Goal: Task Accomplishment & Management: Use online tool/utility

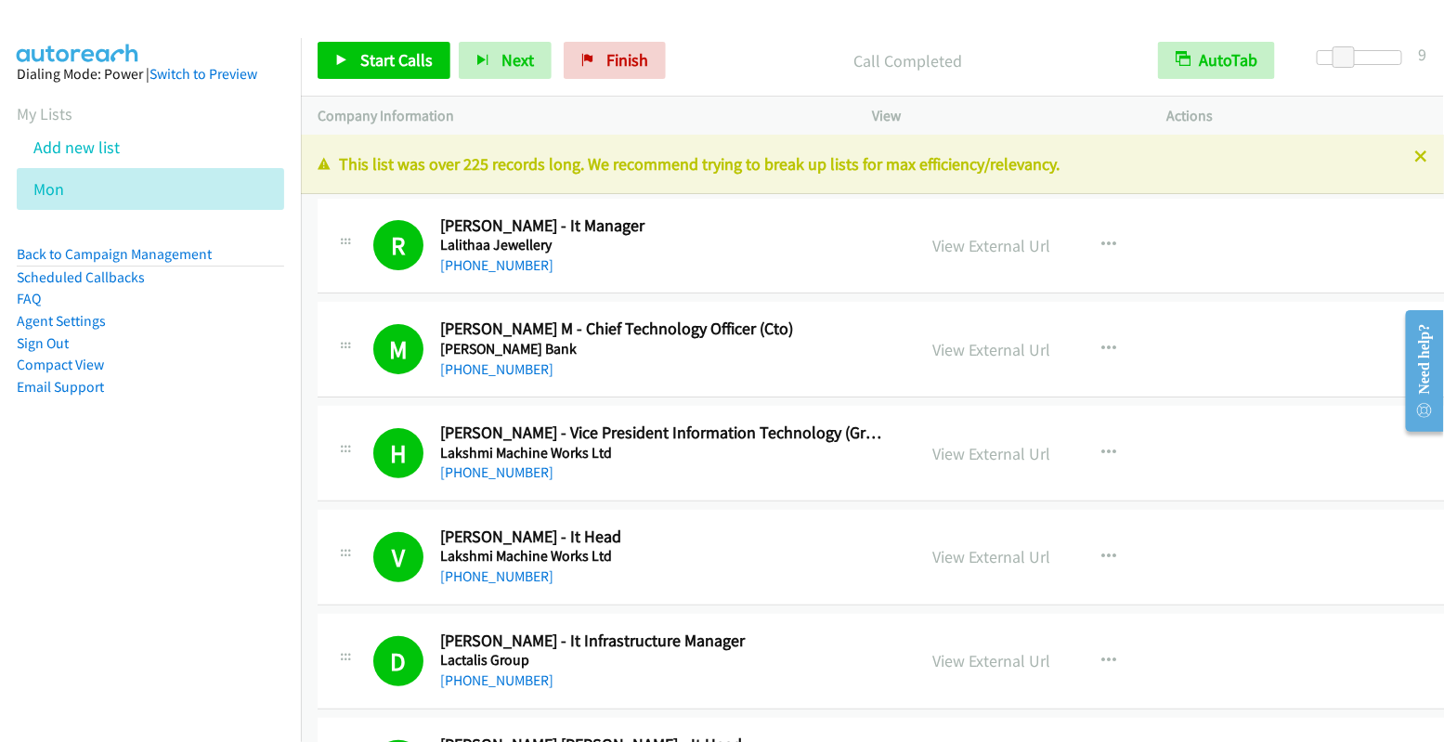
scroll to position [2814, 0]
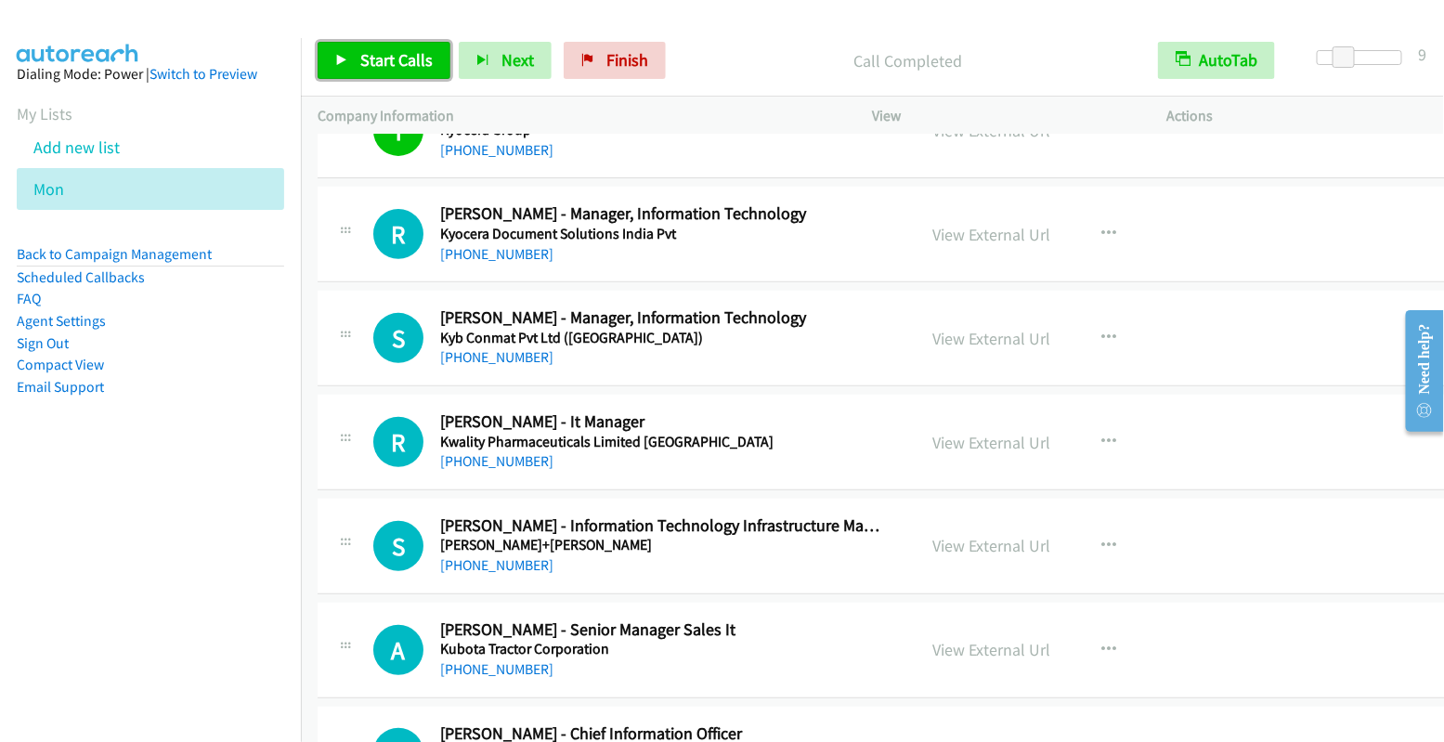
click at [398, 56] on span "Start Calls" at bounding box center [396, 59] width 72 height 21
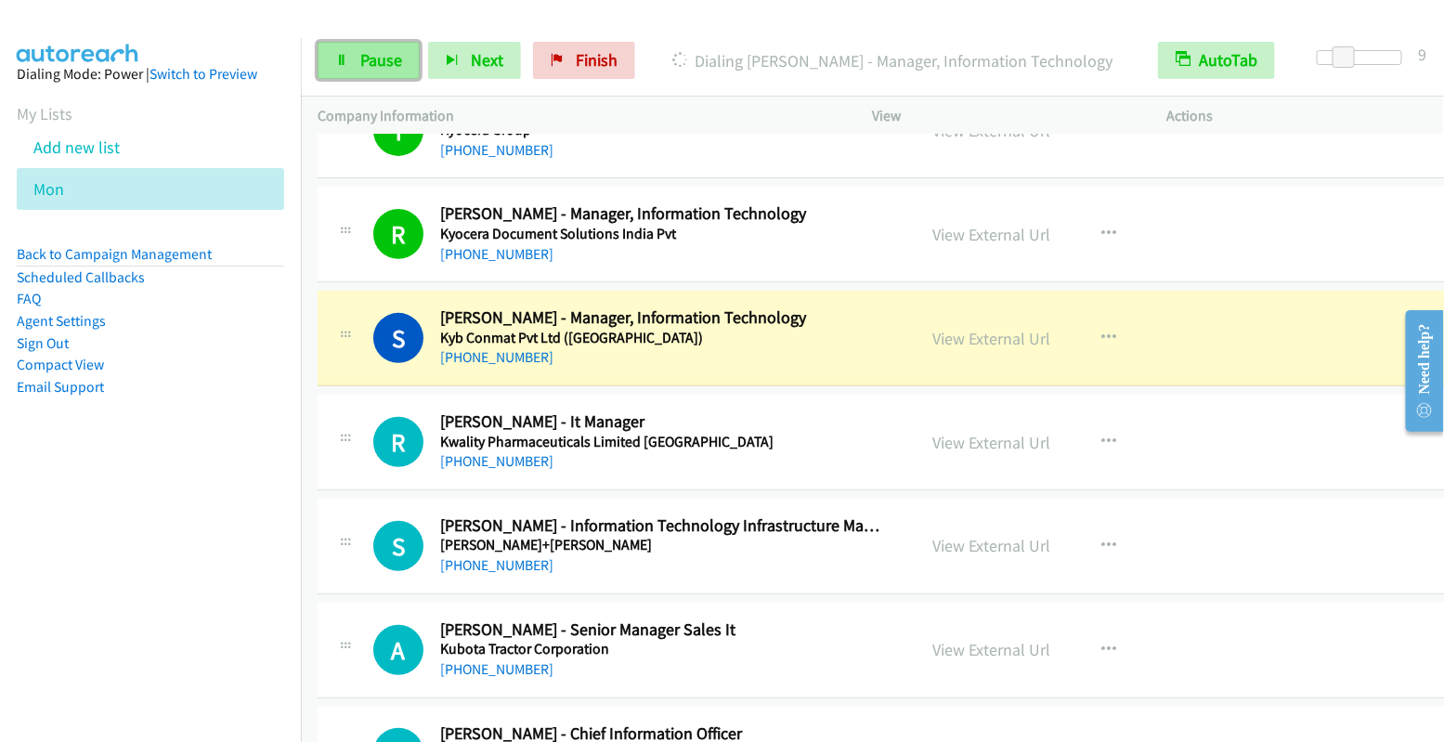
click at [375, 61] on span "Pause" at bounding box center [381, 59] width 42 height 21
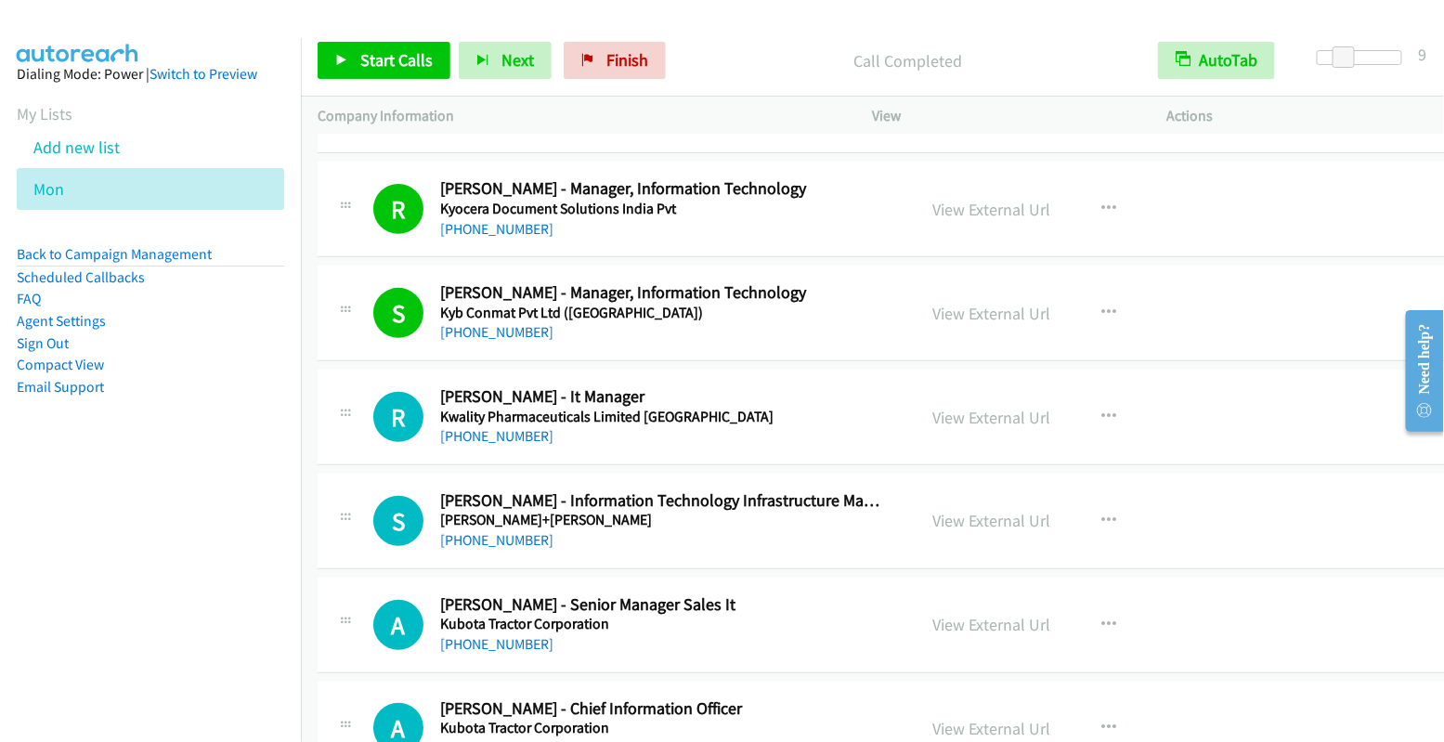
scroll to position [2843, 0]
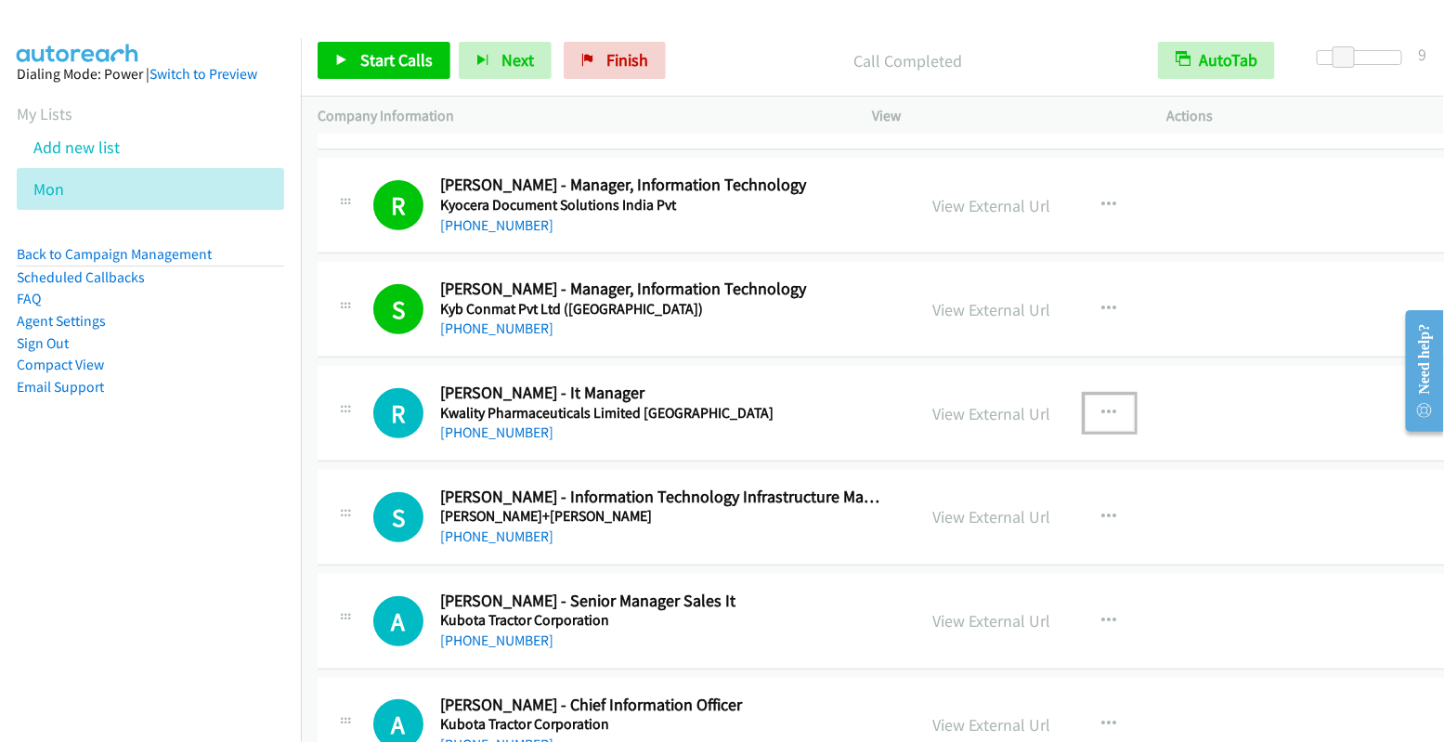
click at [1102, 406] on icon "button" at bounding box center [1109, 413] width 15 height 15
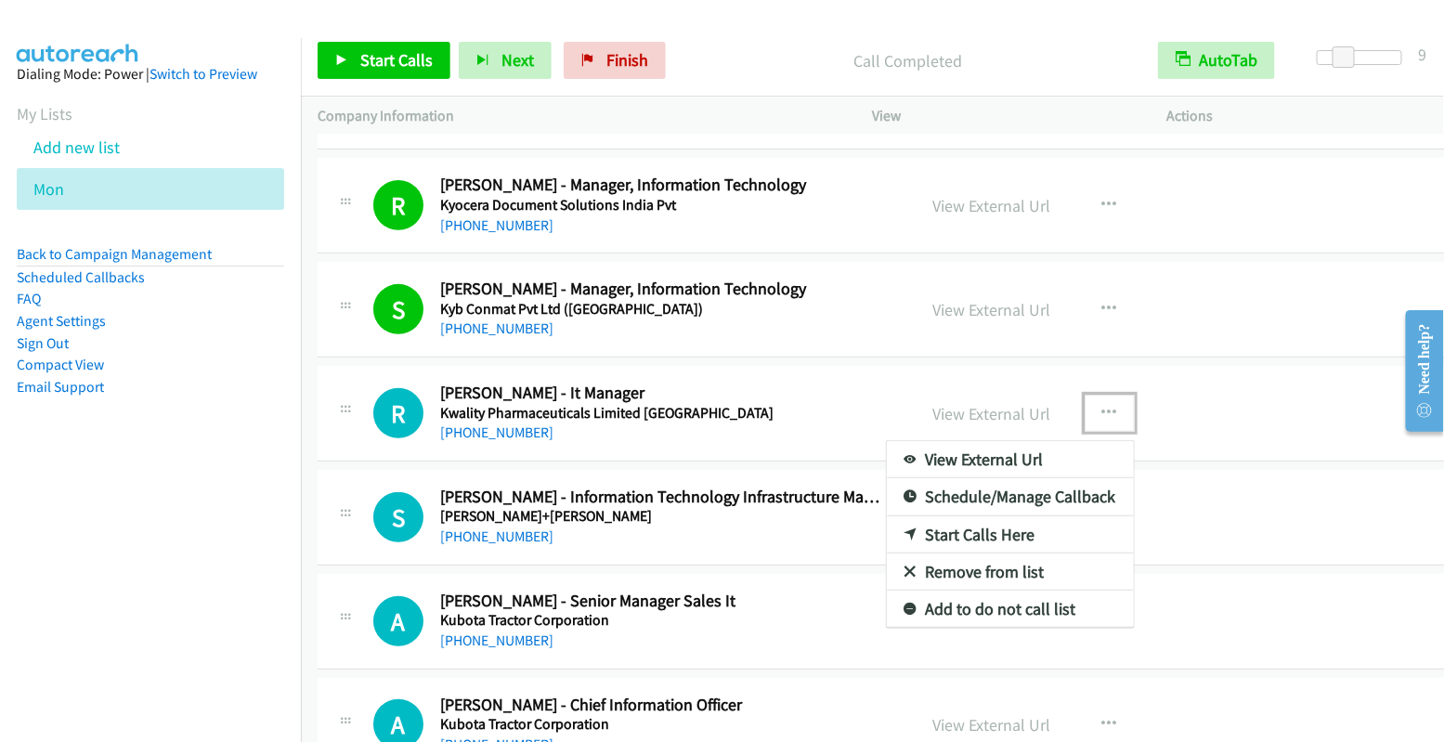
click at [1014, 516] on link "Start Calls Here" at bounding box center [1010, 534] width 247 height 37
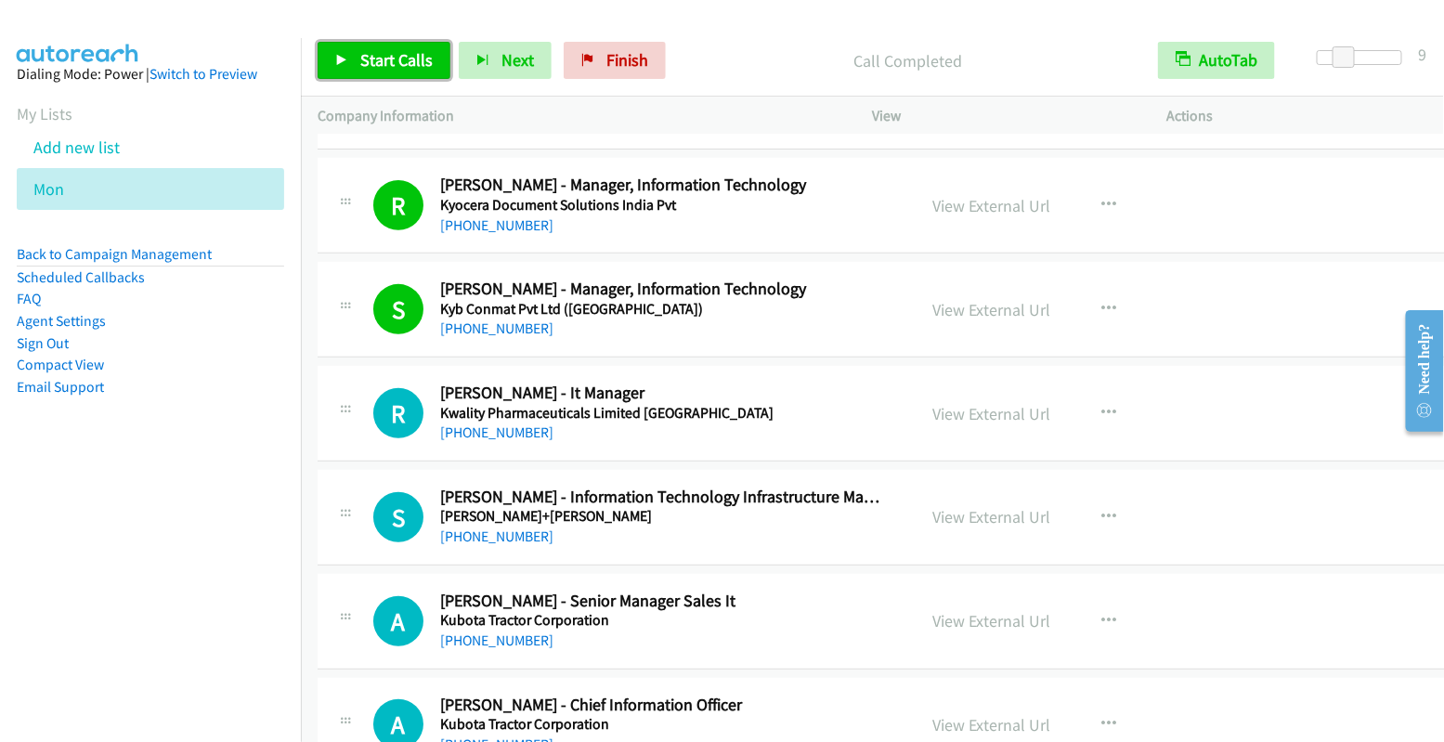
click at [394, 57] on span "Start Calls" at bounding box center [396, 59] width 72 height 21
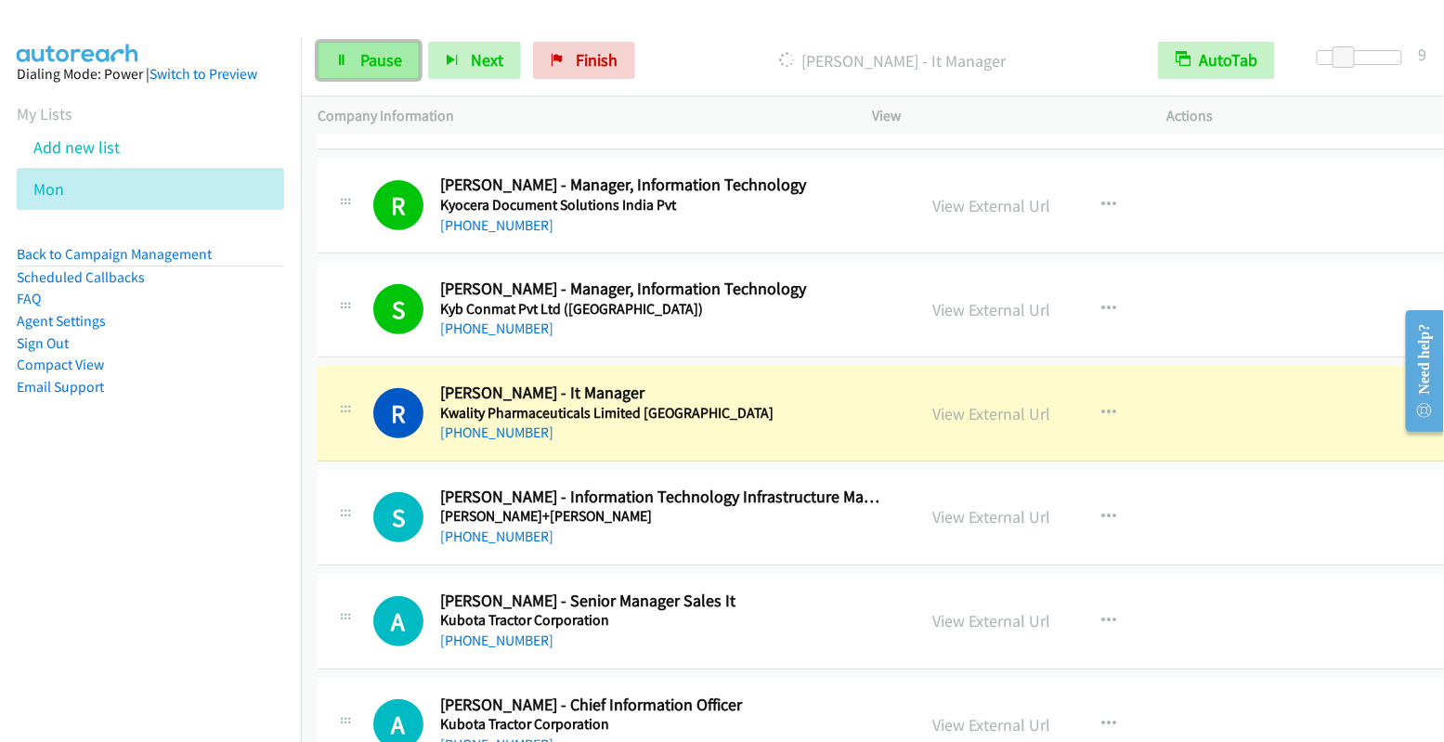
click at [371, 58] on span "Pause" at bounding box center [381, 59] width 42 height 21
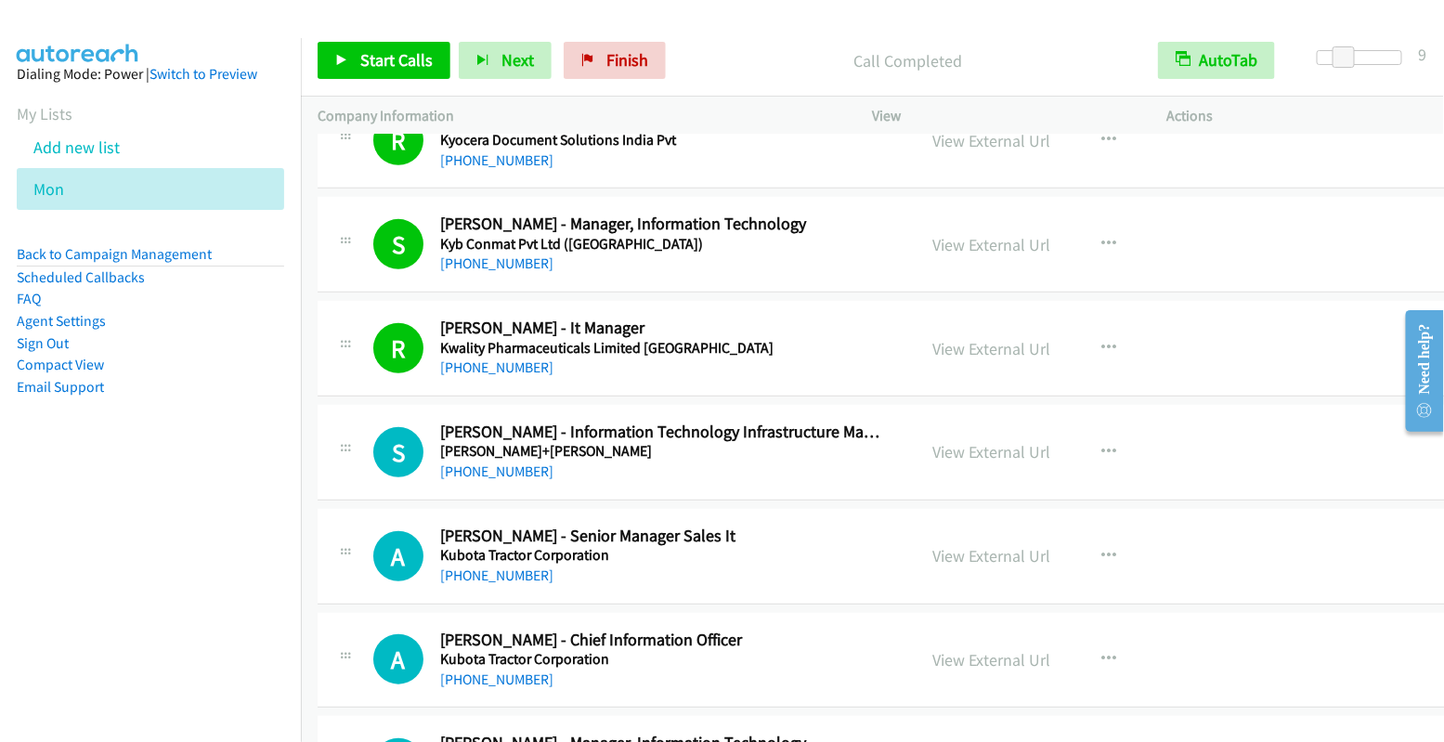
scroll to position [3121, 0]
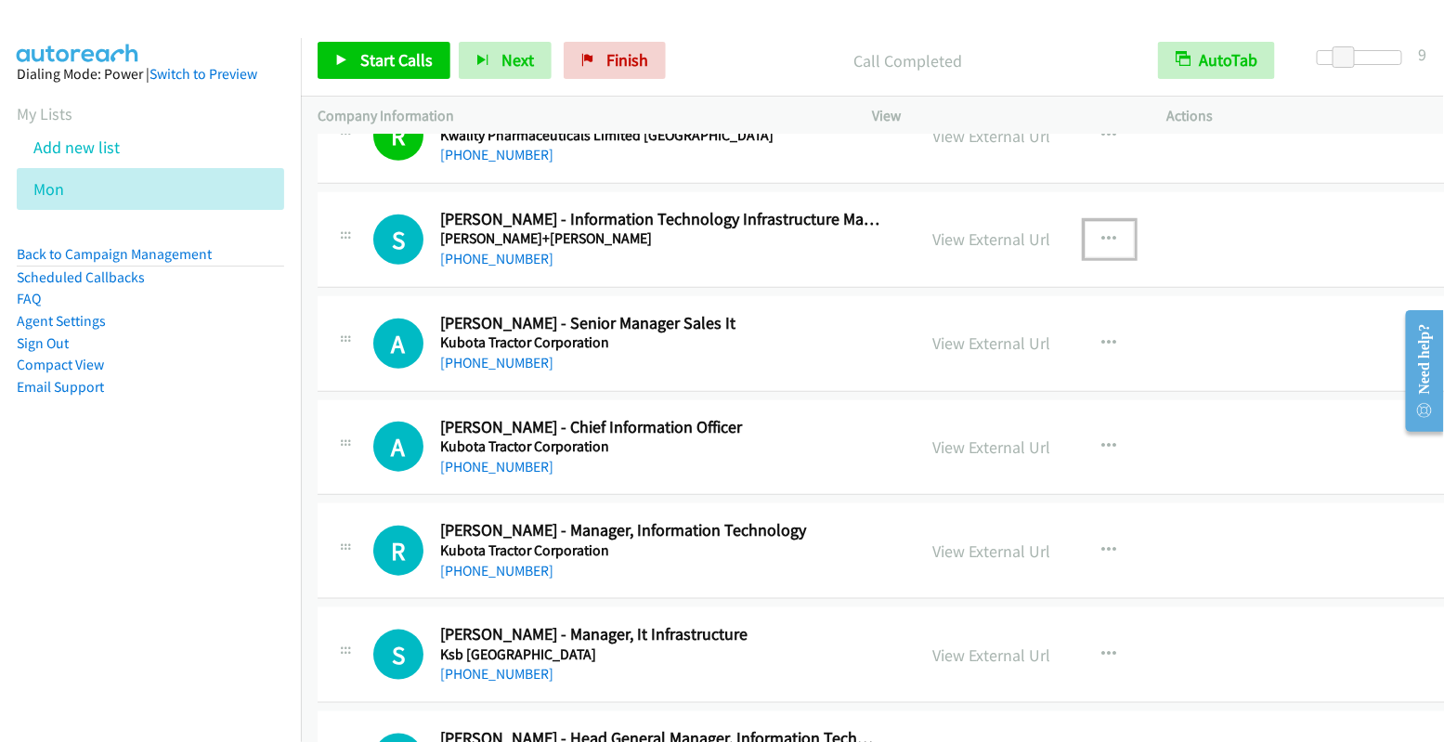
click at [1108, 232] on icon "button" at bounding box center [1109, 239] width 15 height 15
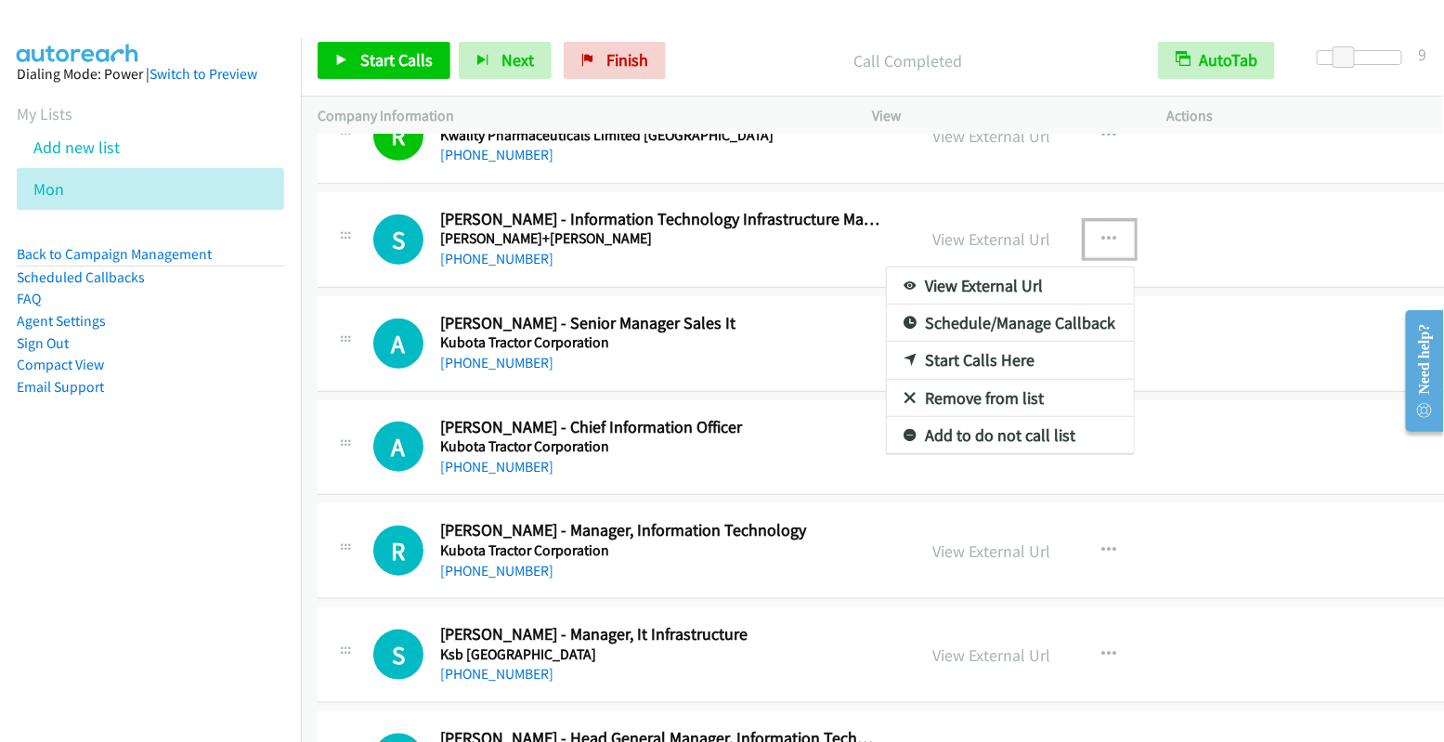
click at [1002, 344] on link "Start Calls Here" at bounding box center [1010, 360] width 247 height 37
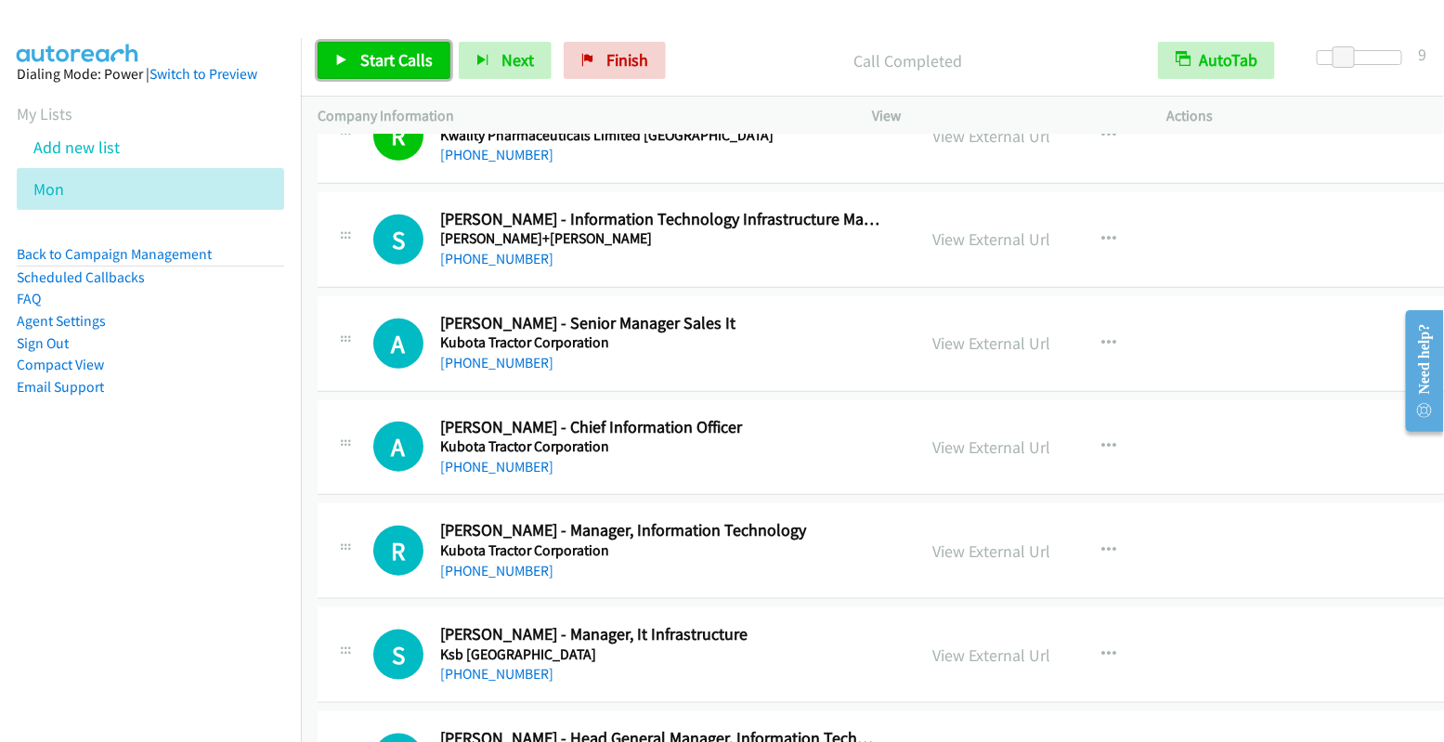
click at [388, 52] on span "Start Calls" at bounding box center [396, 59] width 72 height 21
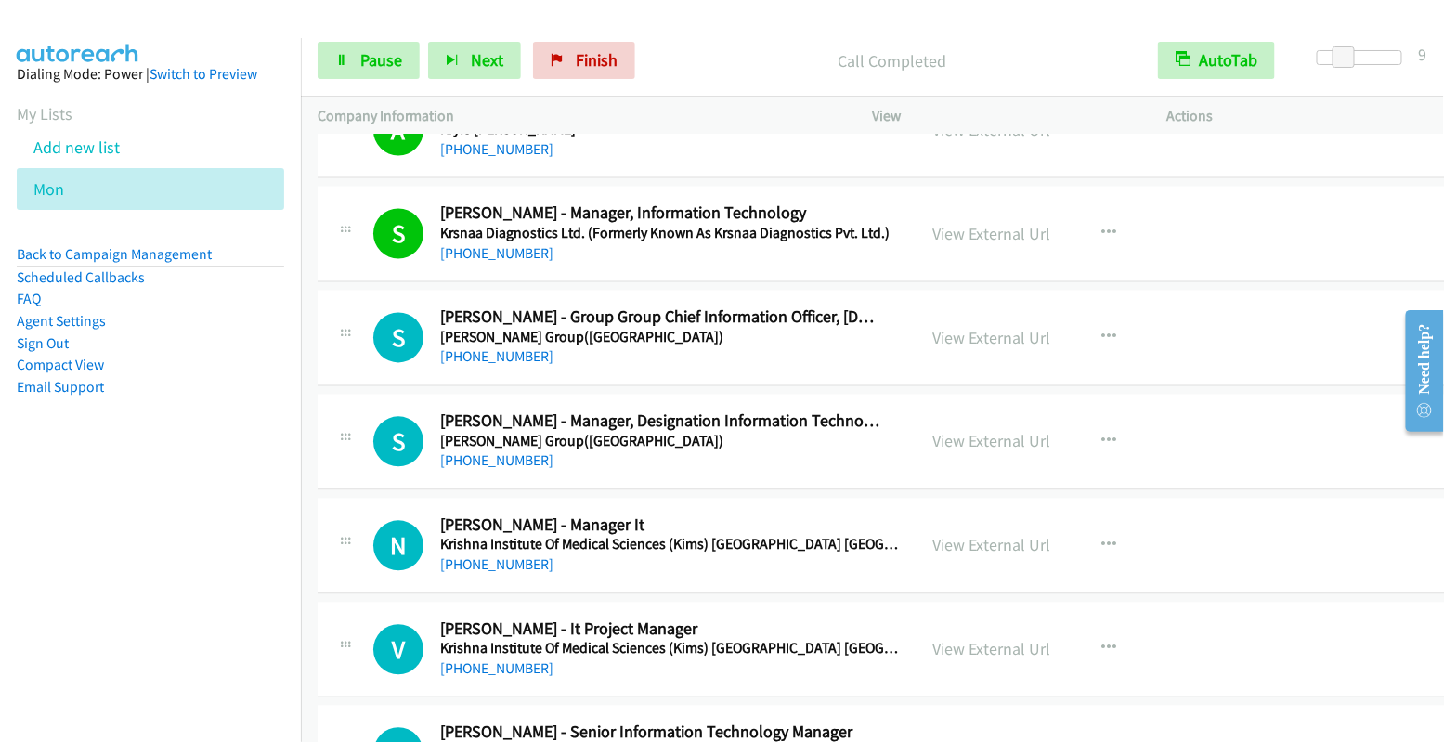
scroll to position [3988, 0]
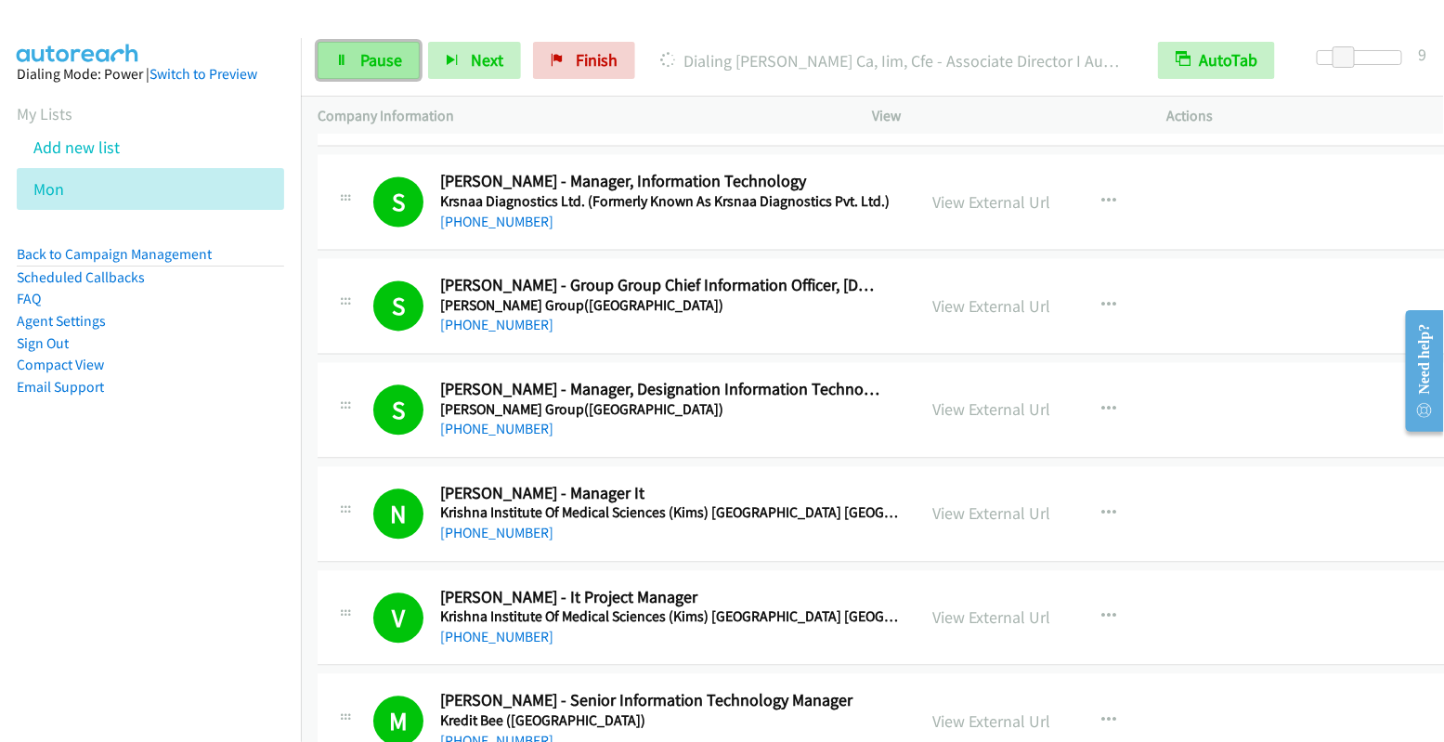
click at [372, 63] on span "Pause" at bounding box center [381, 59] width 42 height 21
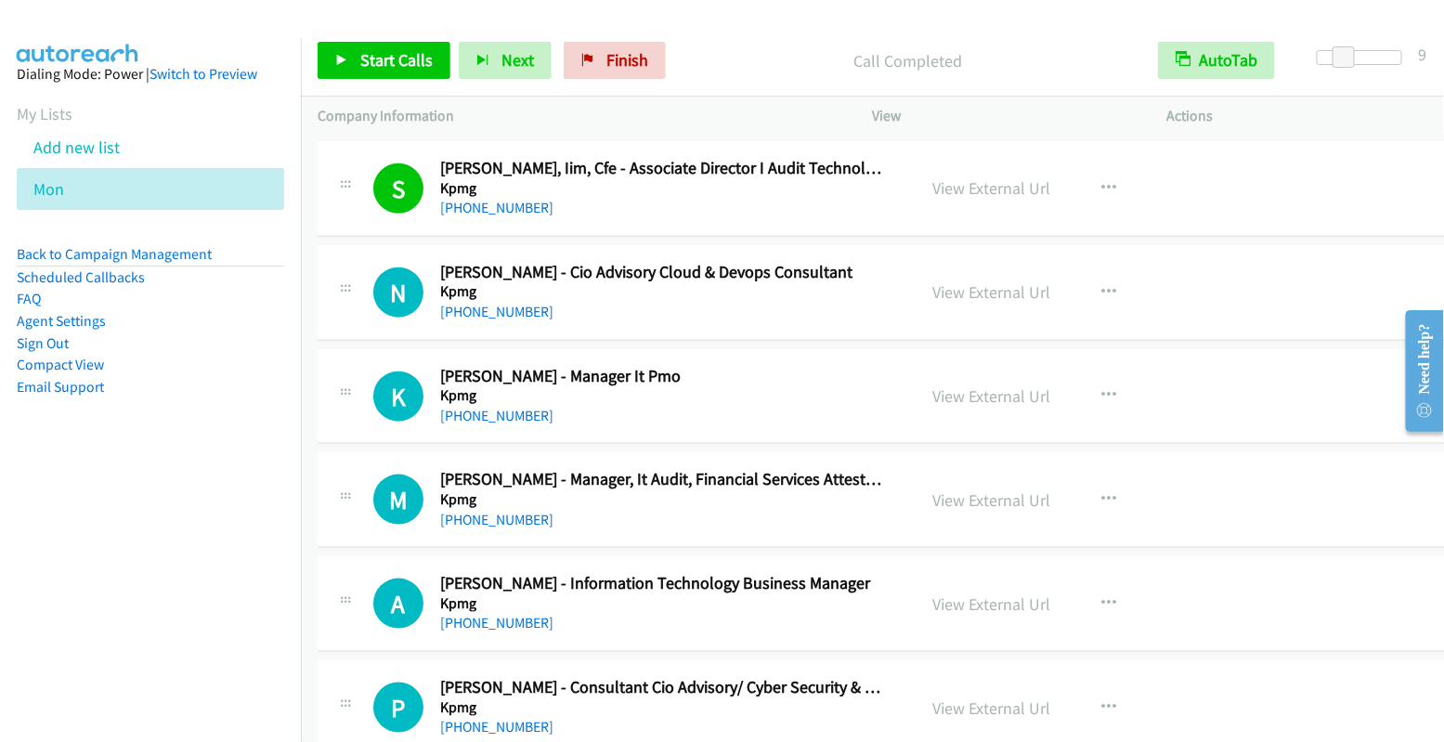
scroll to position [5889, 0]
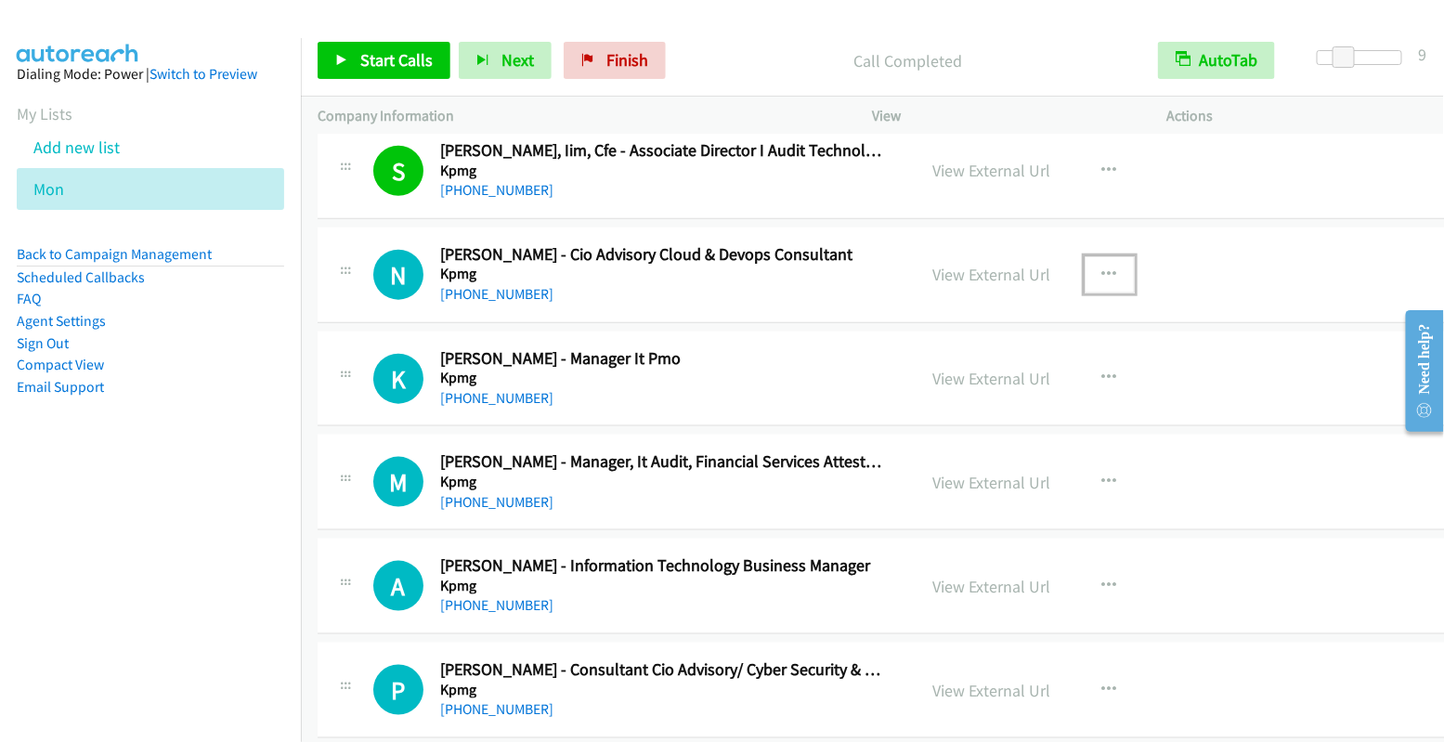
click at [1109, 267] on icon "button" at bounding box center [1109, 274] width 15 height 15
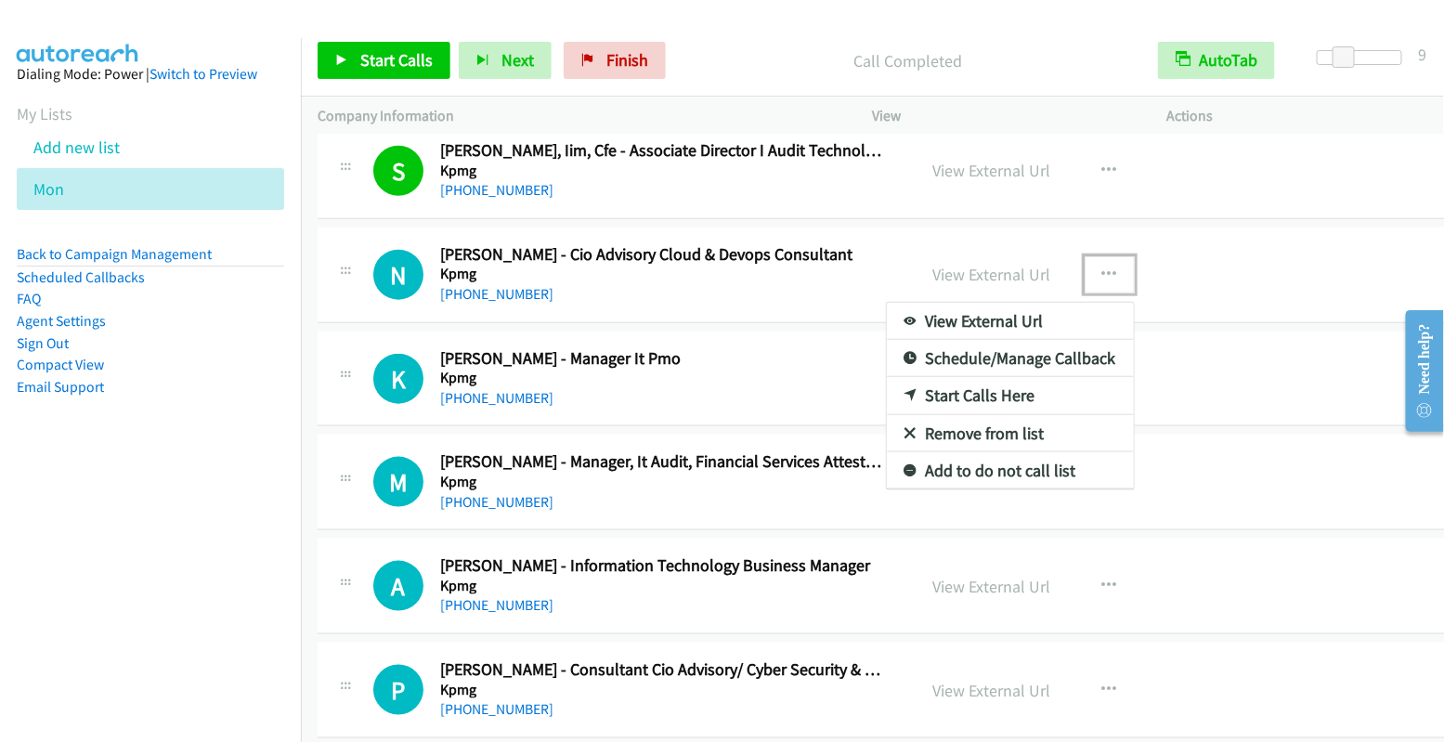
click at [1013, 377] on link "Start Calls Here" at bounding box center [1010, 395] width 247 height 37
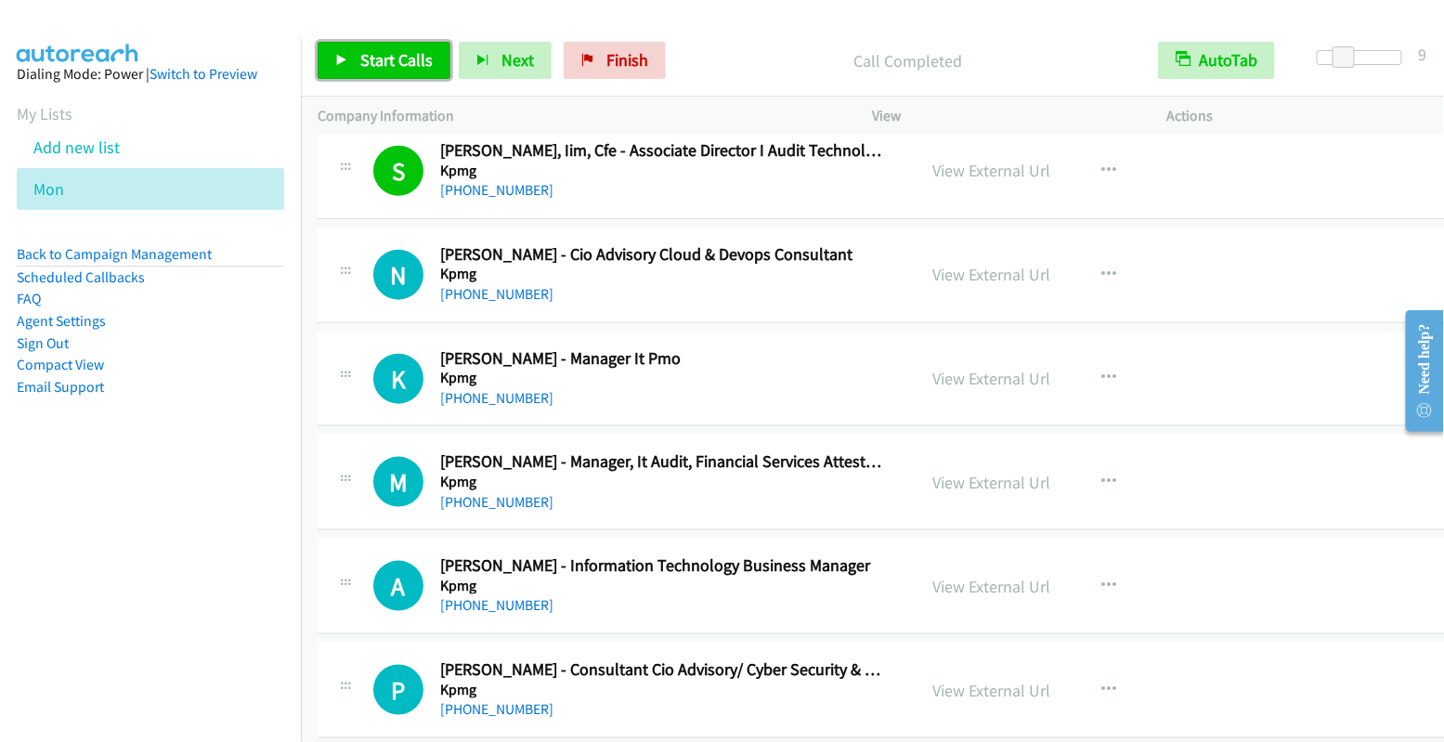
click at [404, 56] on span "Start Calls" at bounding box center [396, 59] width 72 height 21
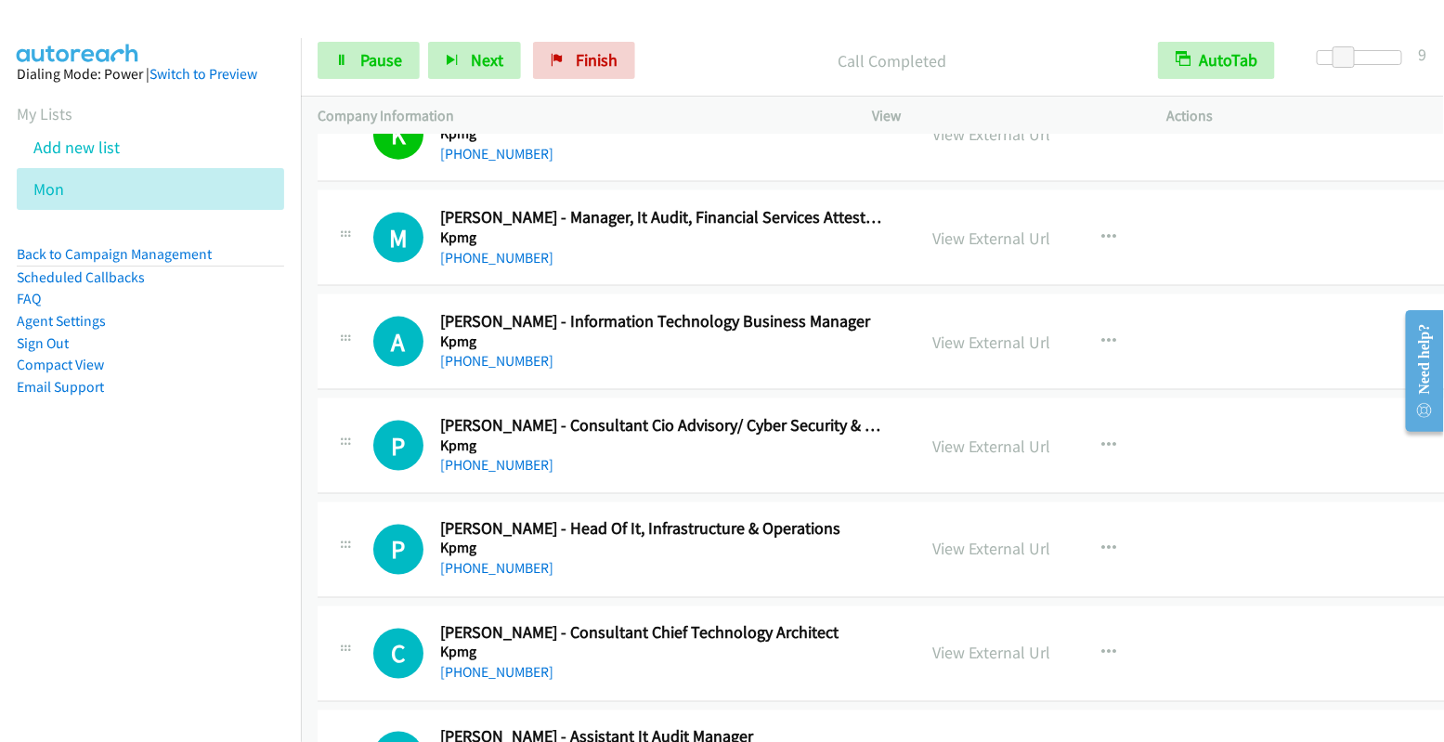
scroll to position [6134, 0]
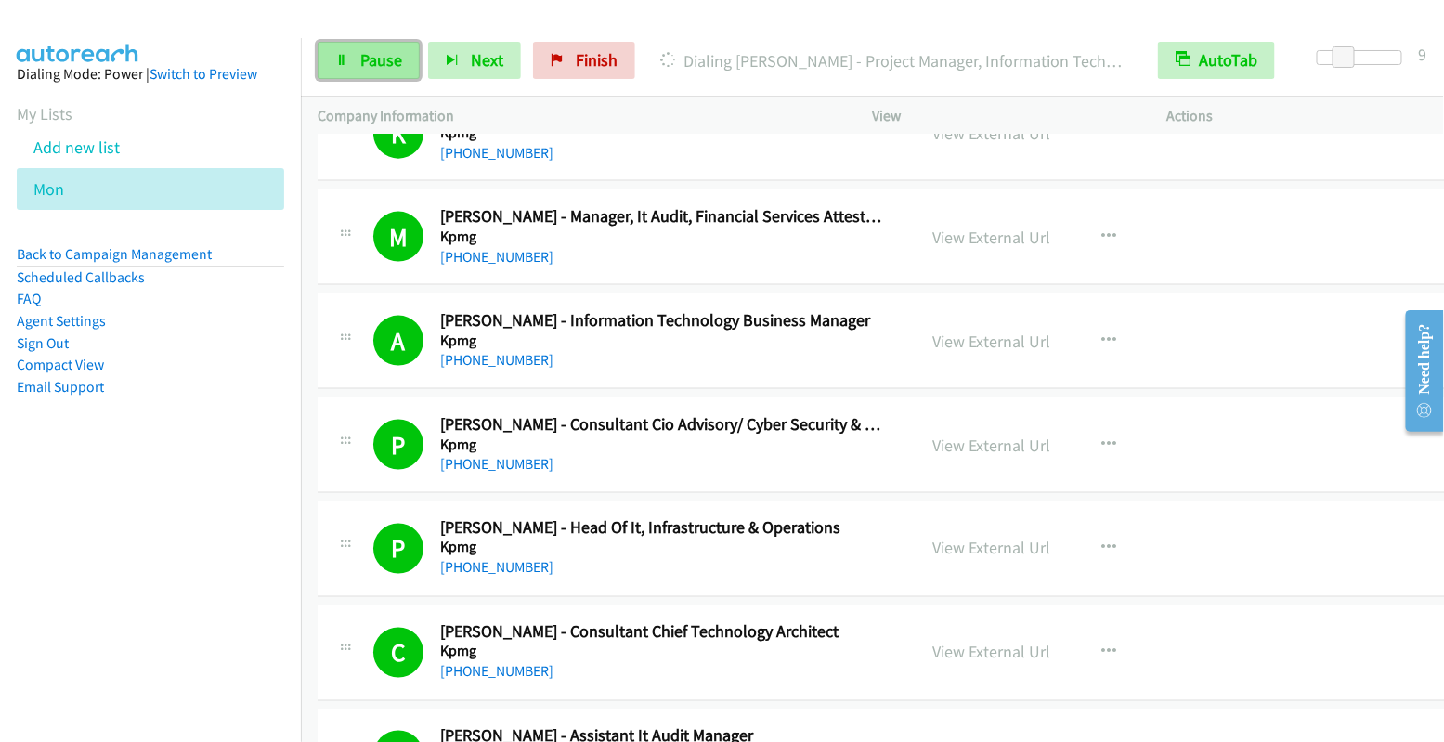
click at [368, 68] on span "Pause" at bounding box center [381, 59] width 42 height 21
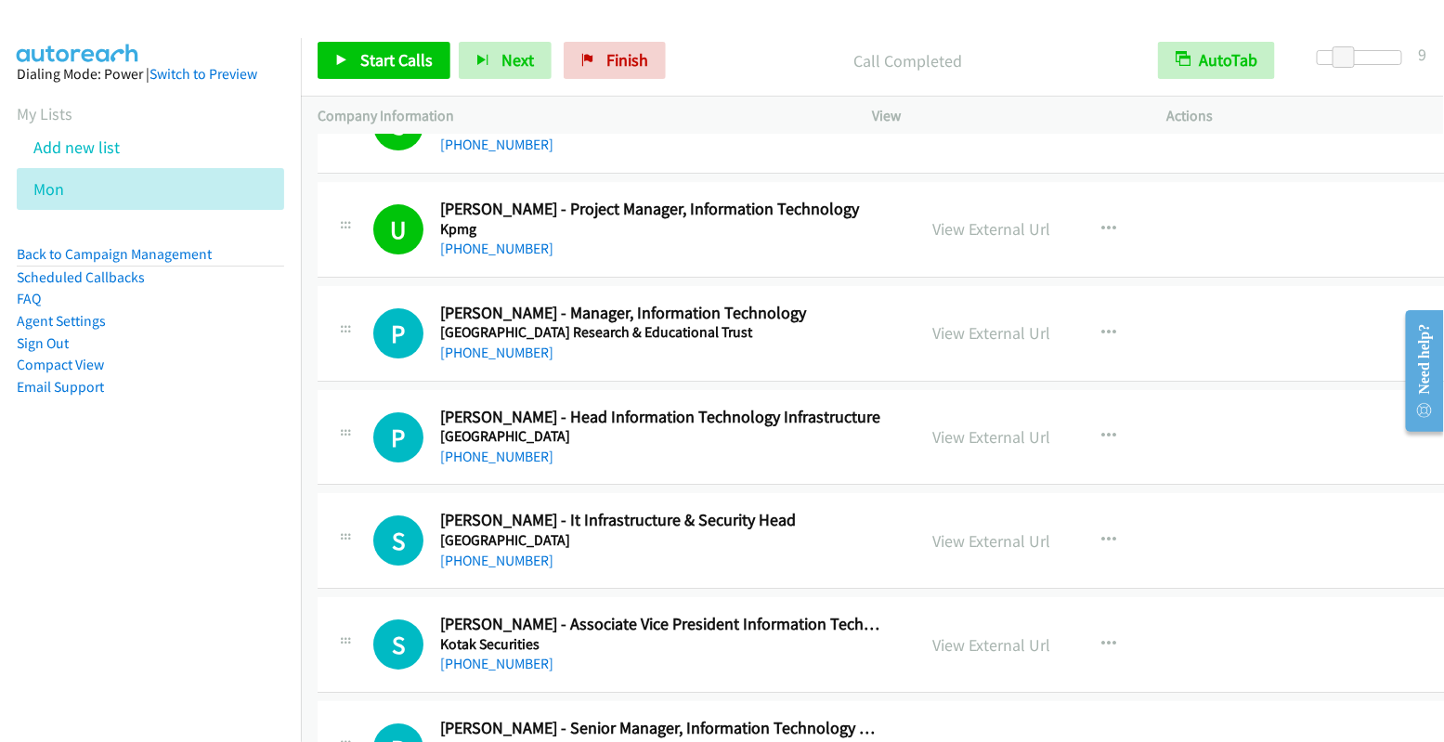
scroll to position [7518, 0]
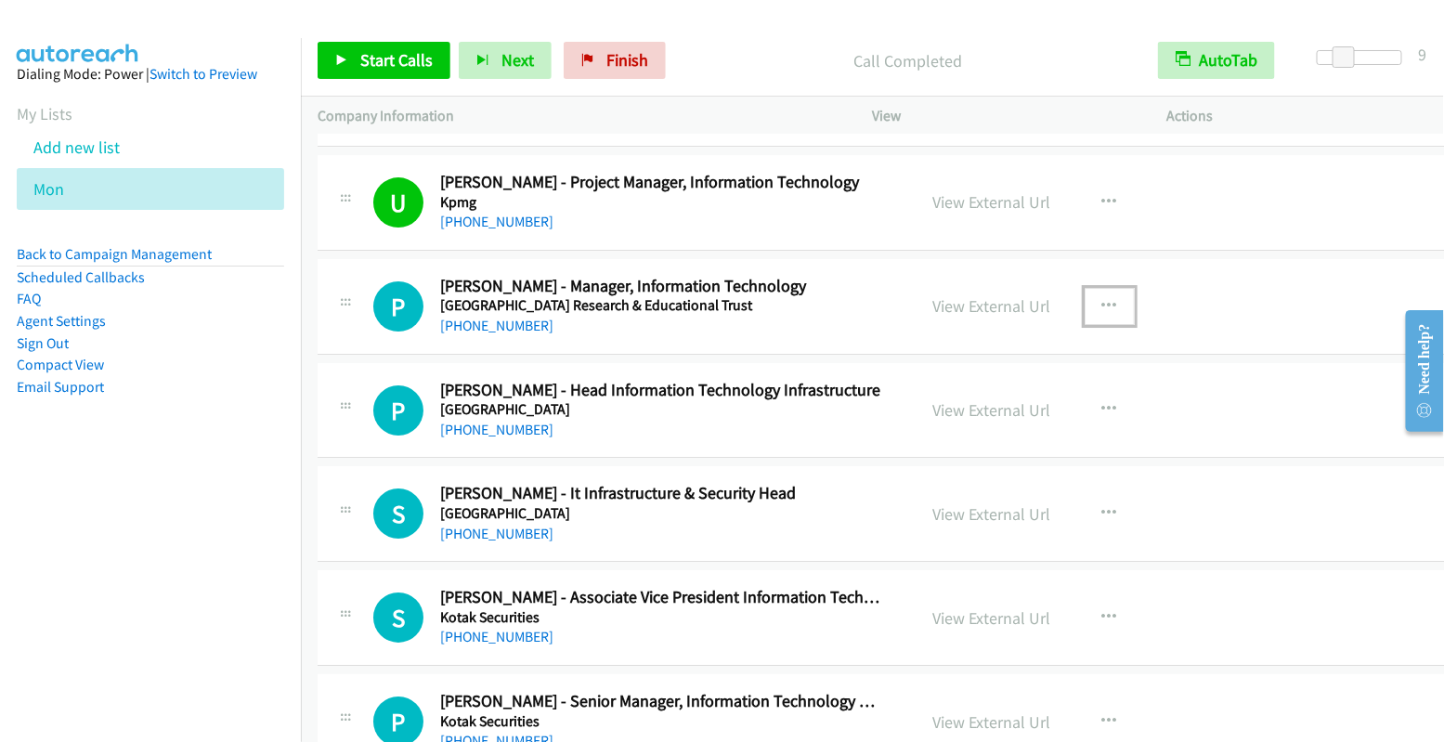
click at [1092, 288] on button "button" at bounding box center [1109, 306] width 50 height 37
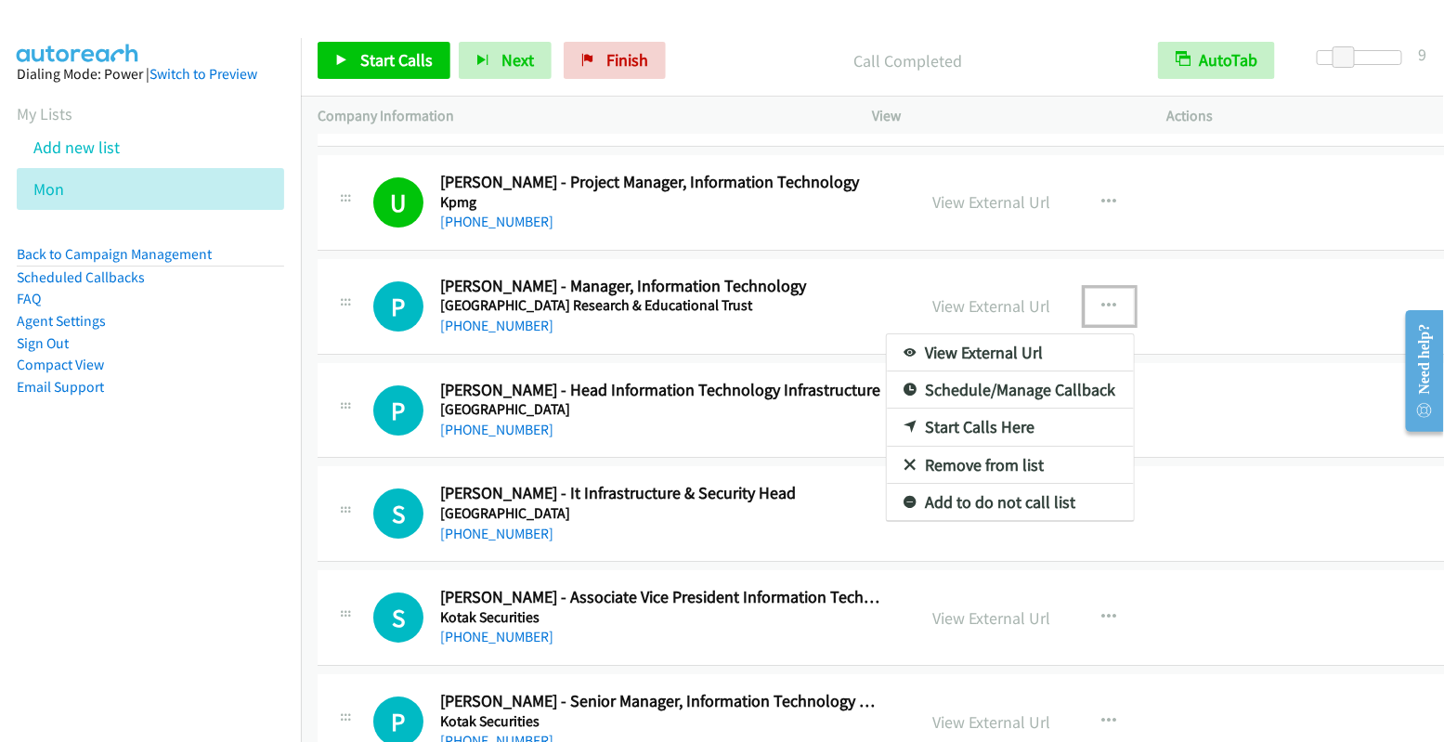
click at [1008, 409] on link "Start Calls Here" at bounding box center [1010, 427] width 247 height 37
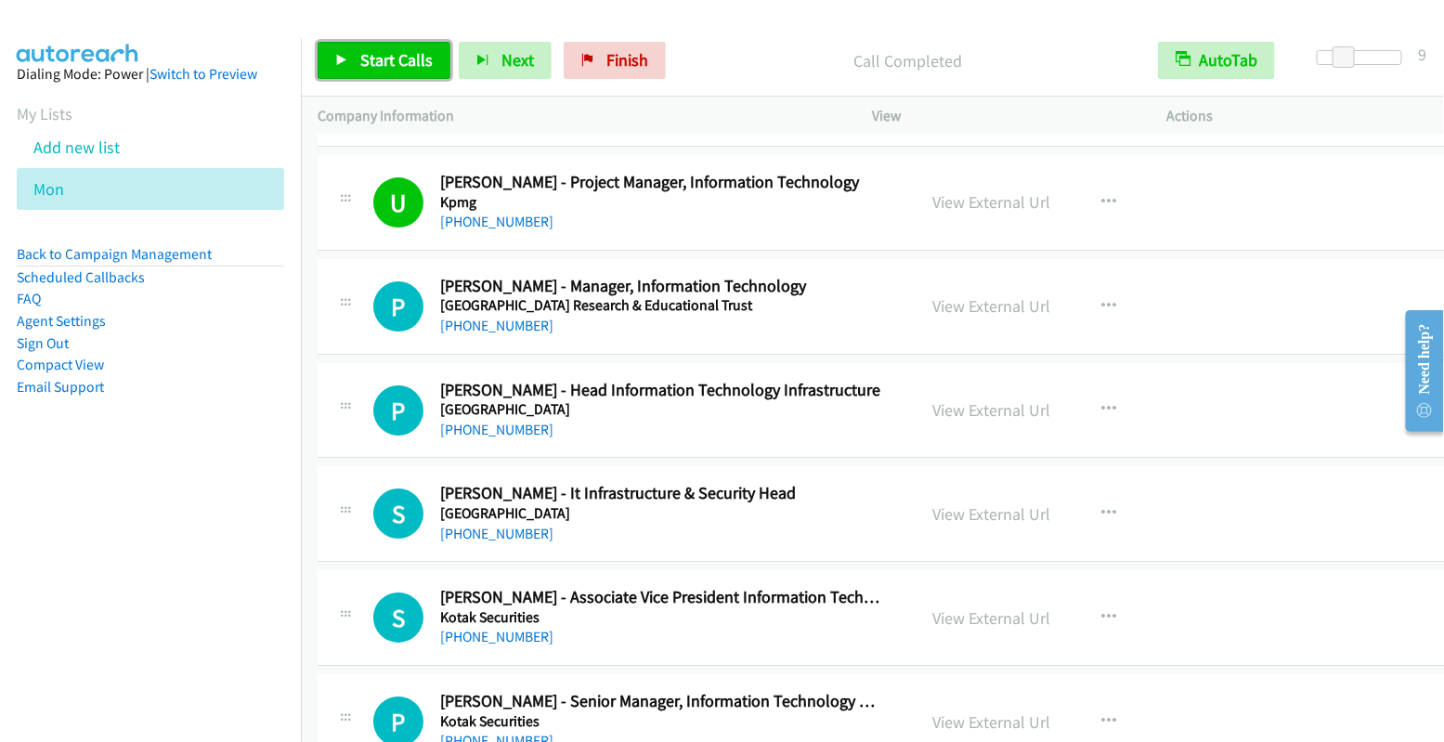
click at [384, 67] on span "Start Calls" at bounding box center [396, 59] width 72 height 21
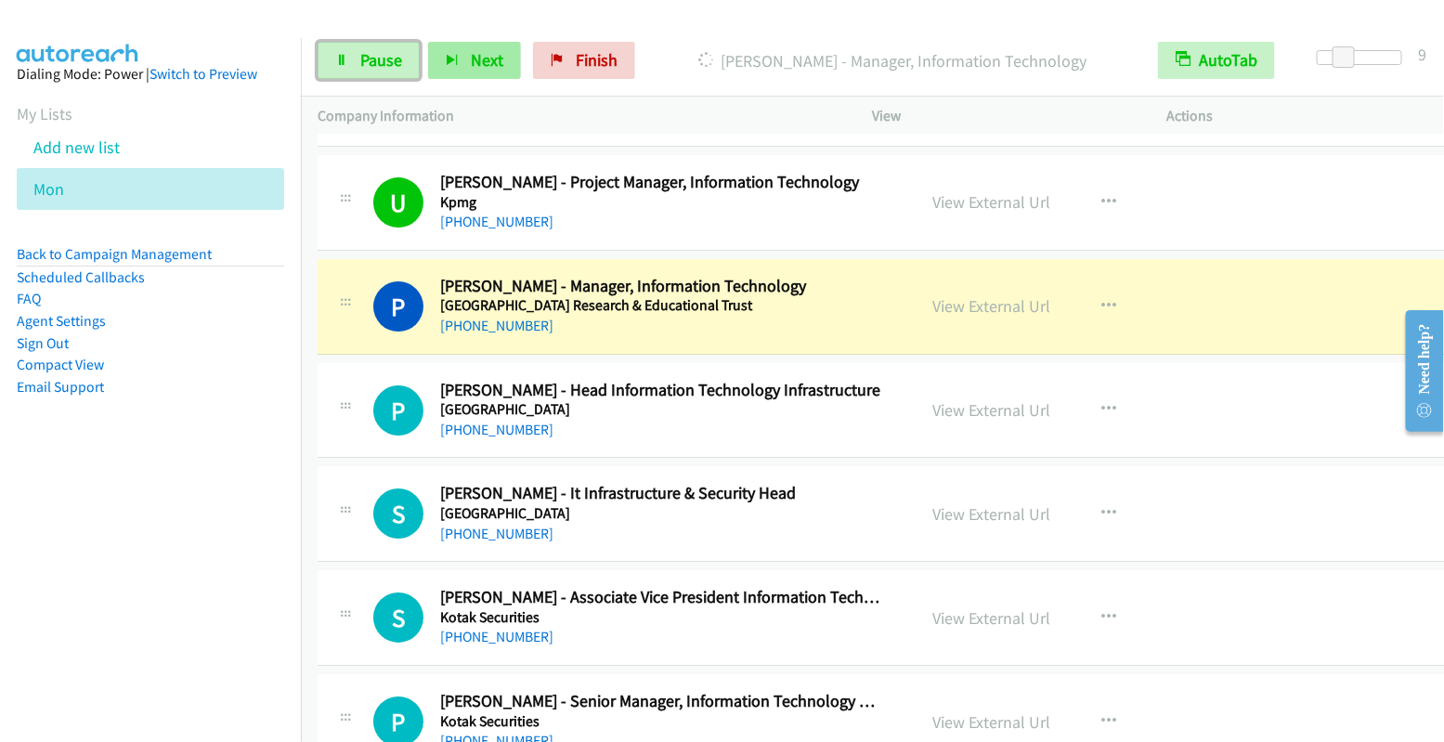
drag, startPoint x: 387, startPoint y: 63, endPoint x: 444, endPoint y: 57, distance: 57.0
click at [388, 63] on span "Pause" at bounding box center [381, 59] width 42 height 21
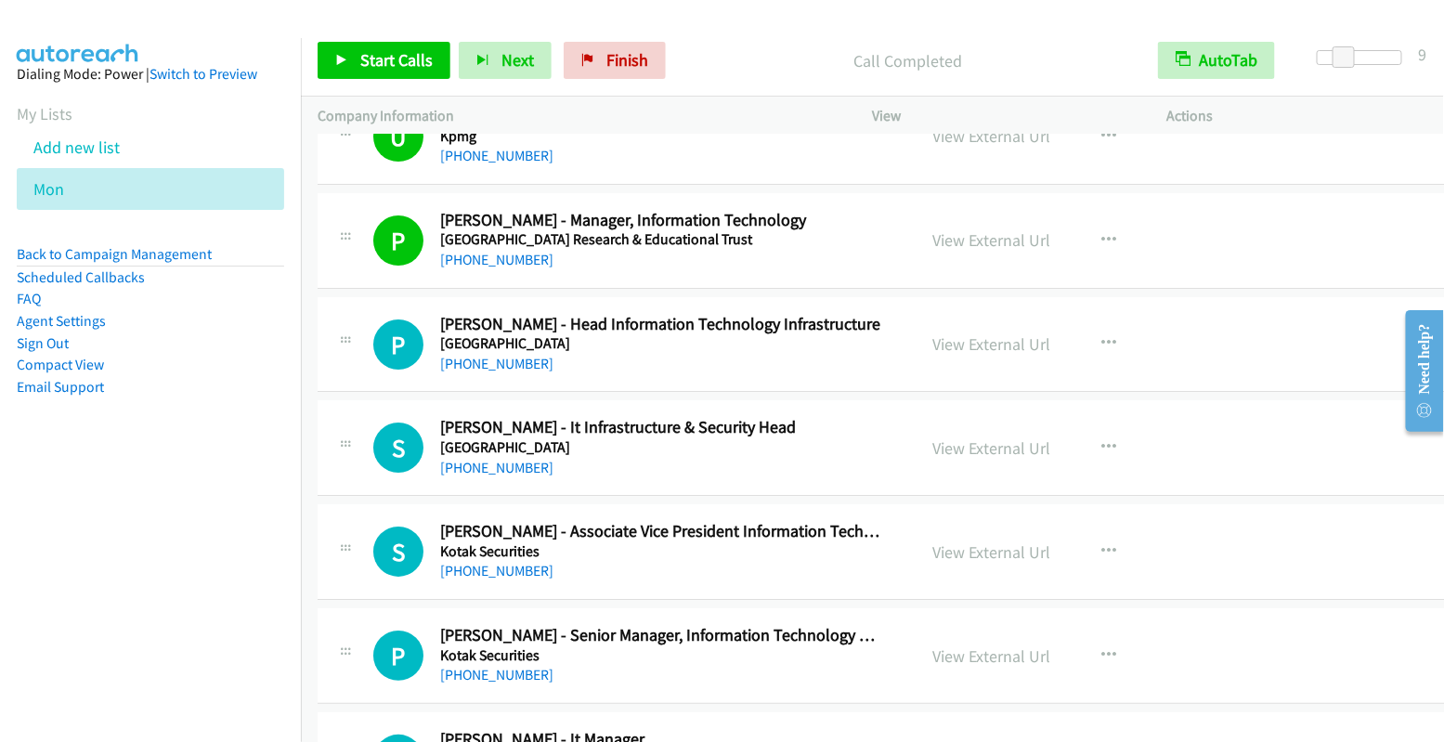
scroll to position [7585, 0]
click at [1112, 335] on icon "button" at bounding box center [1109, 342] width 15 height 15
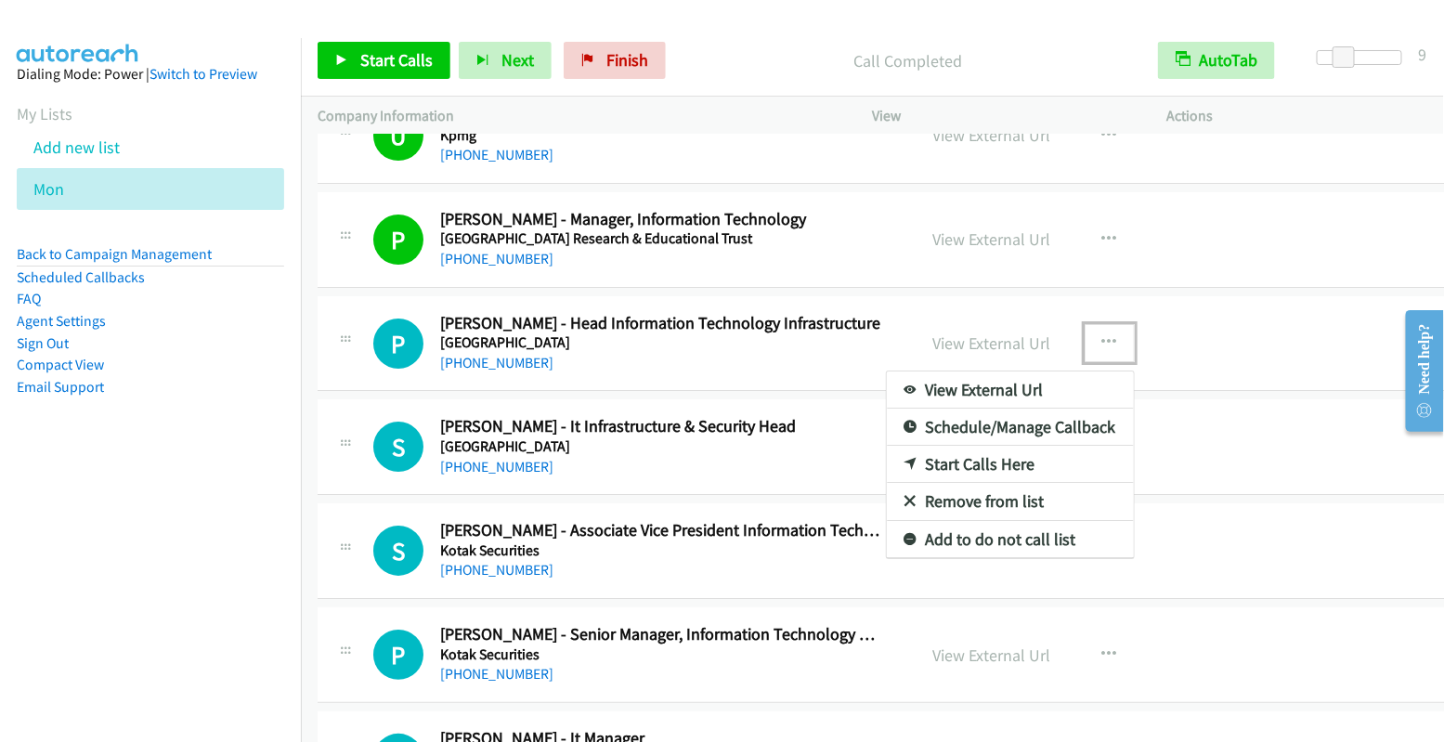
click at [1048, 446] on link "Start Calls Here" at bounding box center [1010, 464] width 247 height 37
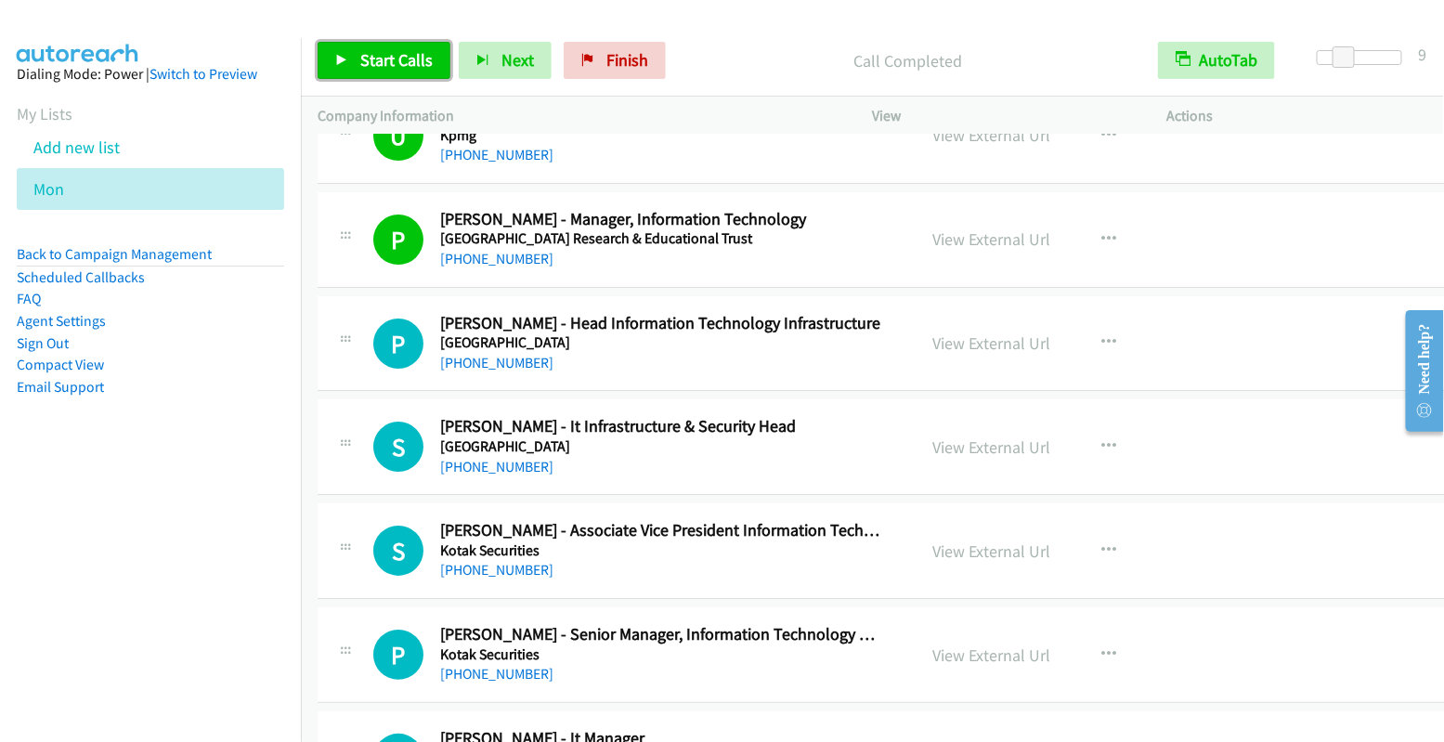
click at [390, 57] on span "Start Calls" at bounding box center [396, 59] width 72 height 21
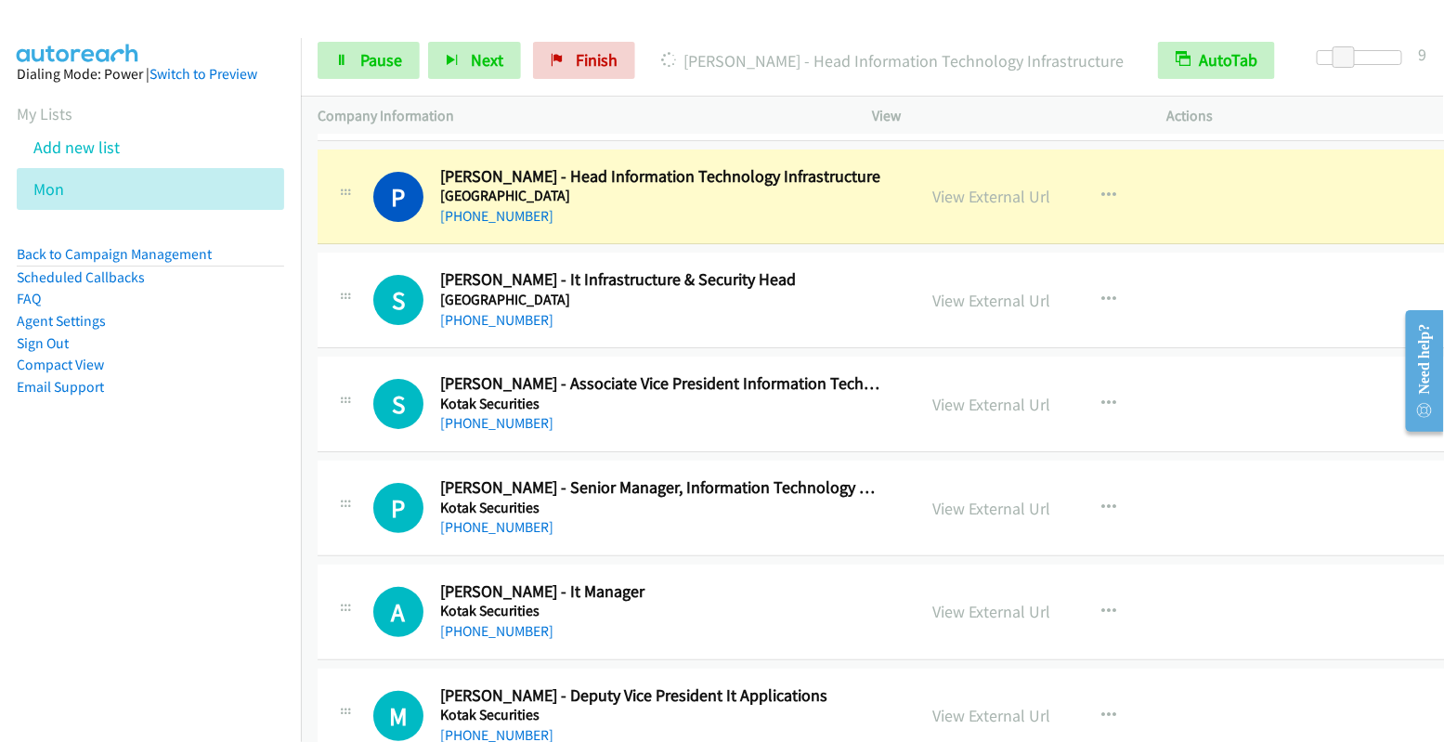
scroll to position [7732, 0]
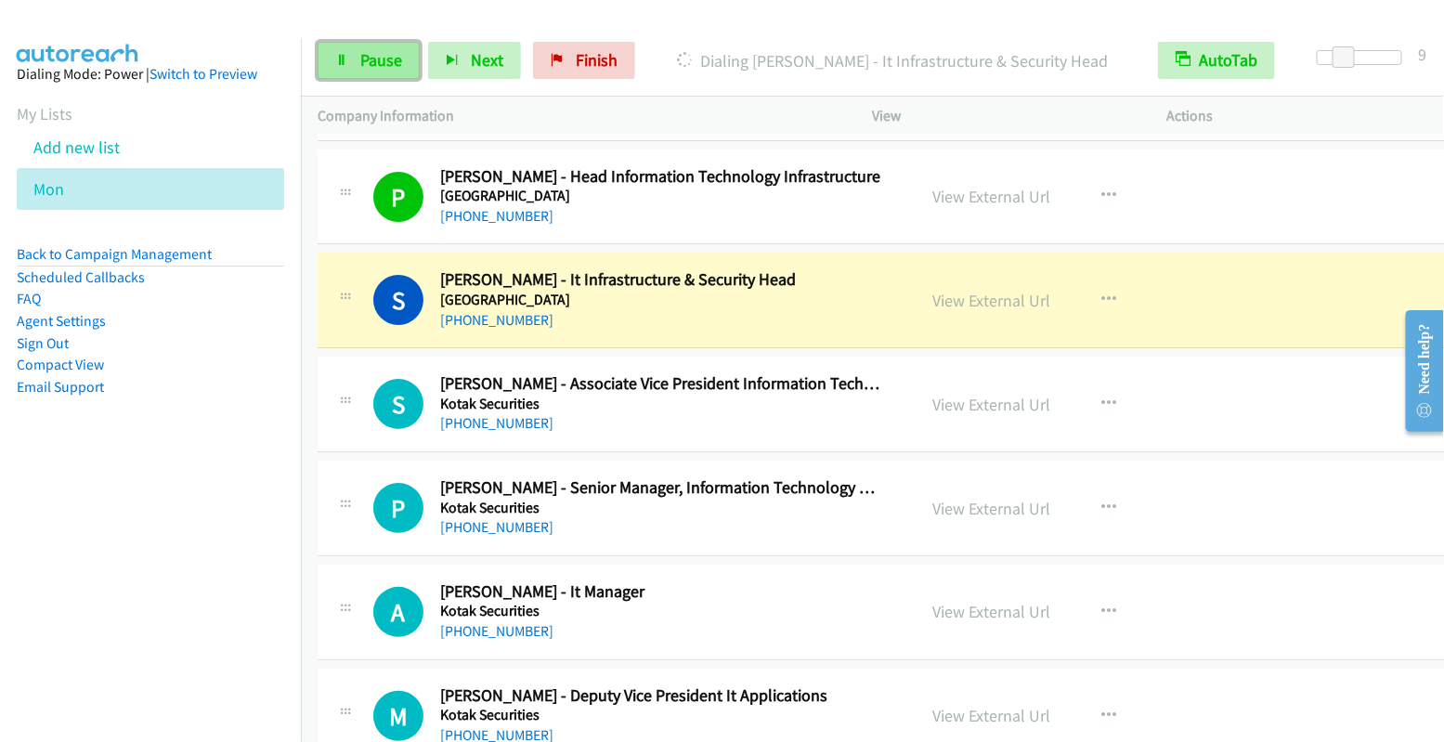
click at [348, 46] on link "Pause" at bounding box center [369, 60] width 102 height 37
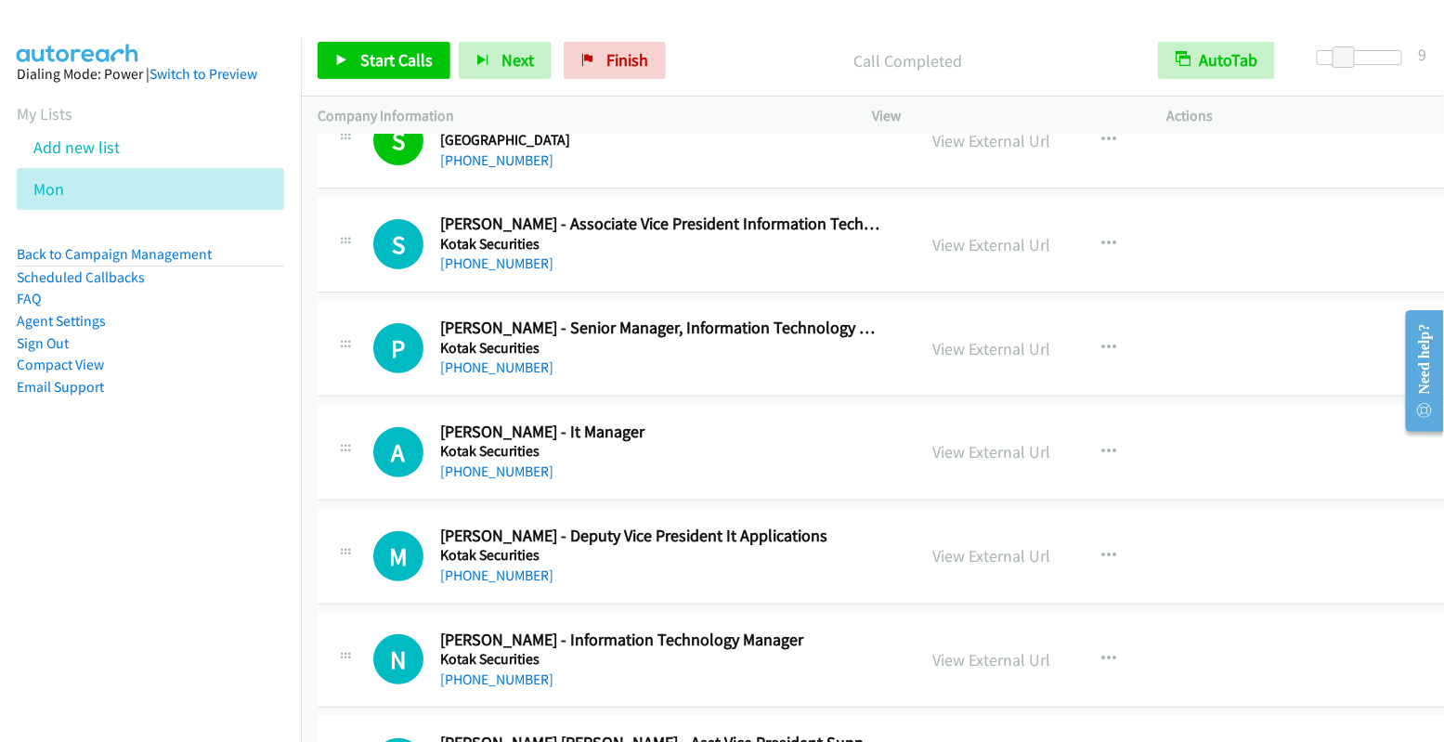
scroll to position [7893, 0]
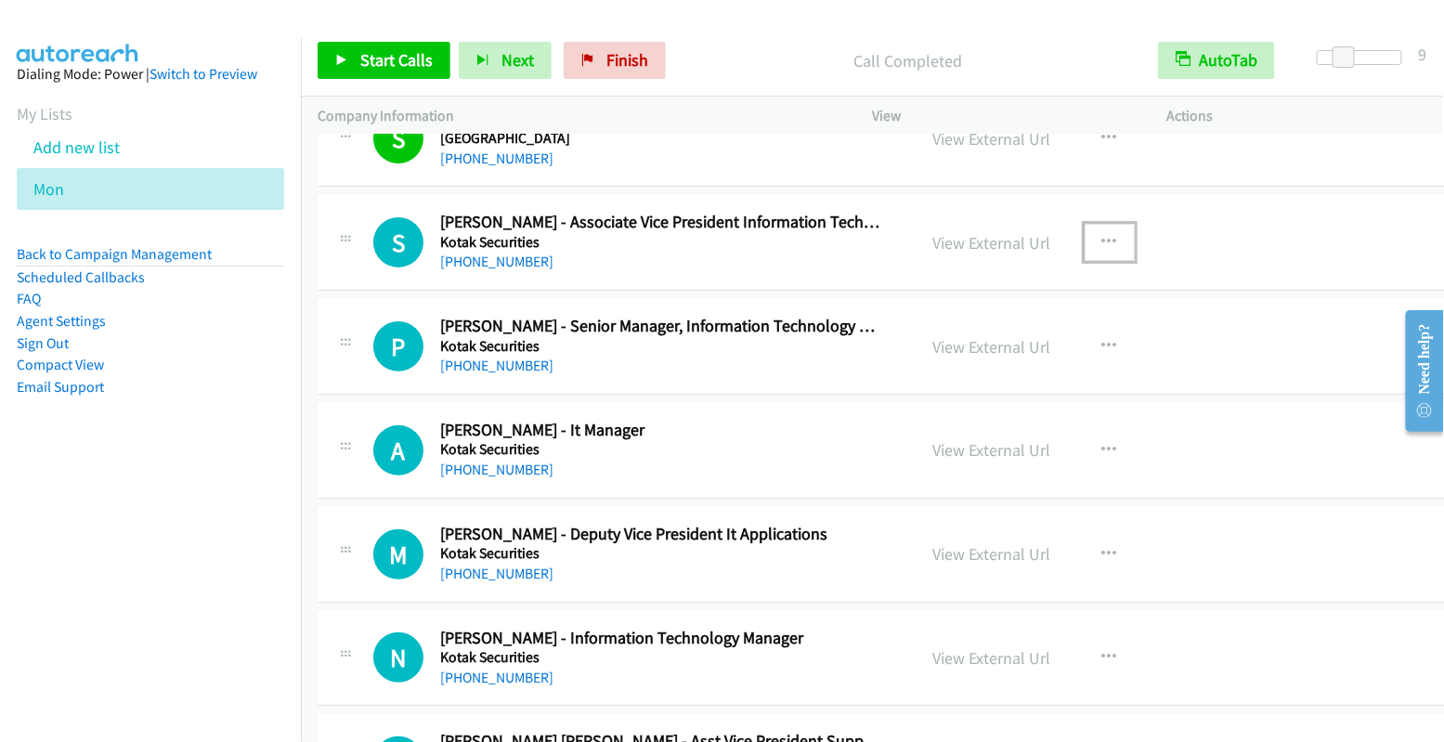
click at [1102, 235] on icon "button" at bounding box center [1109, 242] width 15 height 15
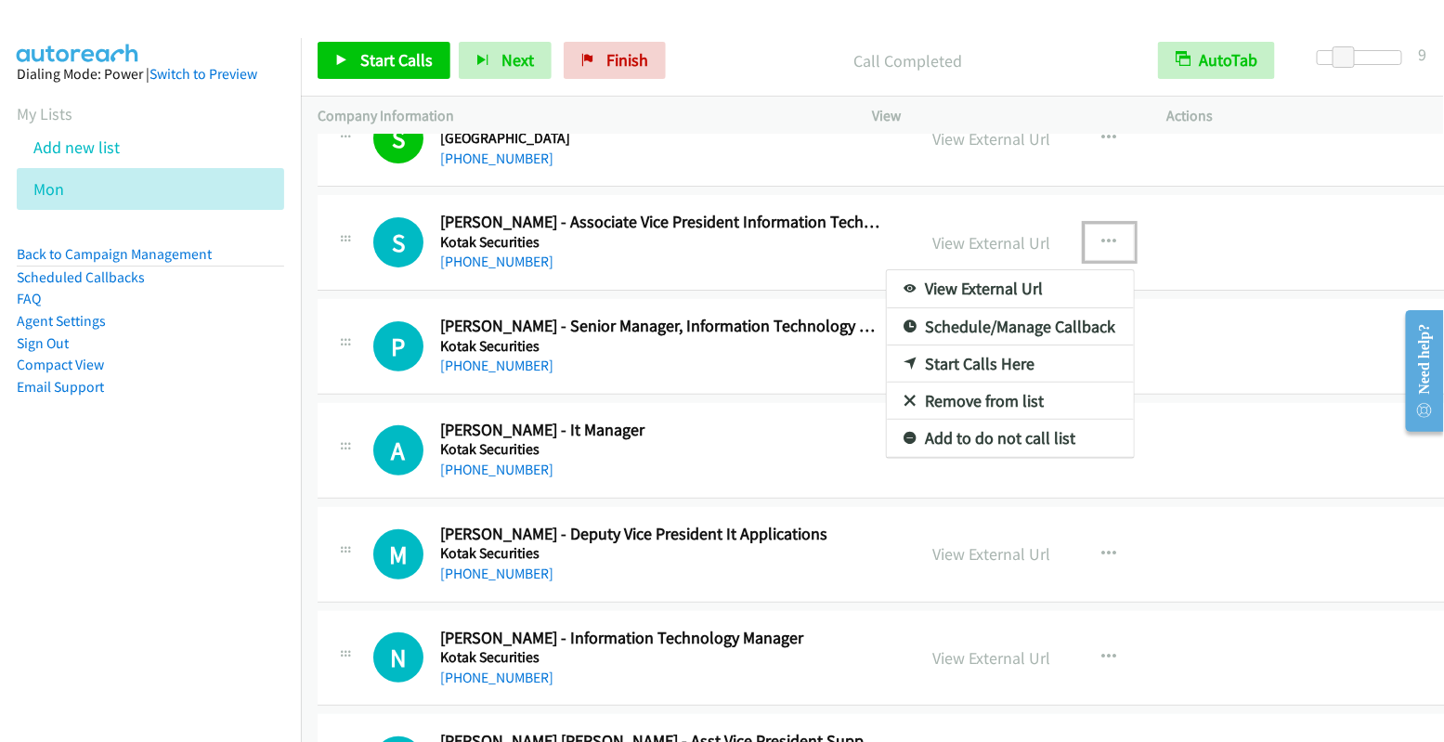
click at [1007, 345] on link "Start Calls Here" at bounding box center [1010, 363] width 247 height 37
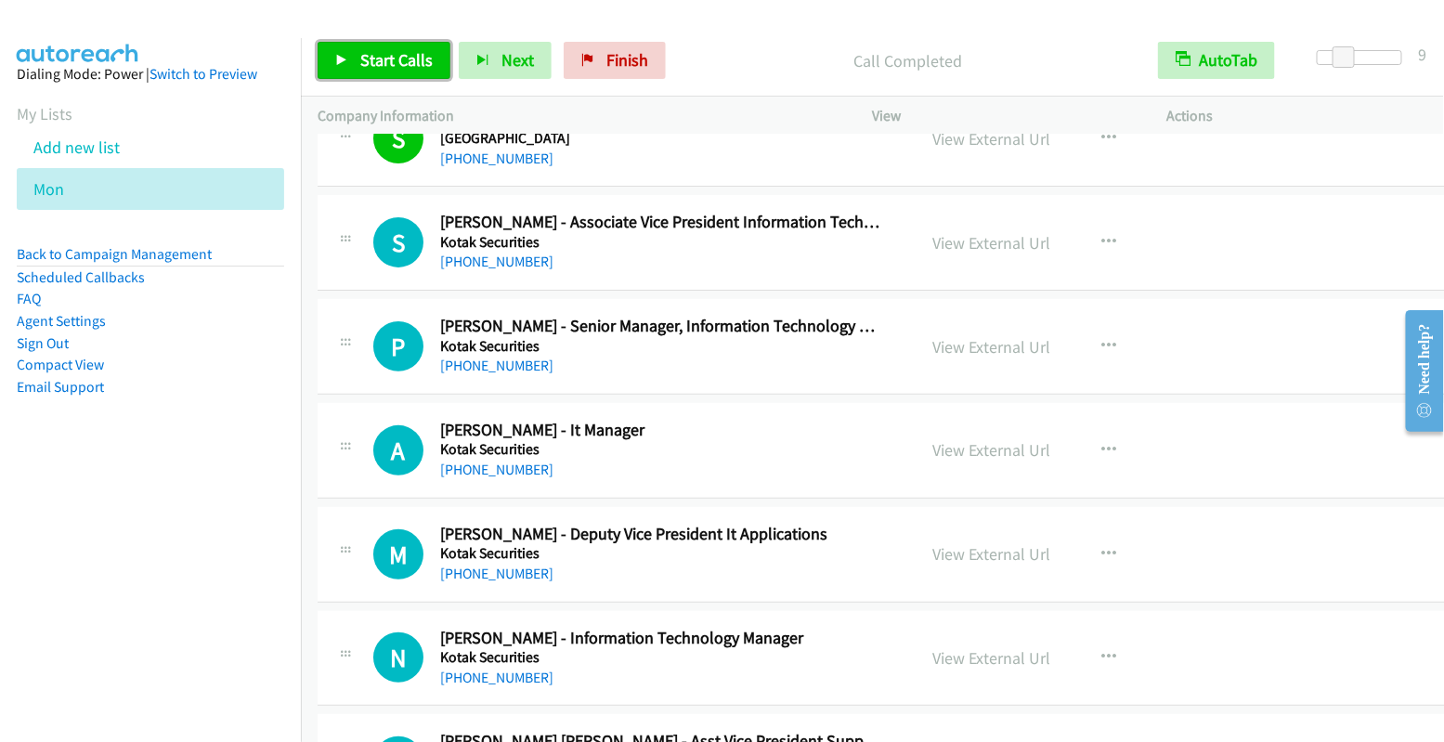
click at [398, 64] on span "Start Calls" at bounding box center [396, 59] width 72 height 21
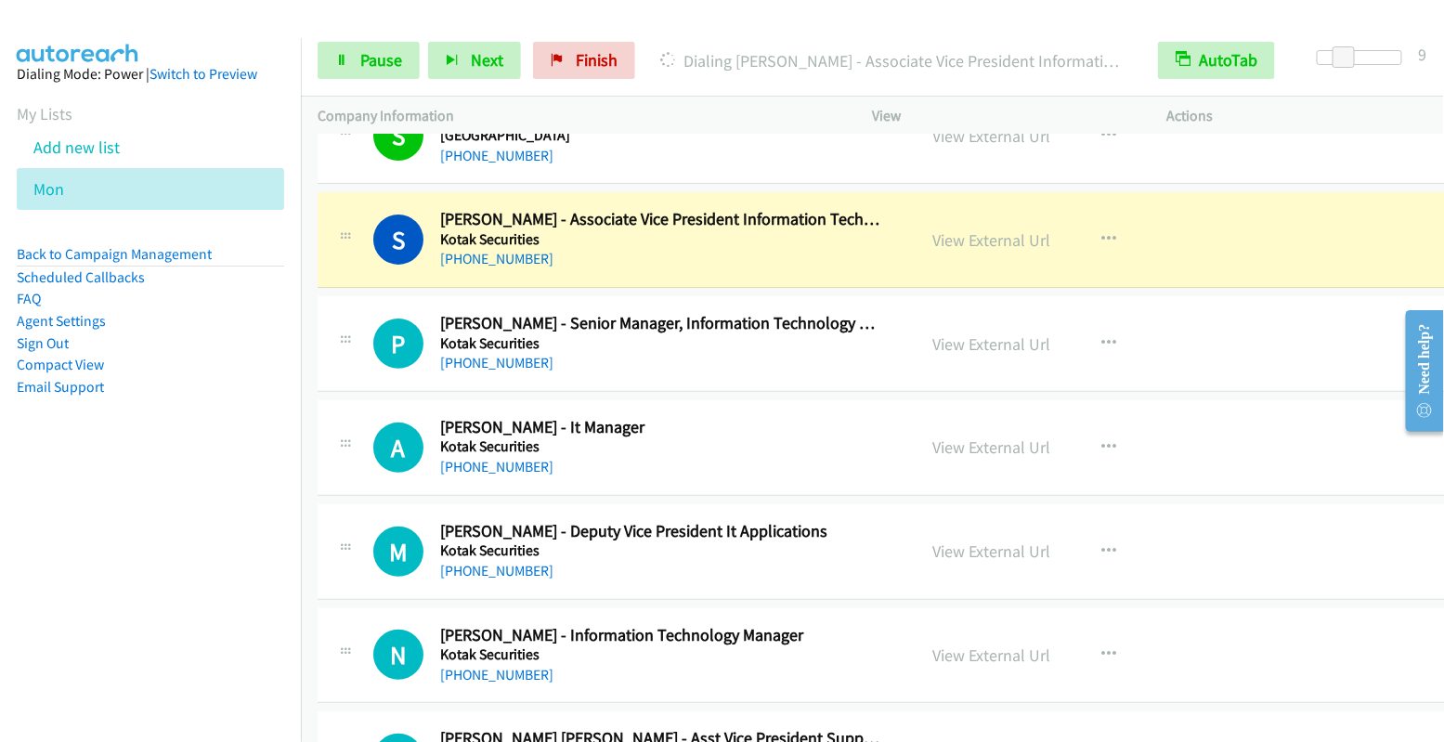
scroll to position [7899, 0]
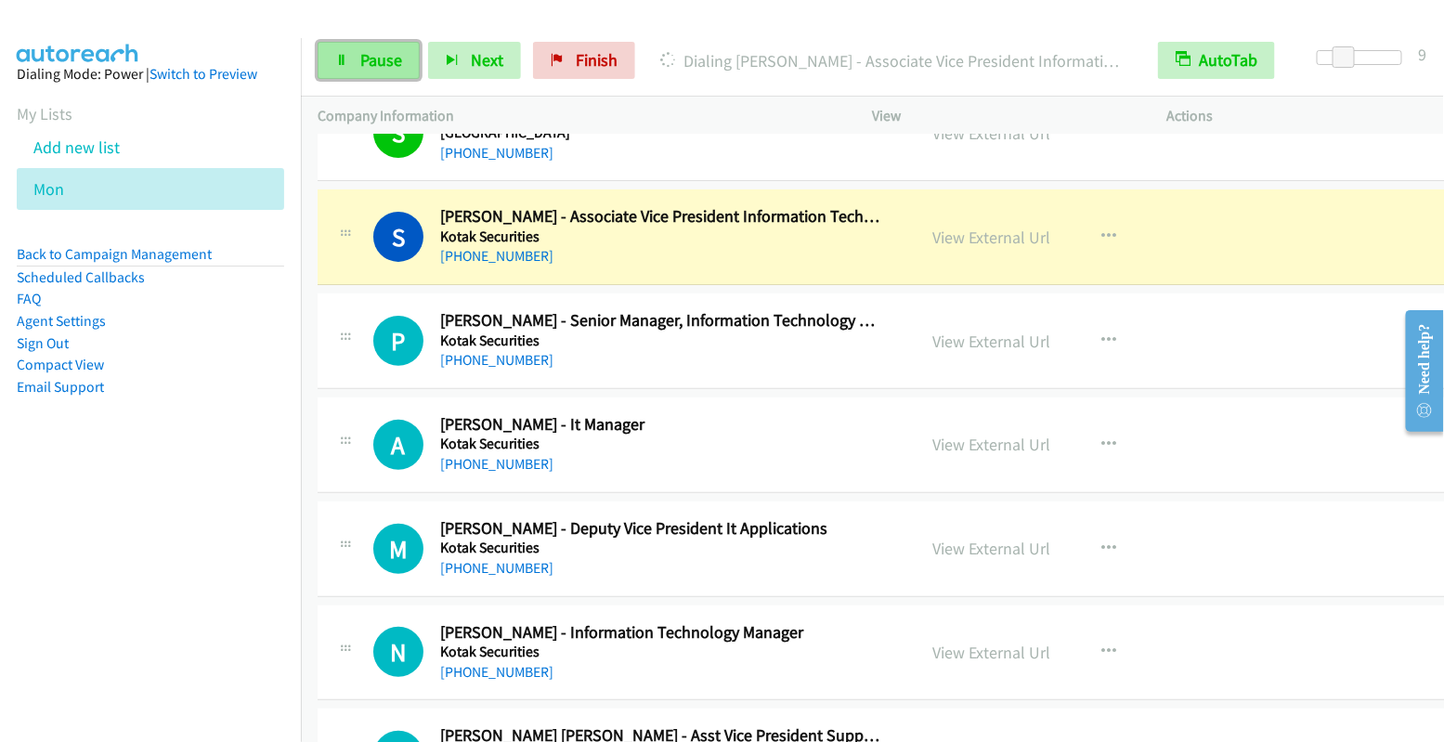
click at [377, 65] on span "Pause" at bounding box center [381, 59] width 42 height 21
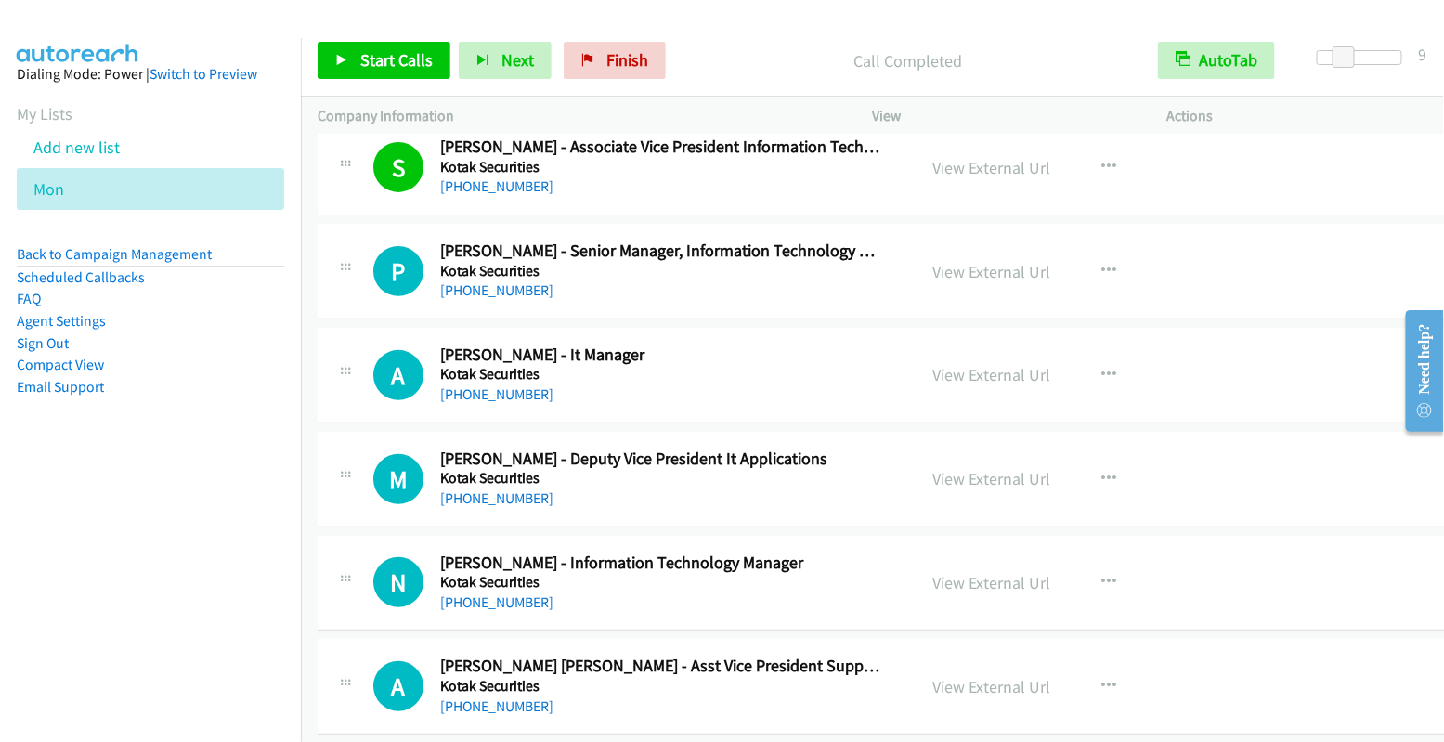
scroll to position [7969, 0]
click at [1102, 263] on icon "button" at bounding box center [1109, 270] width 15 height 15
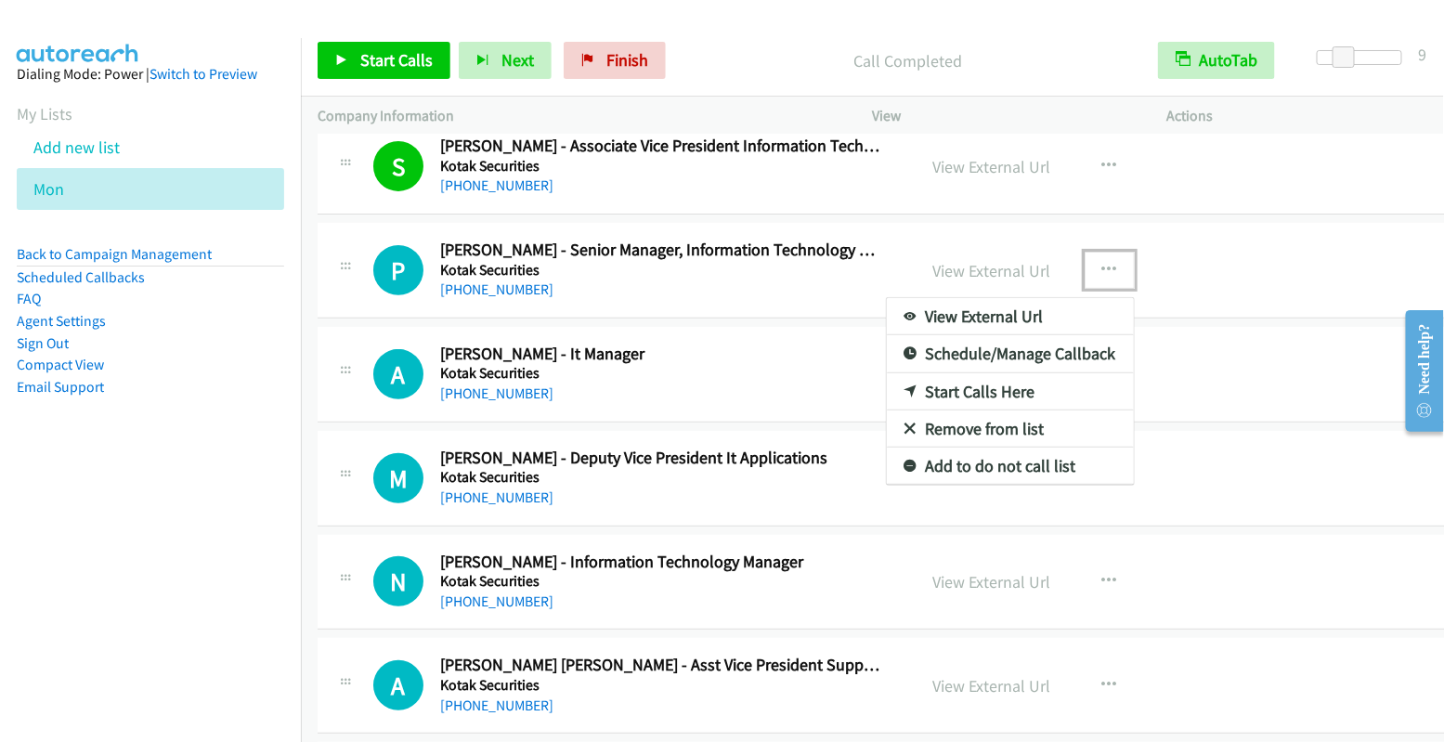
click at [1019, 373] on link "Start Calls Here" at bounding box center [1010, 391] width 247 height 37
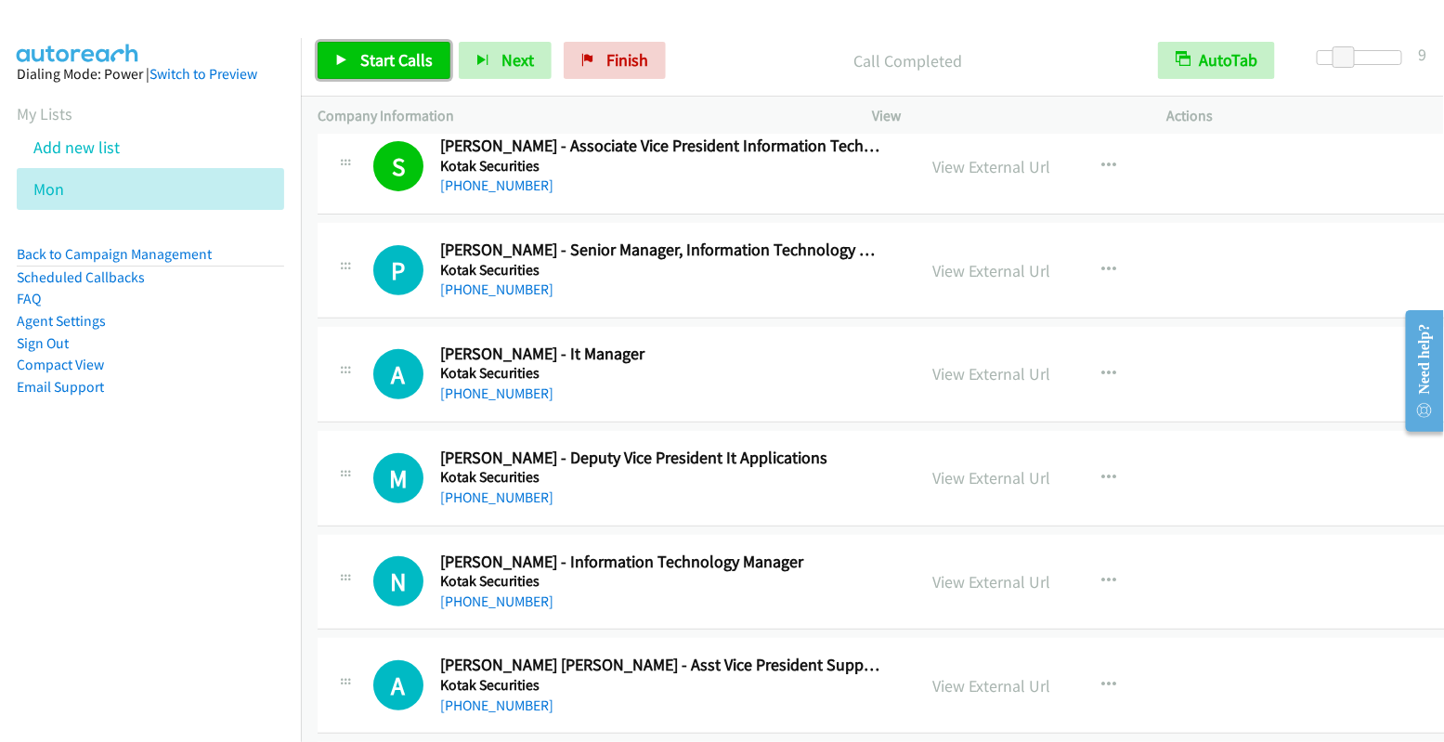
click at [400, 63] on span "Start Calls" at bounding box center [396, 59] width 72 height 21
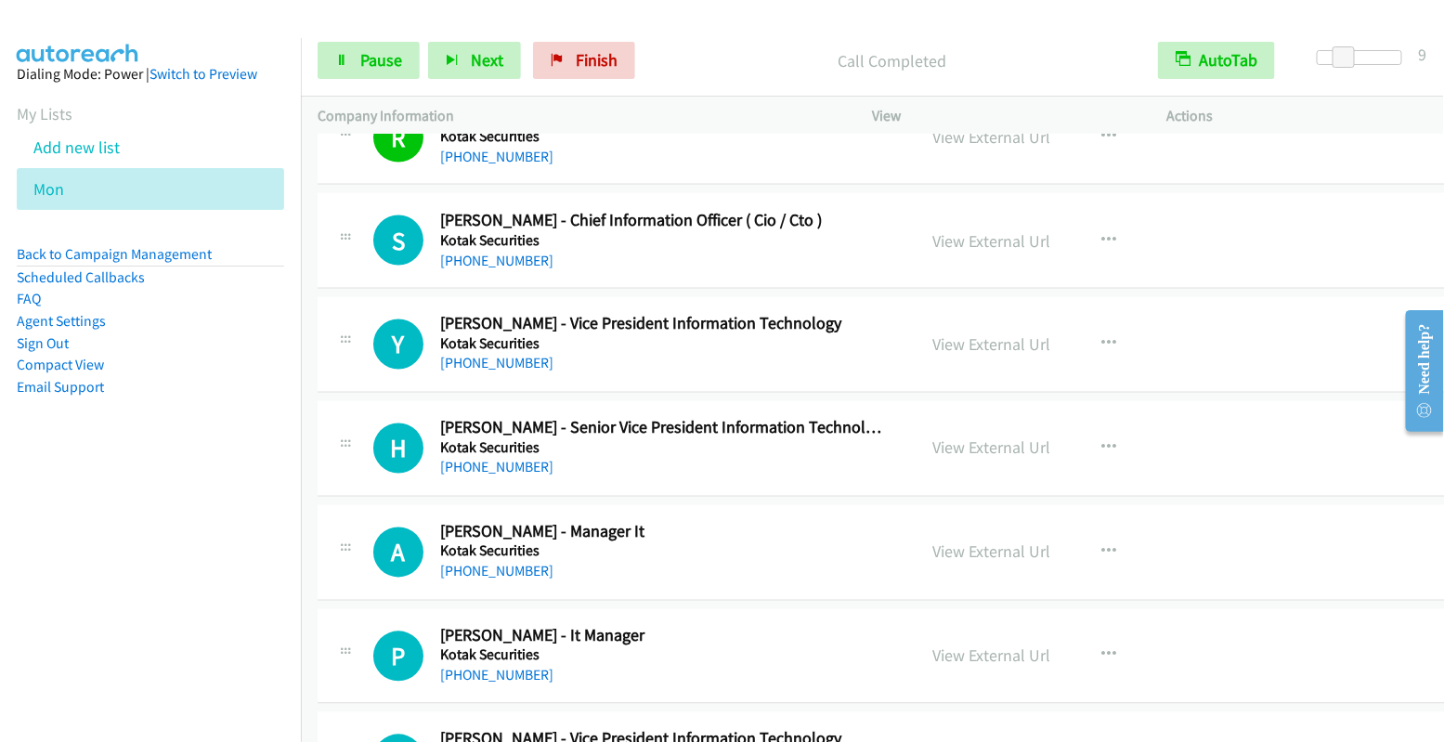
scroll to position [8935, 0]
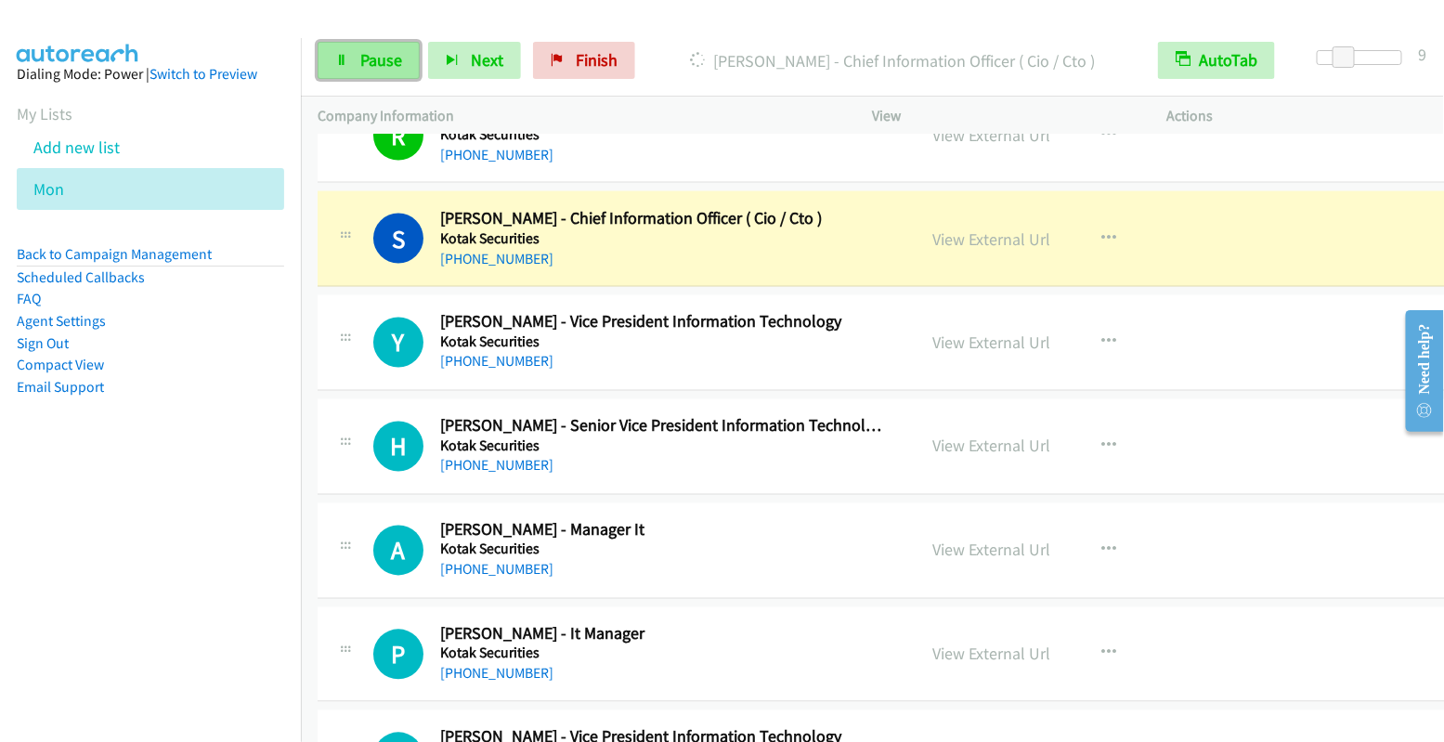
click at [364, 63] on span "Pause" at bounding box center [381, 59] width 42 height 21
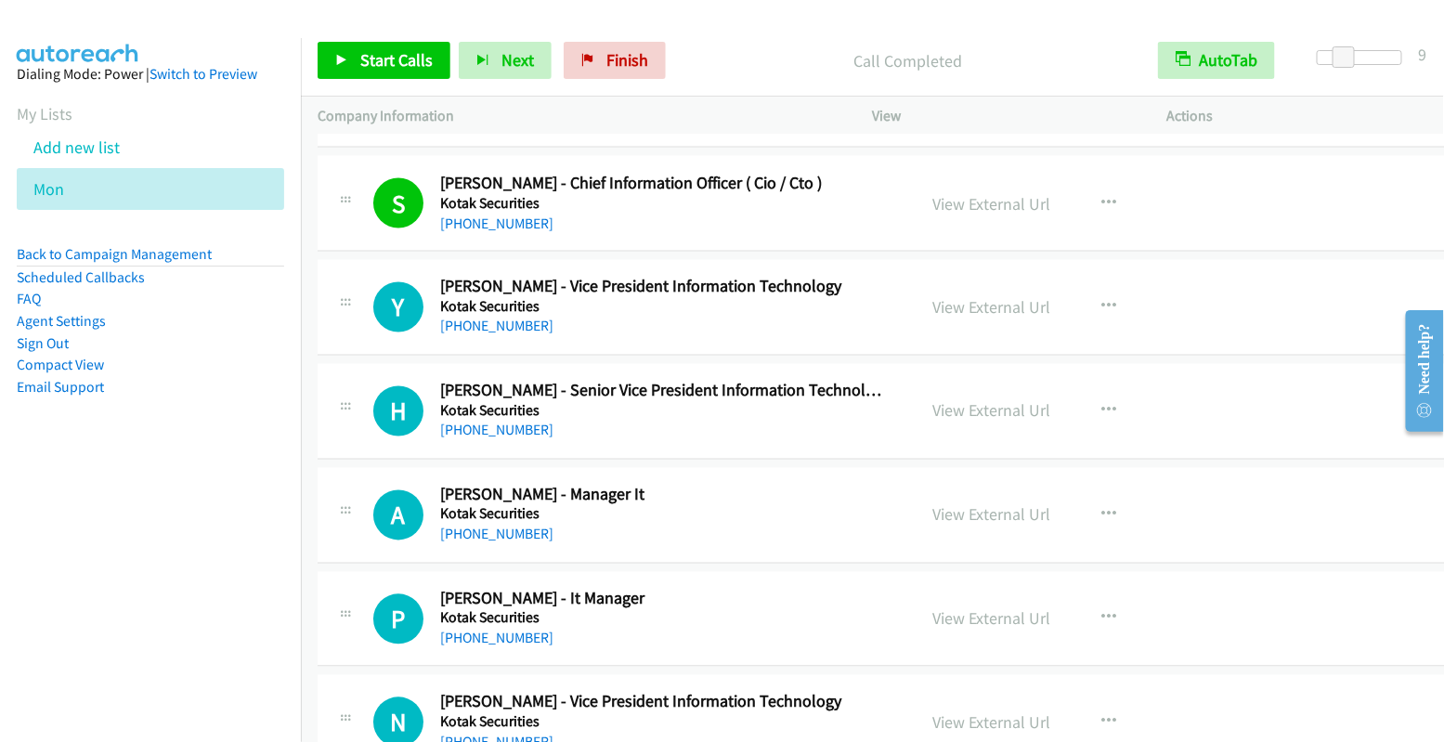
scroll to position [8971, 0]
click at [1106, 299] on icon "button" at bounding box center [1109, 306] width 15 height 15
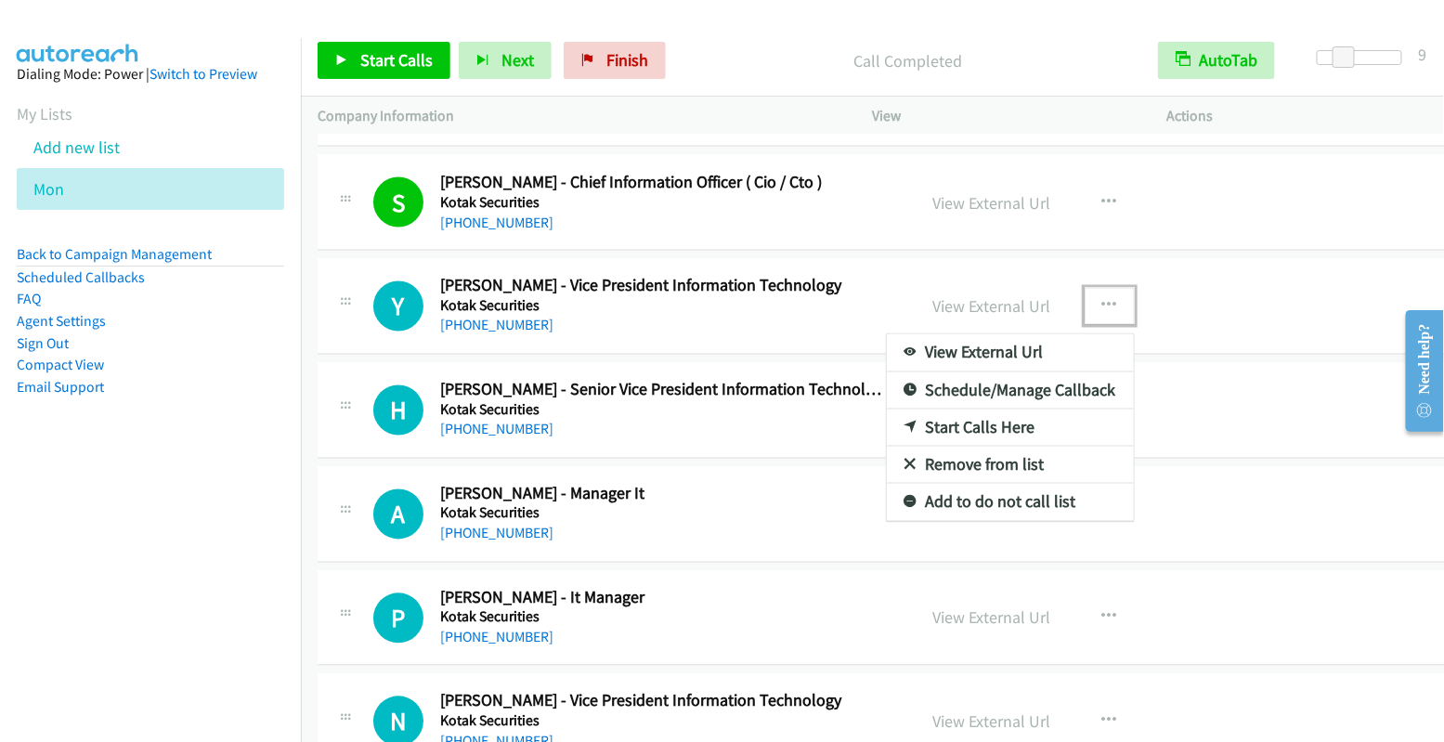
click at [1021, 409] on link "Start Calls Here" at bounding box center [1010, 427] width 247 height 37
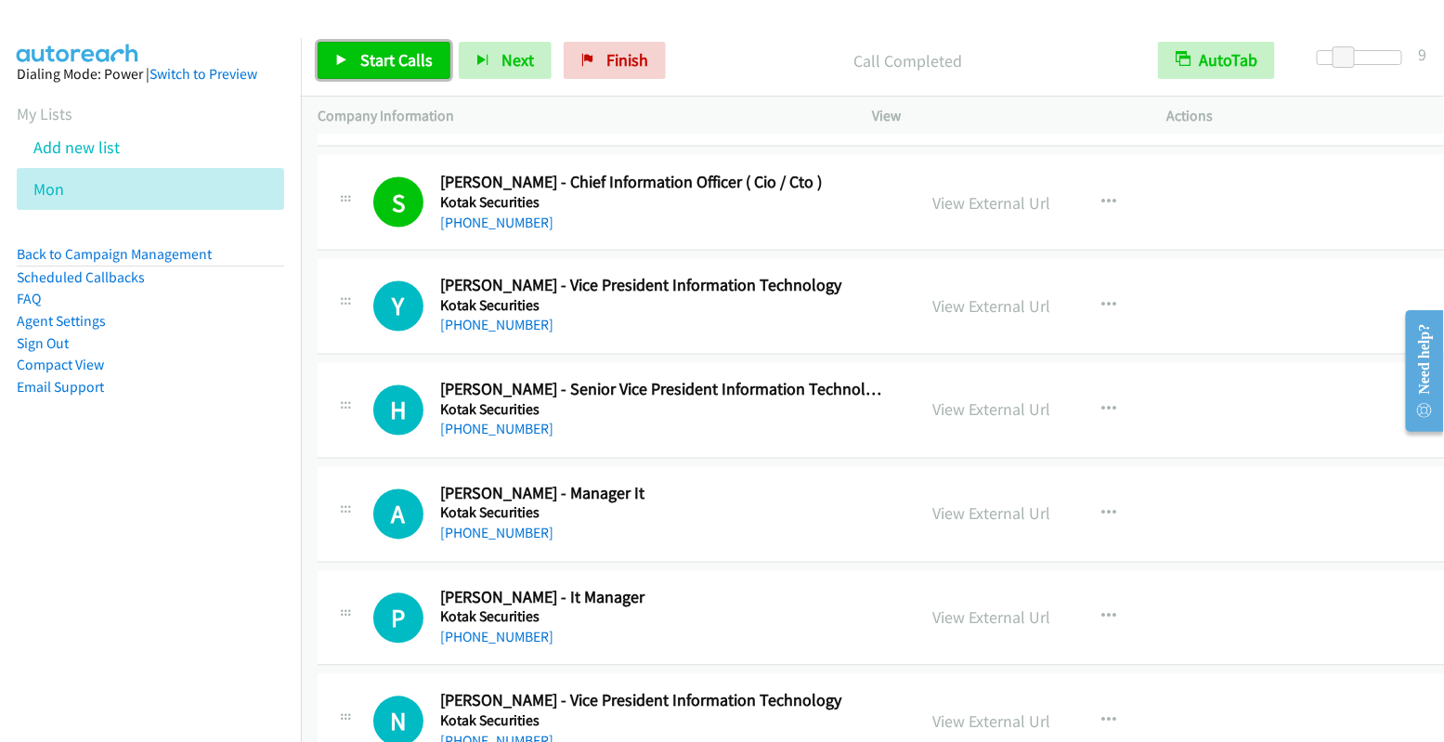
click at [403, 66] on span "Start Calls" at bounding box center [396, 59] width 72 height 21
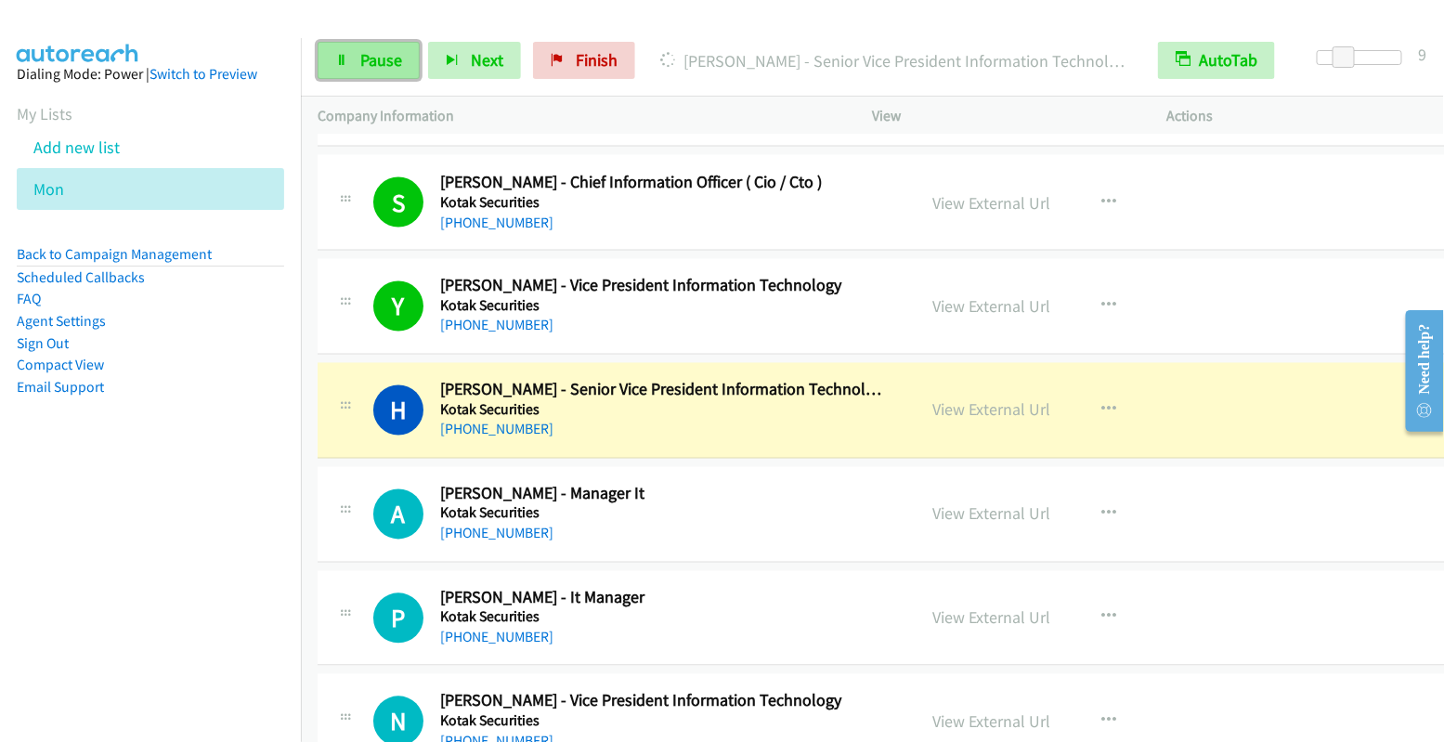
click at [362, 58] on span "Pause" at bounding box center [381, 59] width 42 height 21
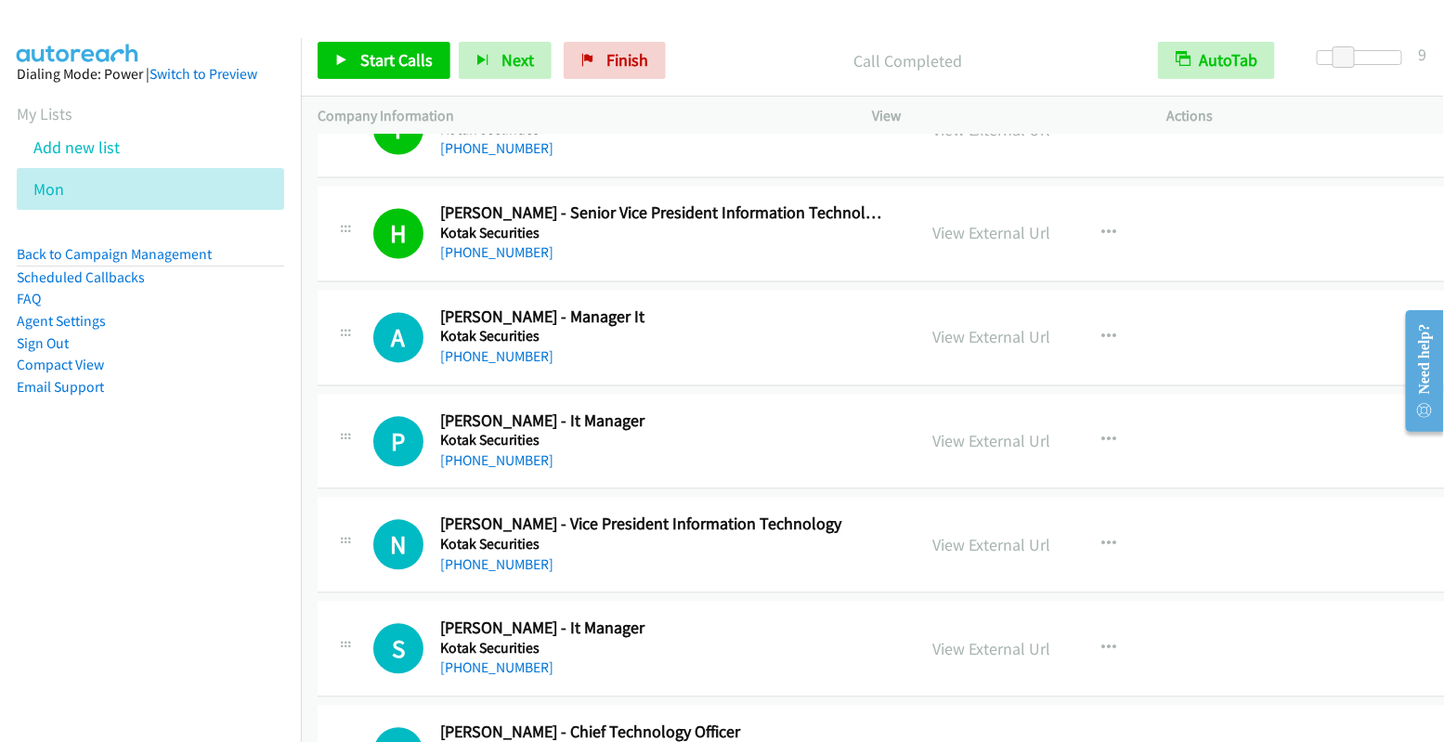
scroll to position [9184, 0]
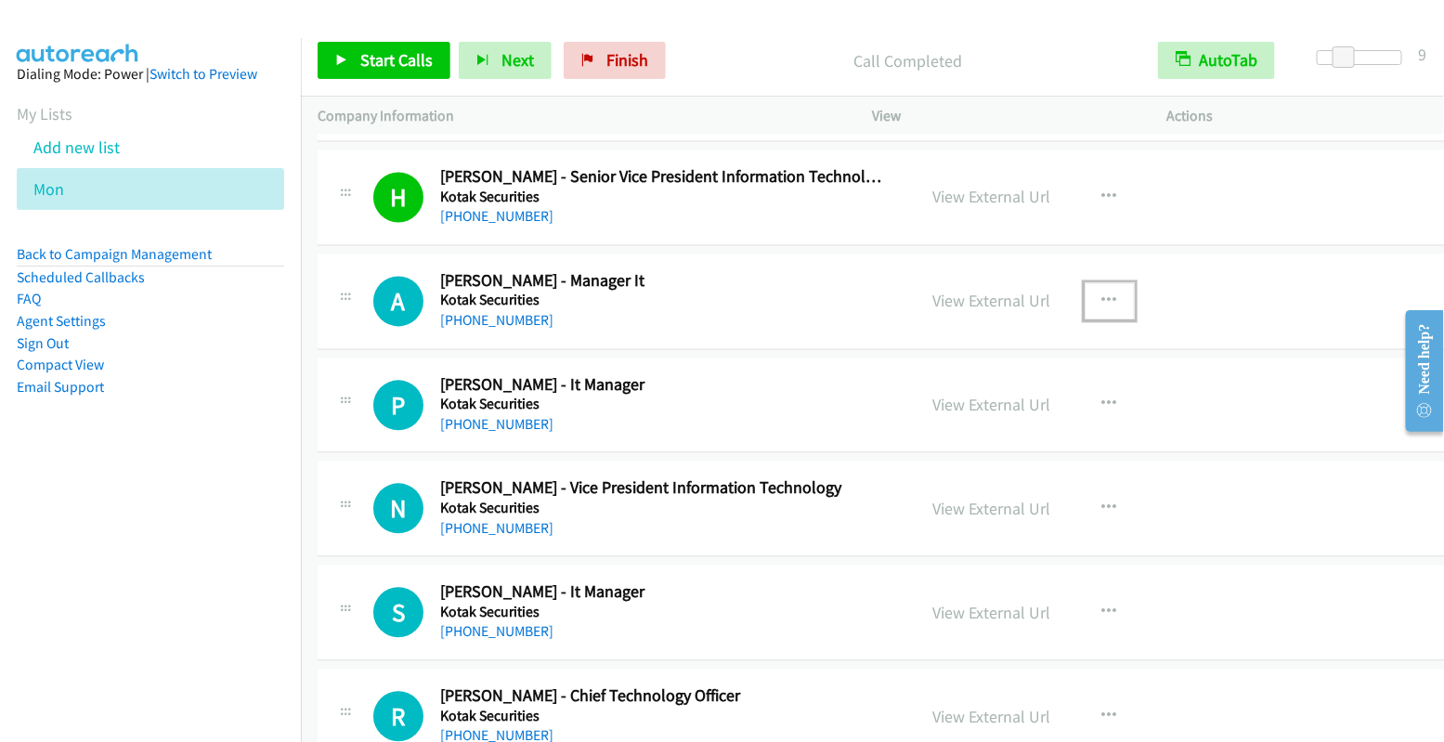
click at [1104, 294] on icon "button" at bounding box center [1109, 301] width 15 height 15
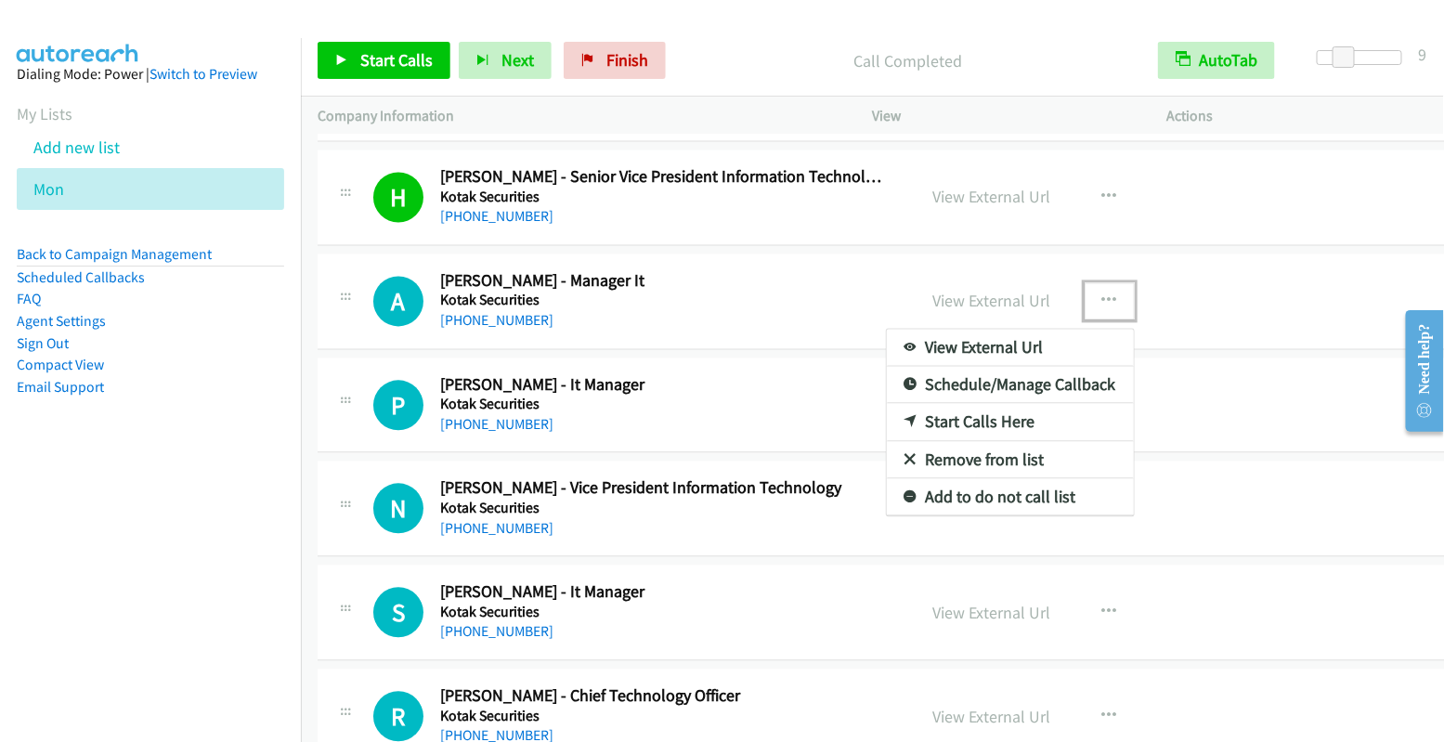
click at [996, 404] on link "Start Calls Here" at bounding box center [1010, 422] width 247 height 37
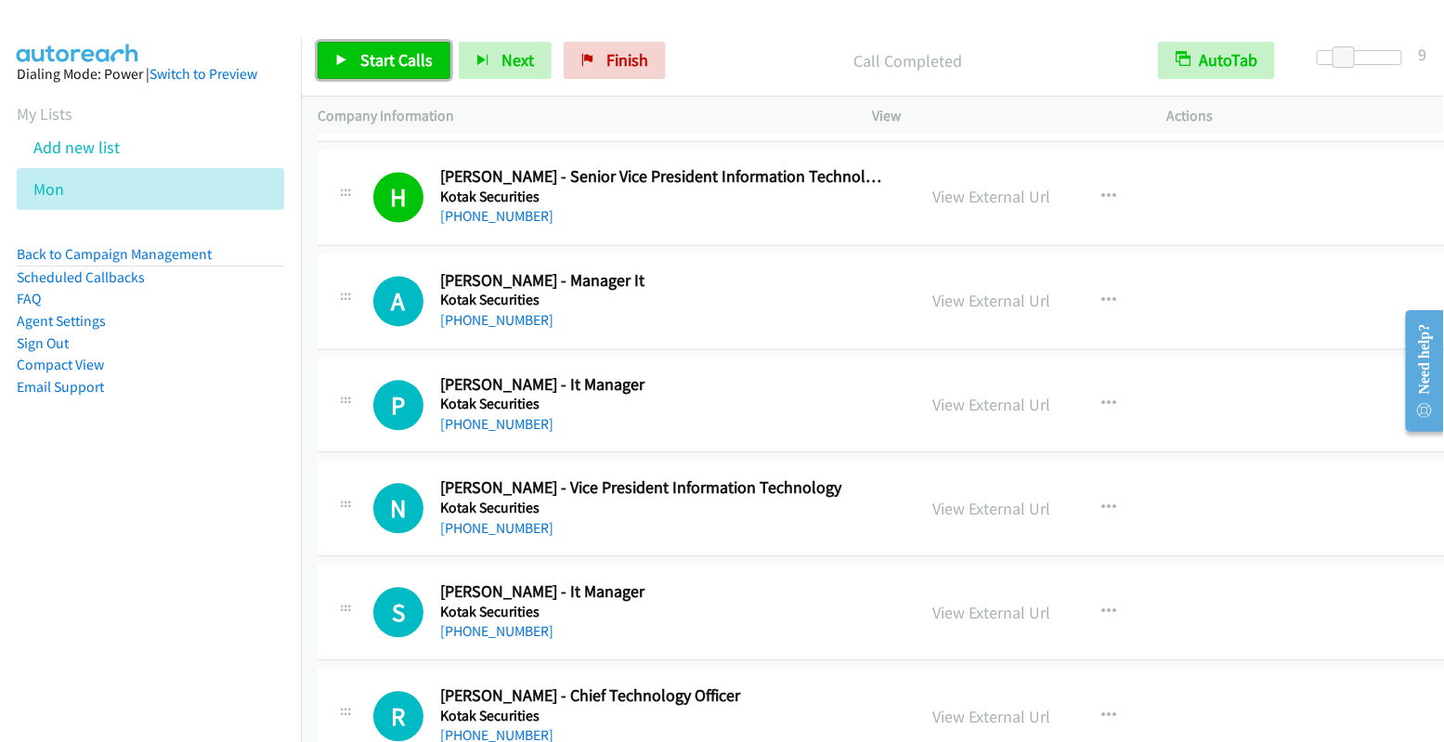
click at [422, 59] on span "Start Calls" at bounding box center [396, 59] width 72 height 21
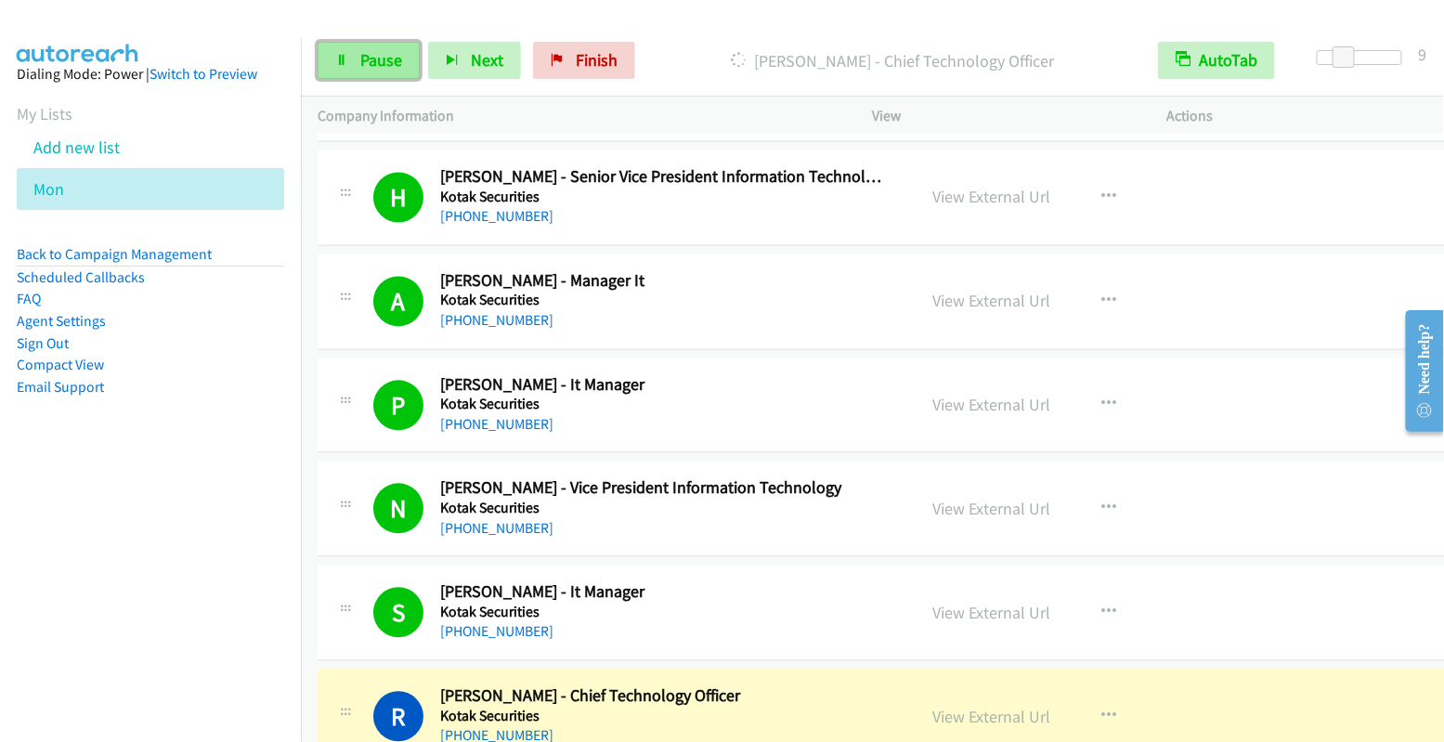
click at [374, 67] on span "Pause" at bounding box center [381, 59] width 42 height 21
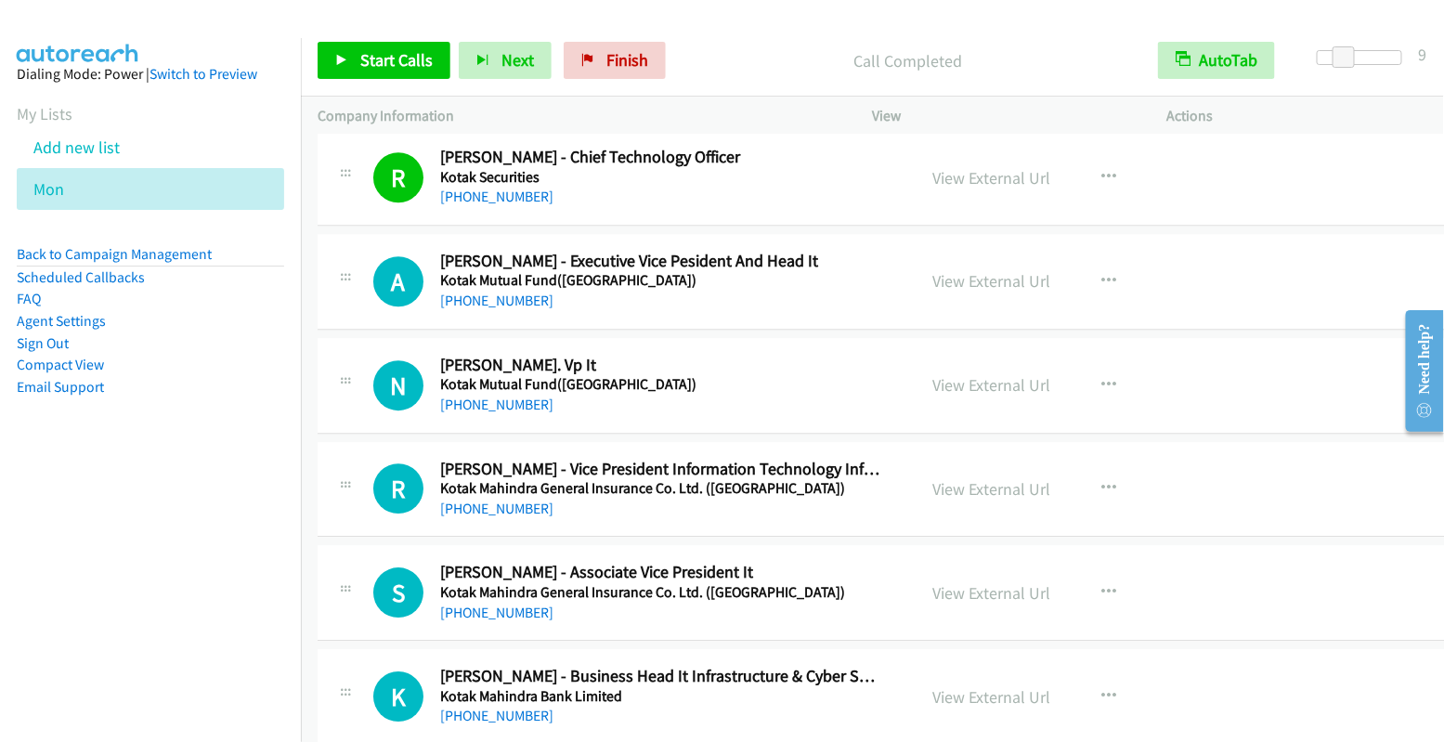
scroll to position [9751, 0]
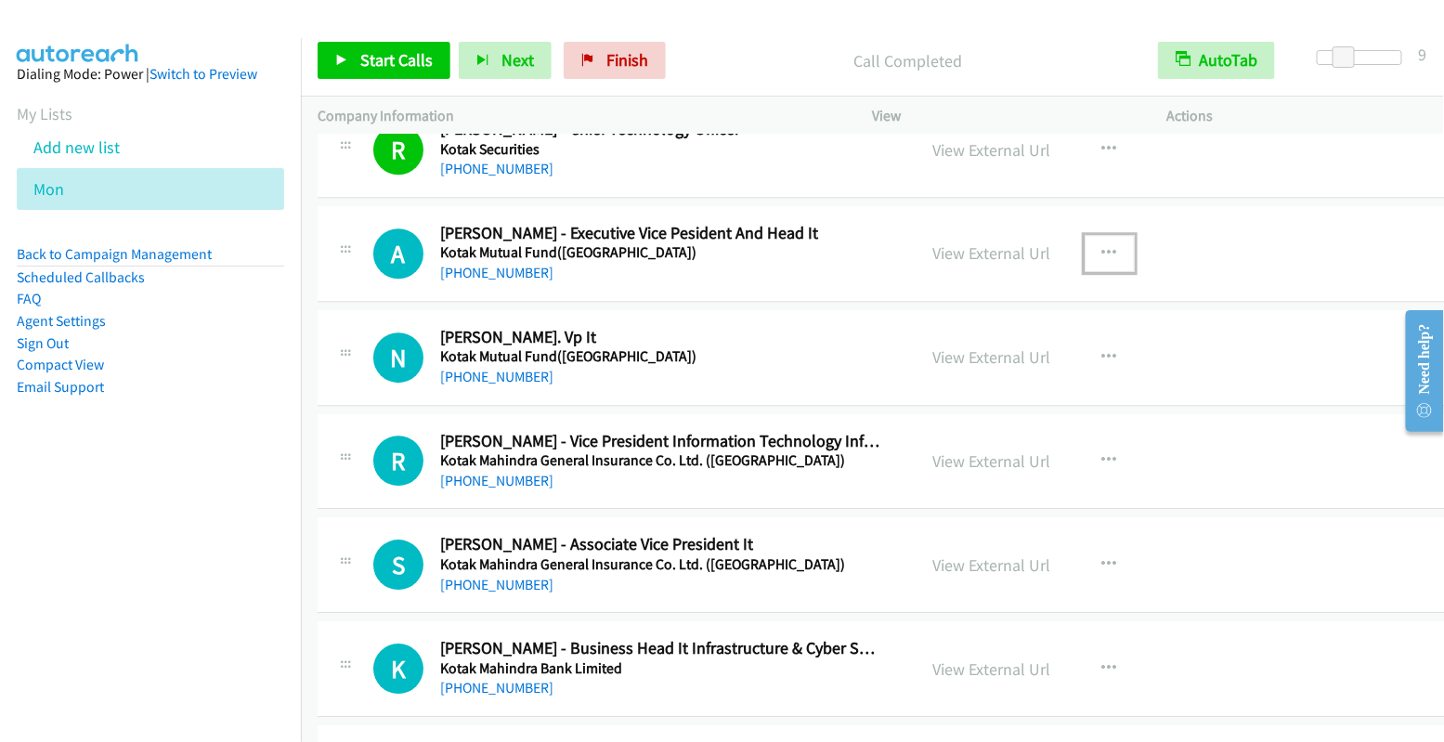
click at [1103, 246] on icon "button" at bounding box center [1109, 253] width 15 height 15
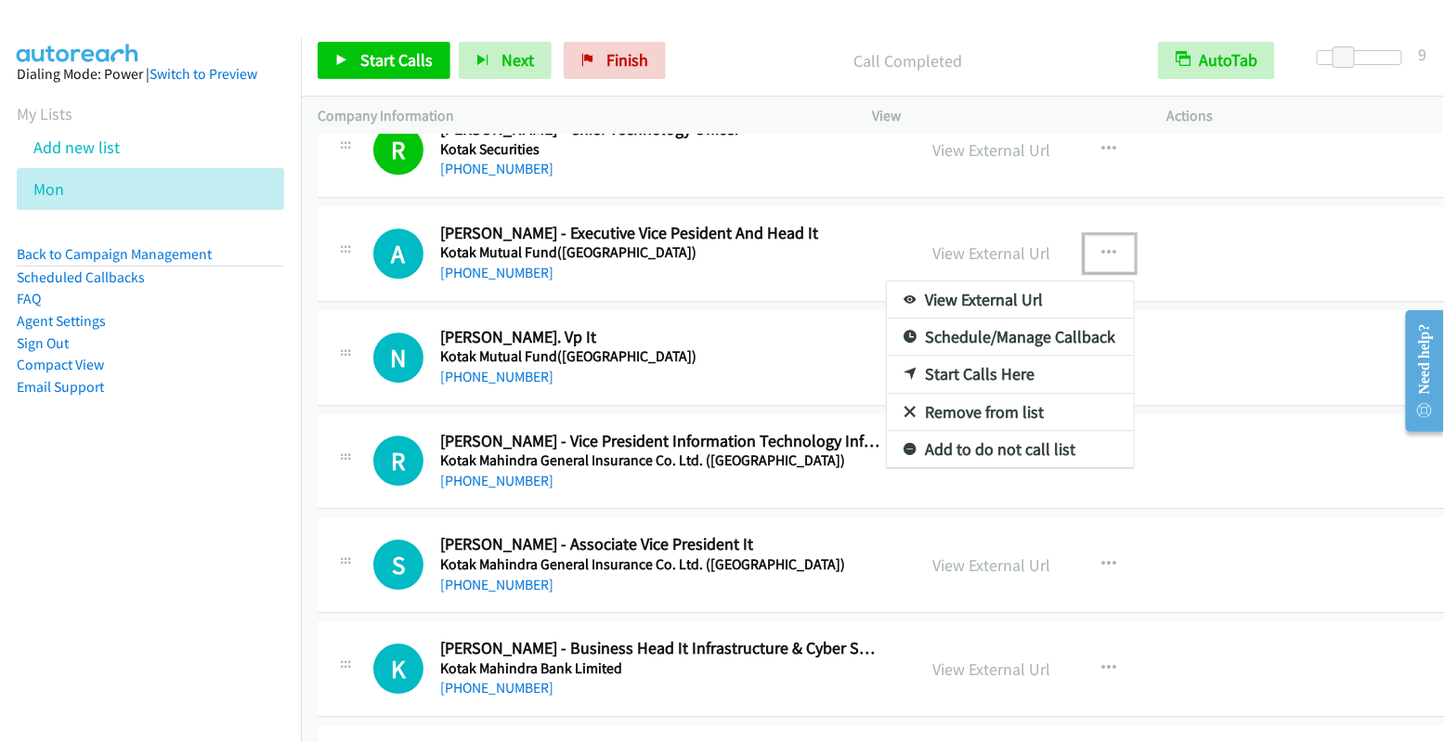
click at [1022, 356] on link "Start Calls Here" at bounding box center [1010, 374] width 247 height 37
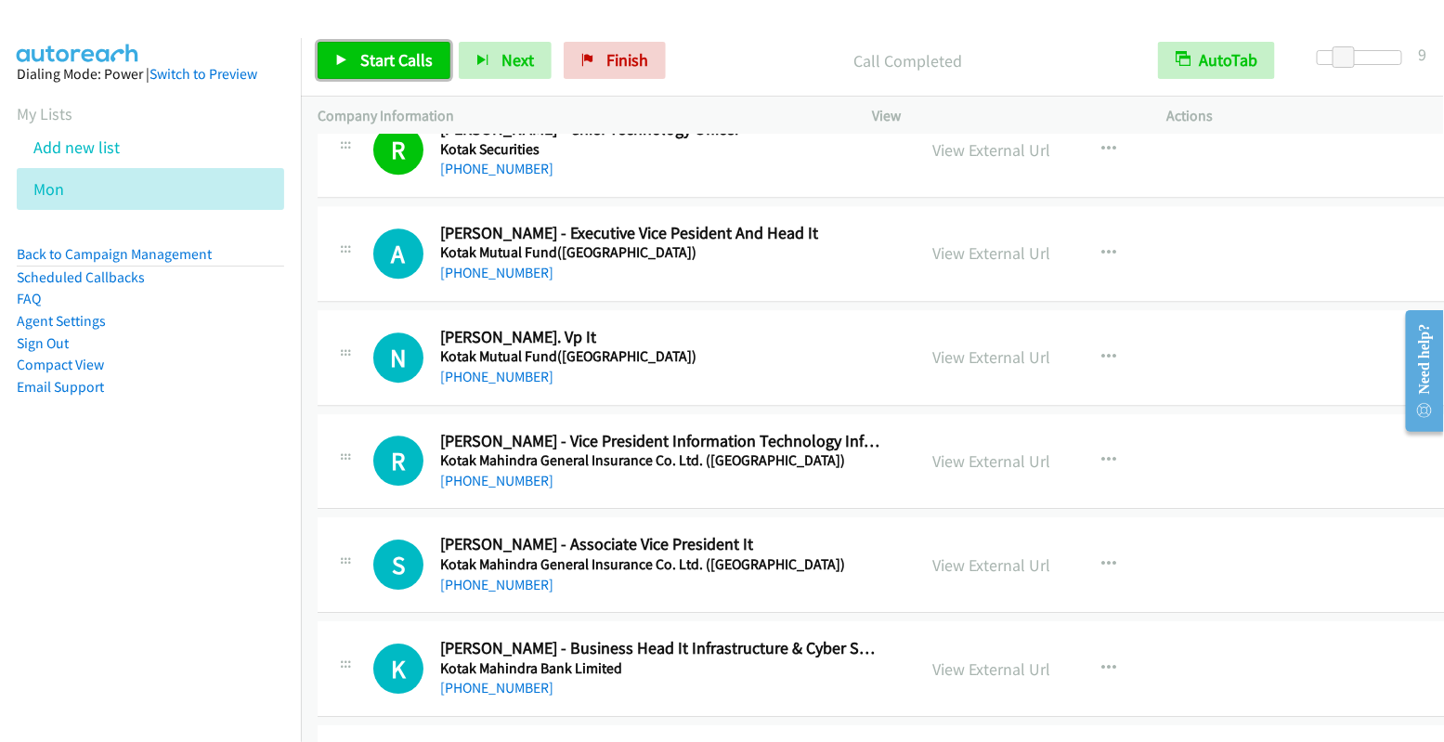
click at [385, 73] on link "Start Calls" at bounding box center [384, 60] width 133 height 37
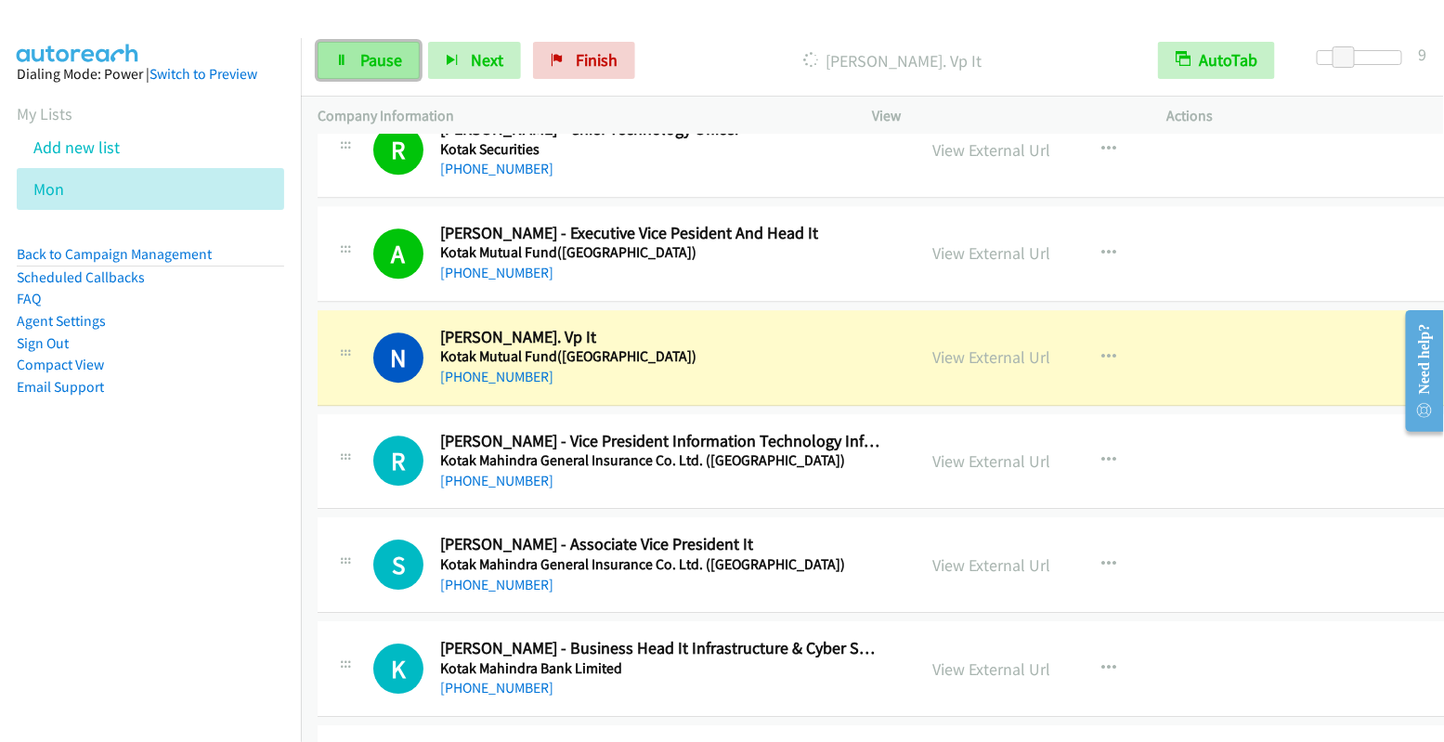
click at [363, 58] on span "Pause" at bounding box center [381, 59] width 42 height 21
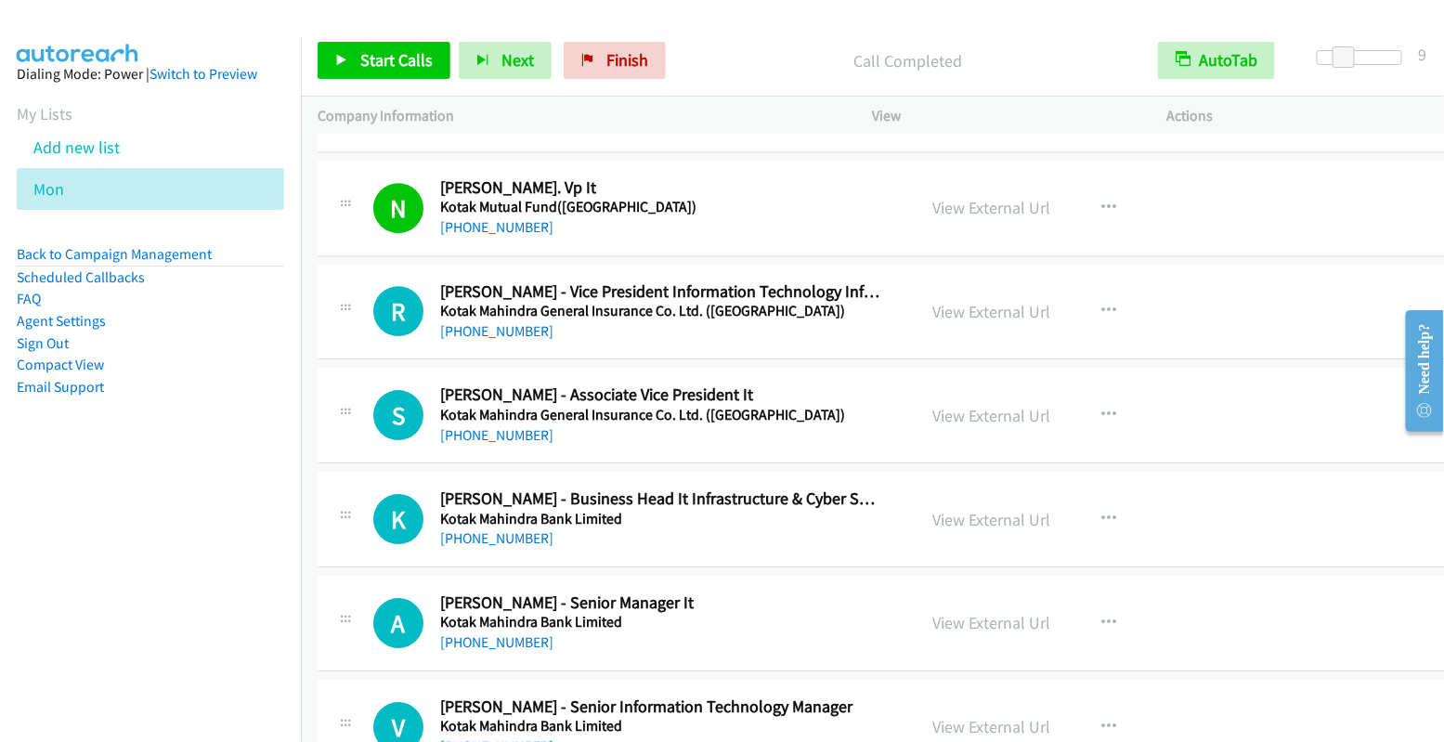
scroll to position [9903, 0]
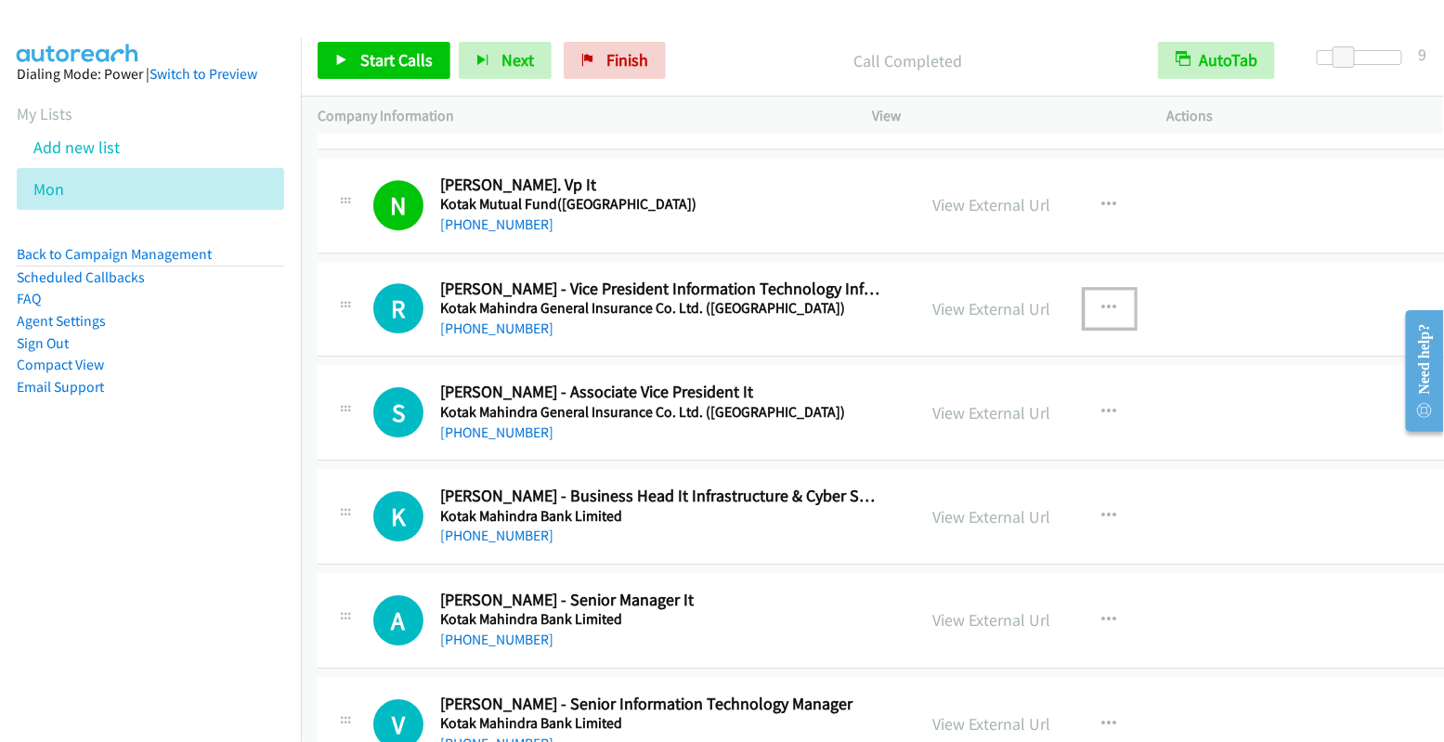
click at [1104, 301] on icon "button" at bounding box center [1109, 308] width 15 height 15
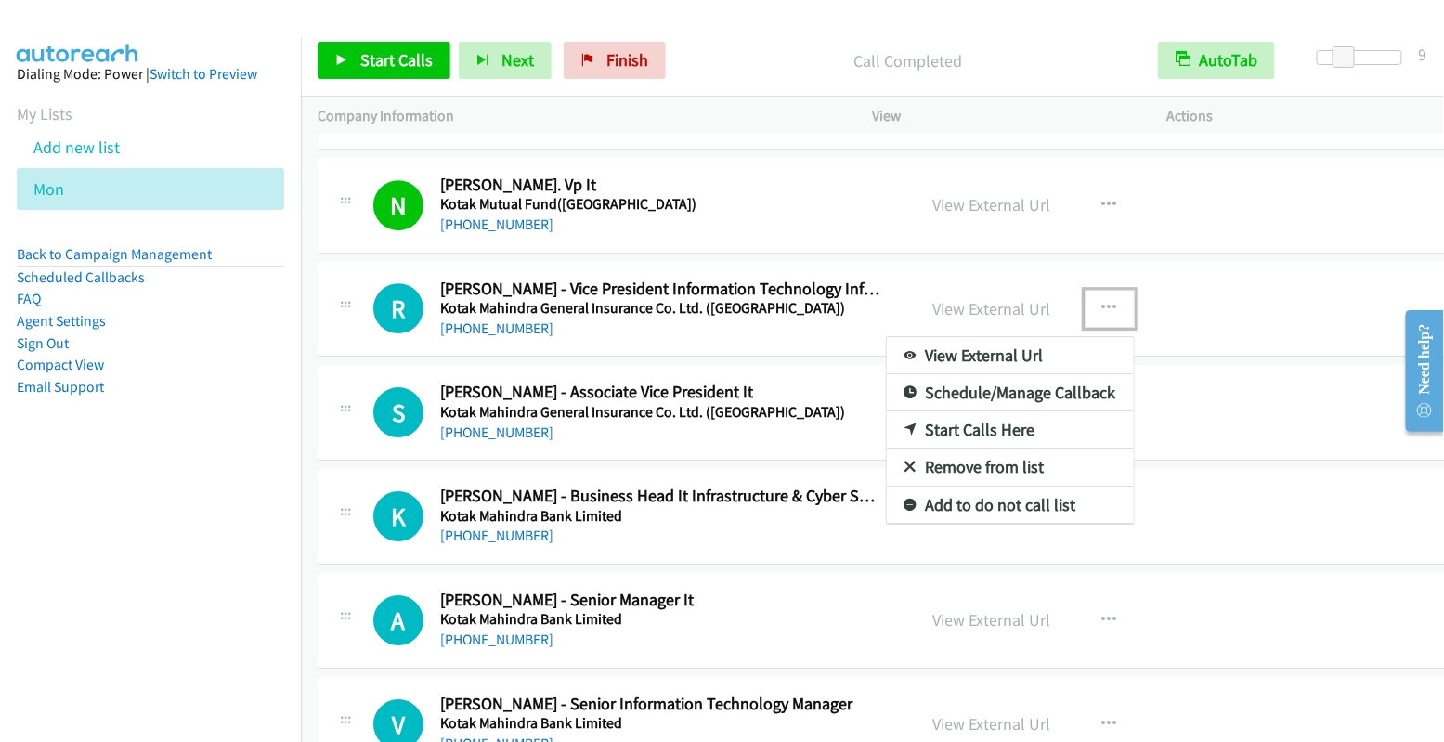
click at [1015, 411] on link "Start Calls Here" at bounding box center [1010, 429] width 247 height 37
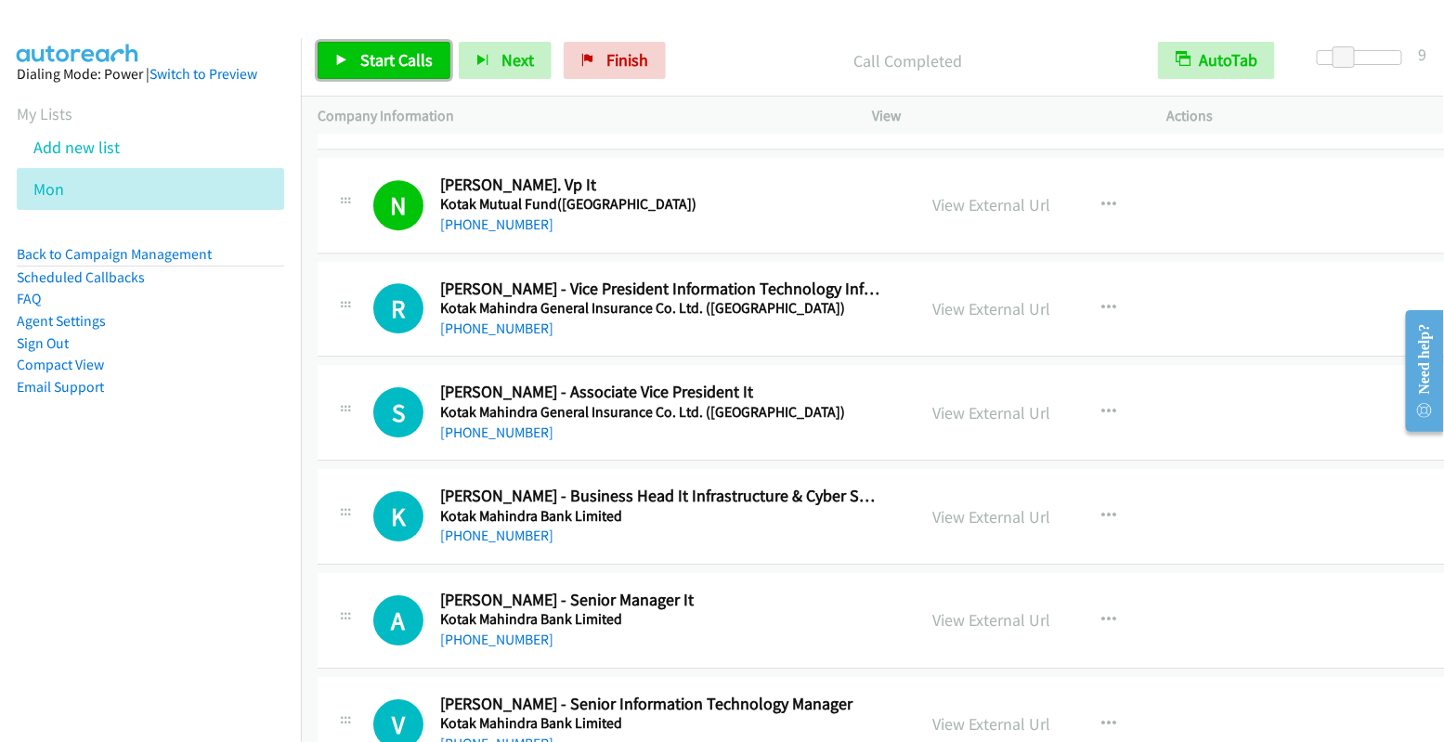
click at [415, 65] on span "Start Calls" at bounding box center [396, 59] width 72 height 21
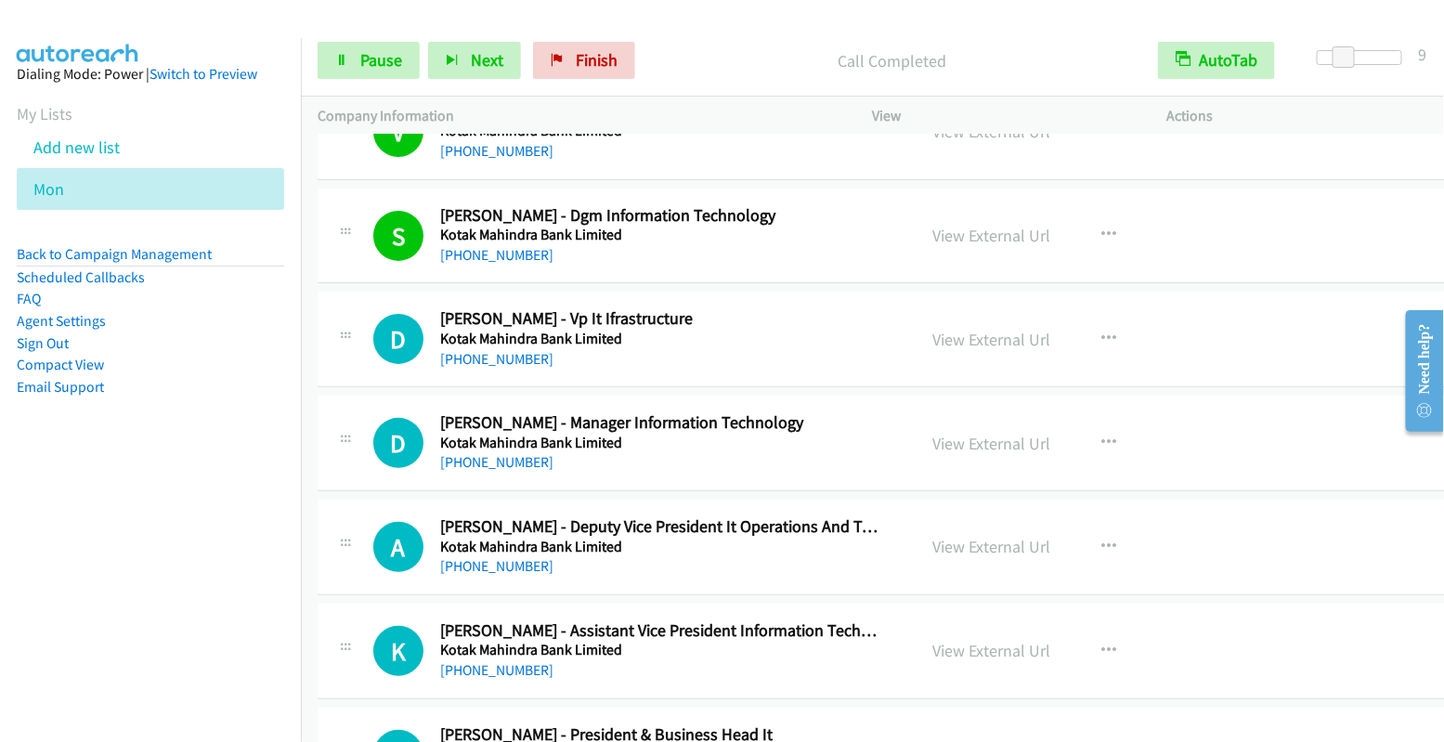
scroll to position [10507, 0]
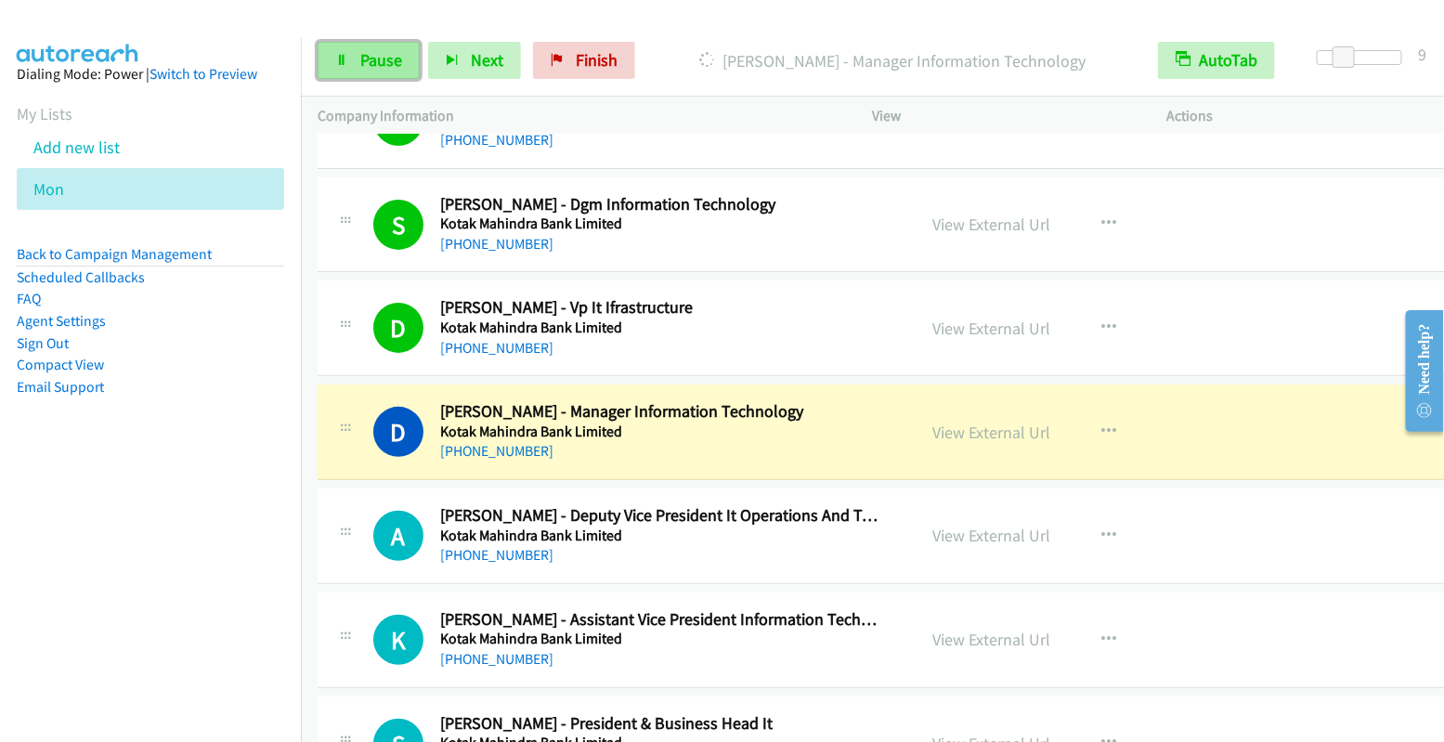
click at [391, 69] on span "Pause" at bounding box center [381, 59] width 42 height 21
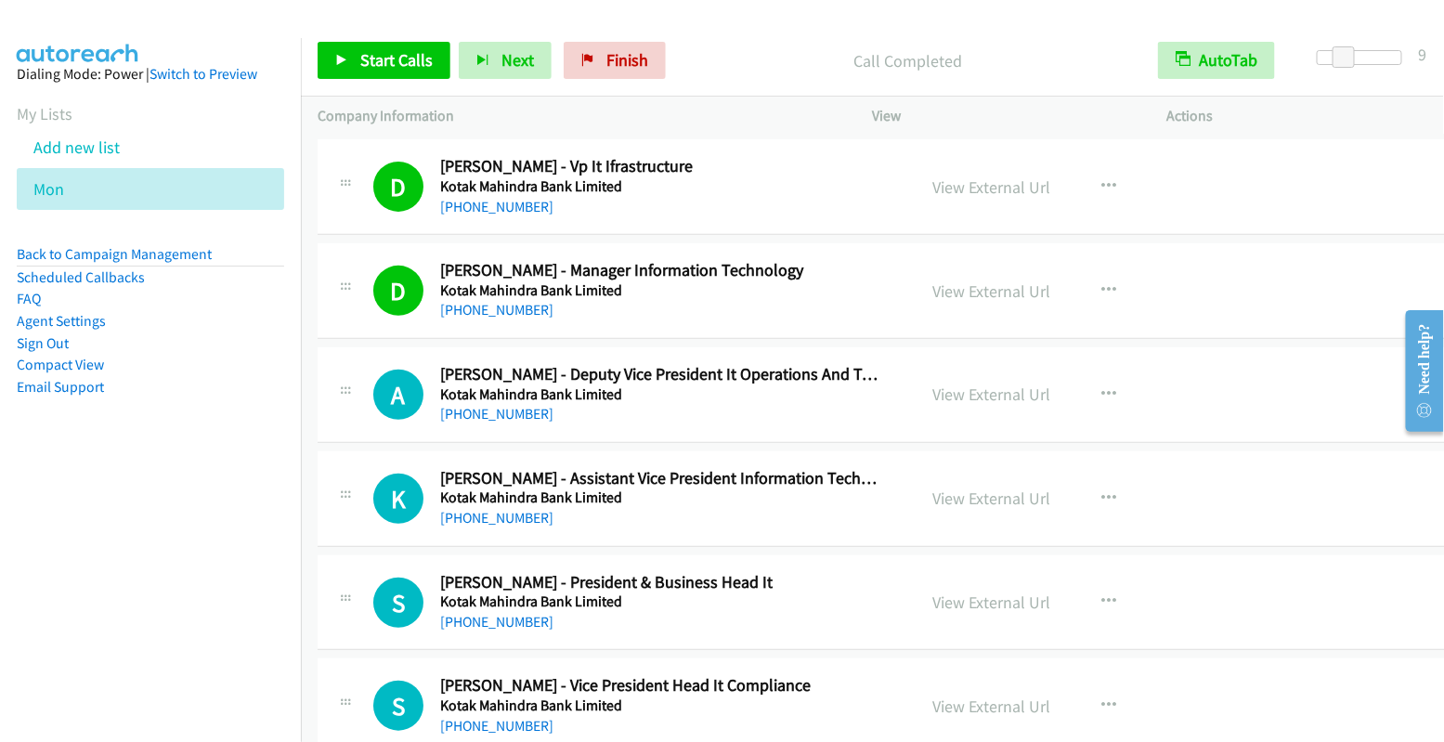
scroll to position [10650, 0]
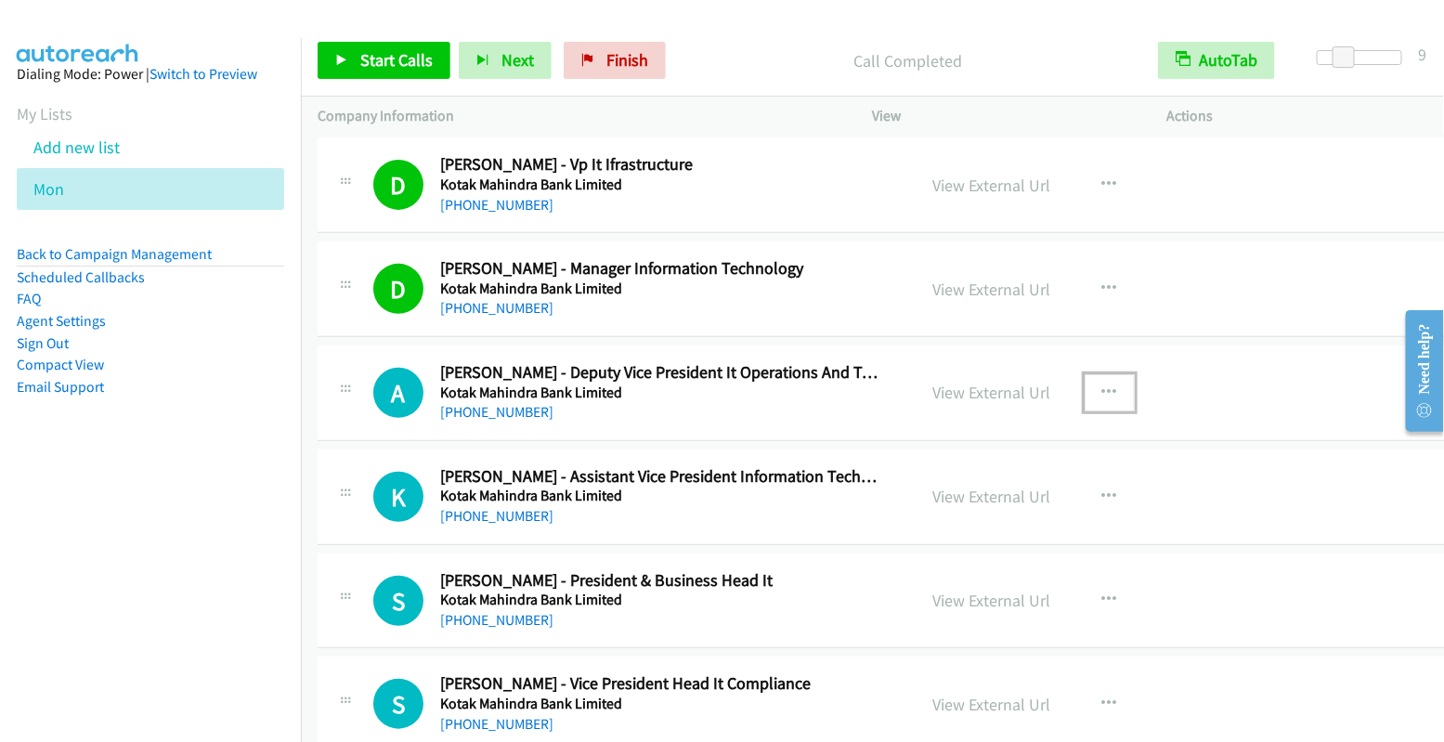
click at [1108, 385] on icon "button" at bounding box center [1109, 392] width 15 height 15
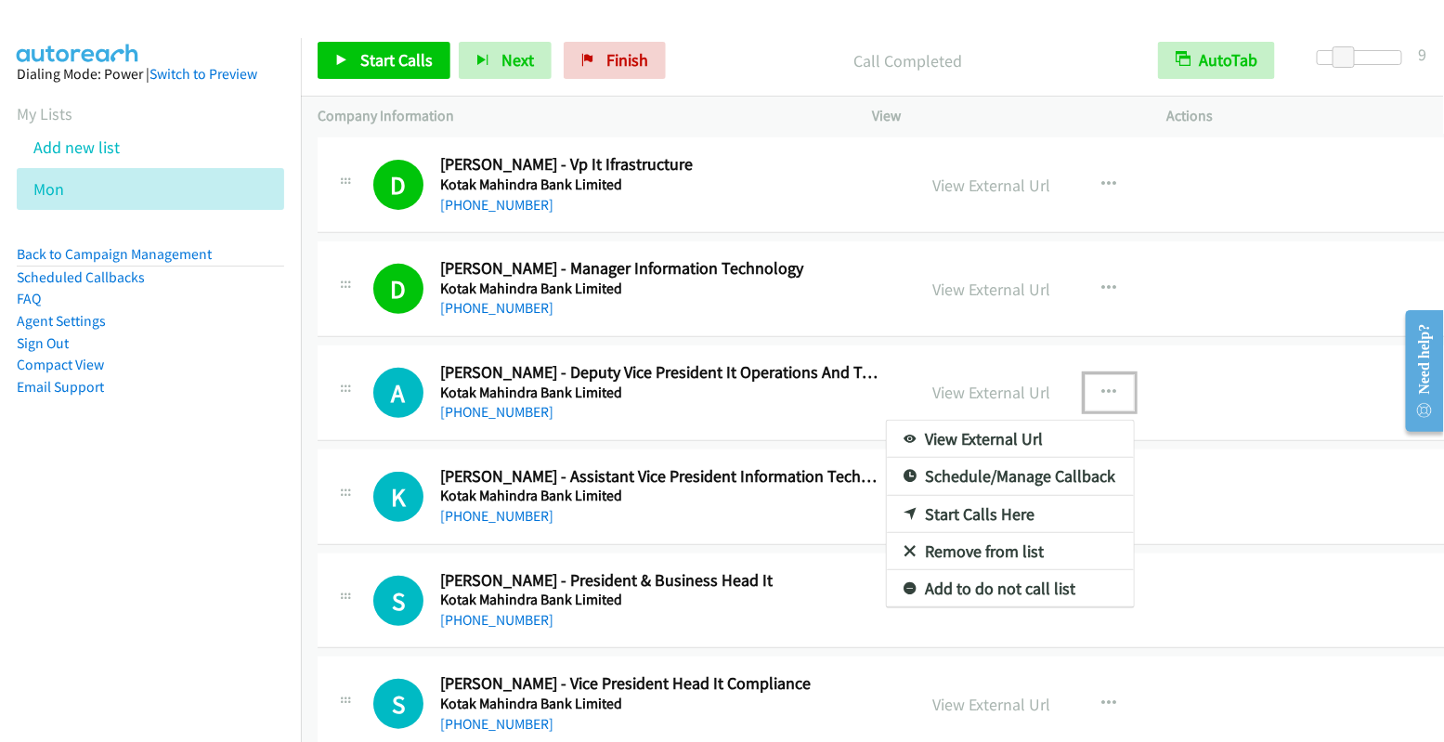
click at [1045, 496] on link "Start Calls Here" at bounding box center [1010, 514] width 247 height 37
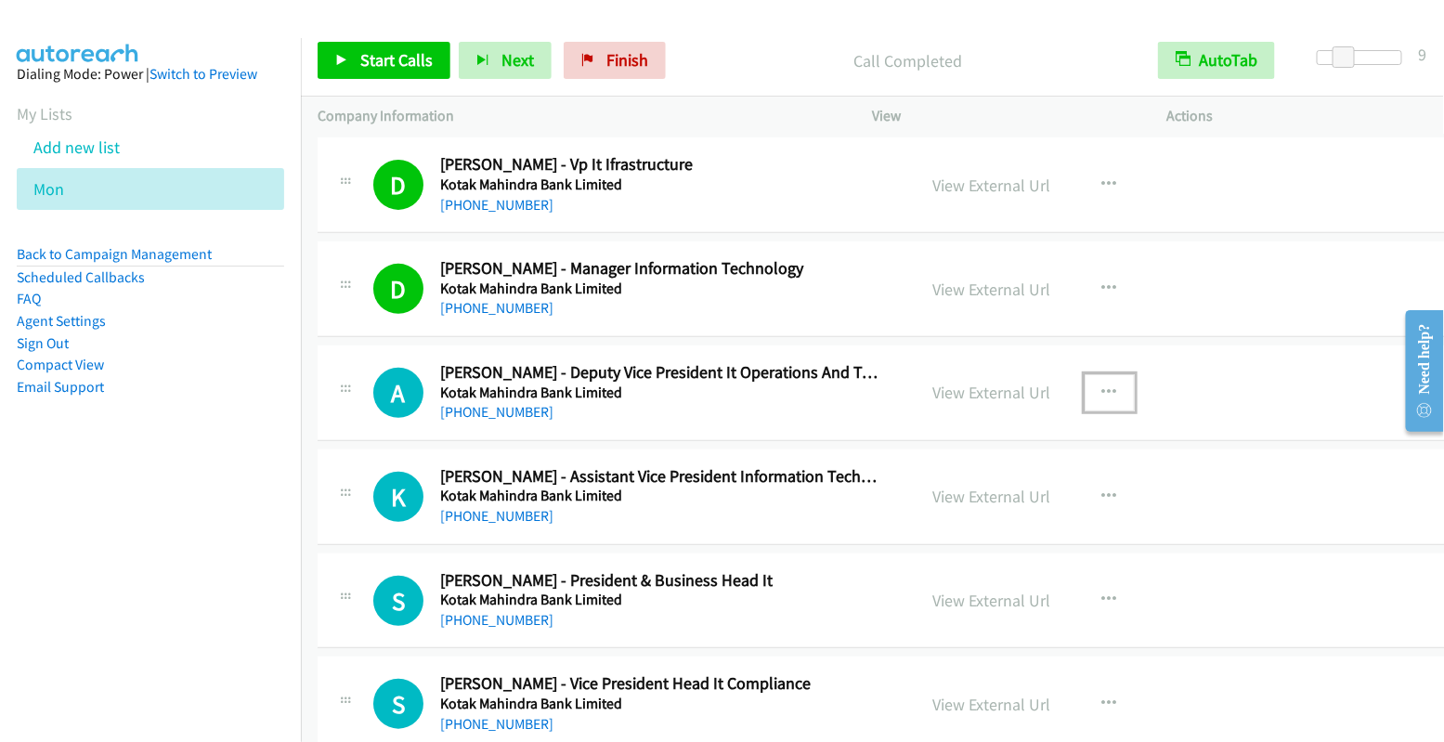
click at [1106, 385] on icon "button" at bounding box center [1109, 392] width 15 height 15
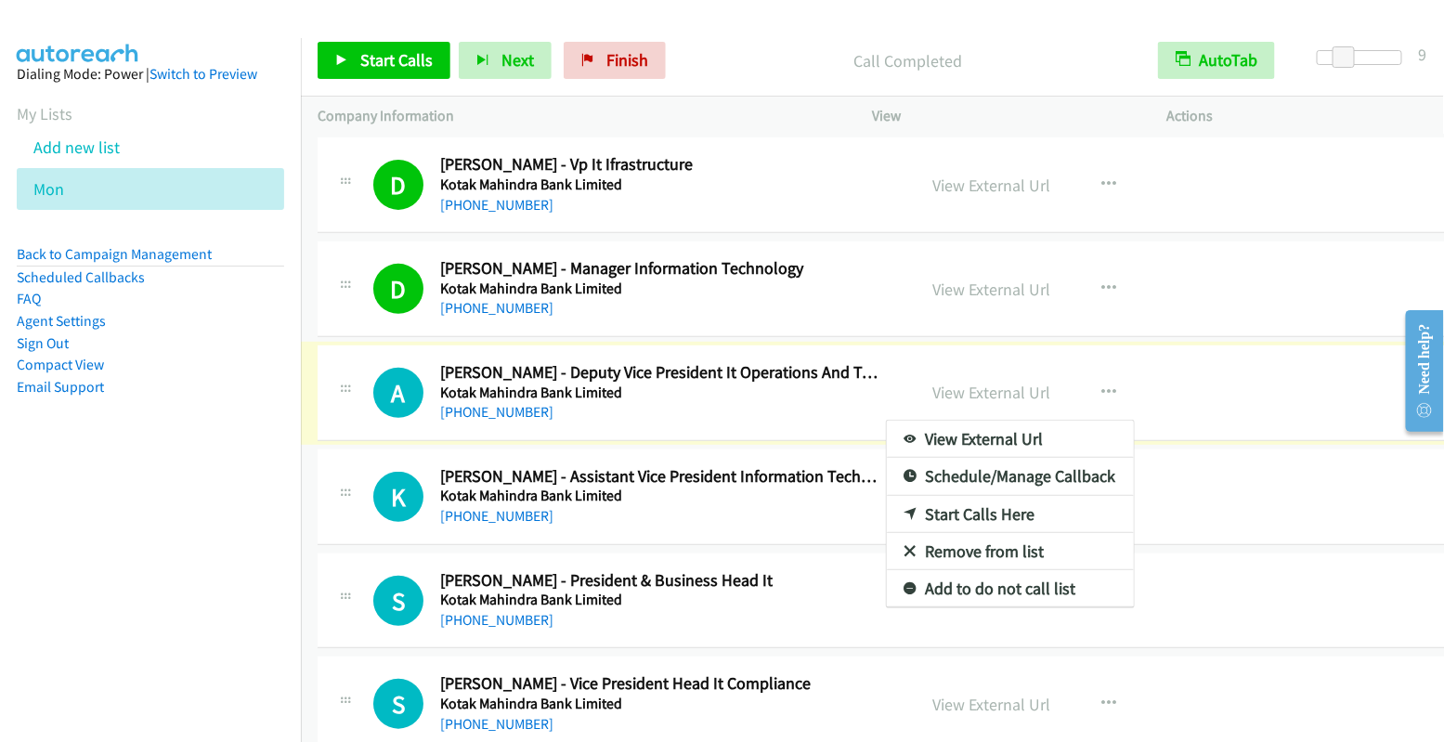
click at [983, 496] on link "Start Calls Here" at bounding box center [1010, 514] width 247 height 37
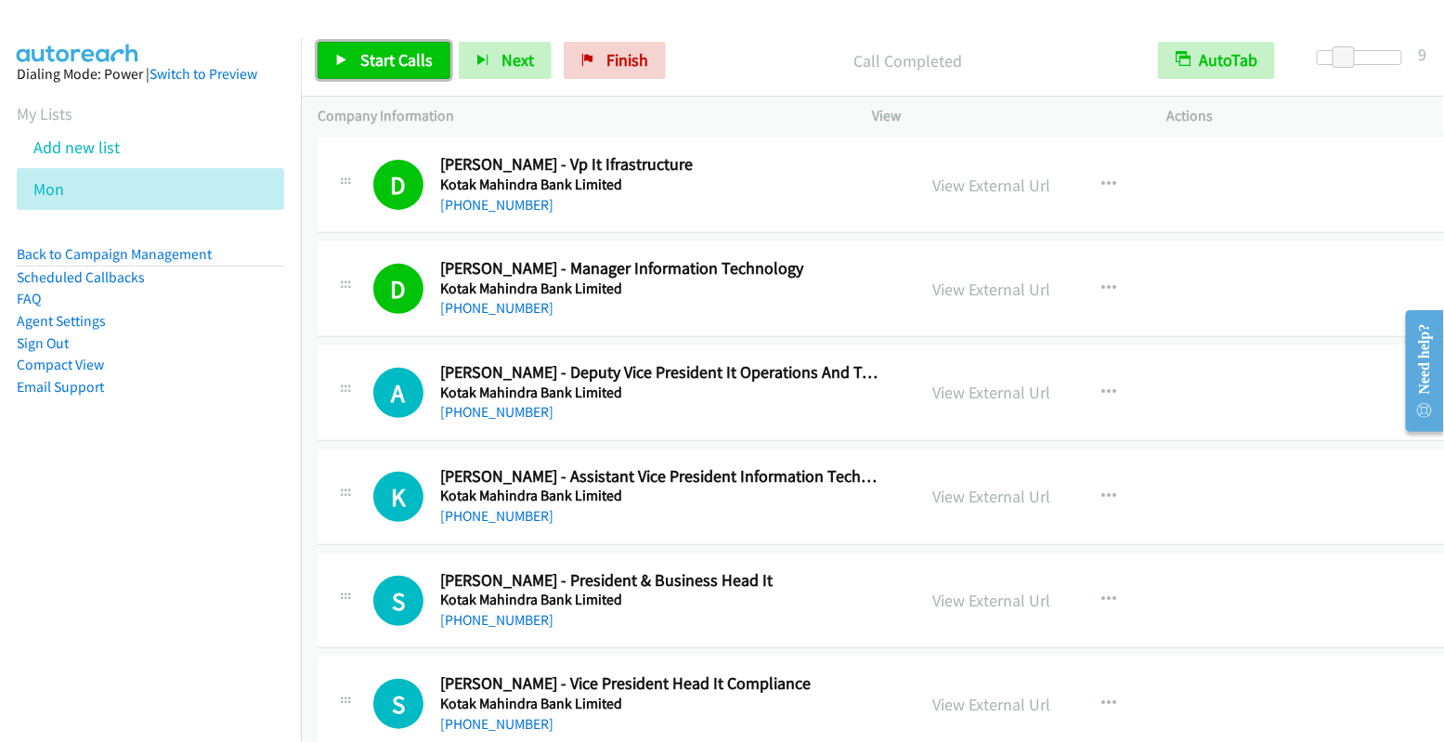
click at [390, 54] on span "Start Calls" at bounding box center [396, 59] width 72 height 21
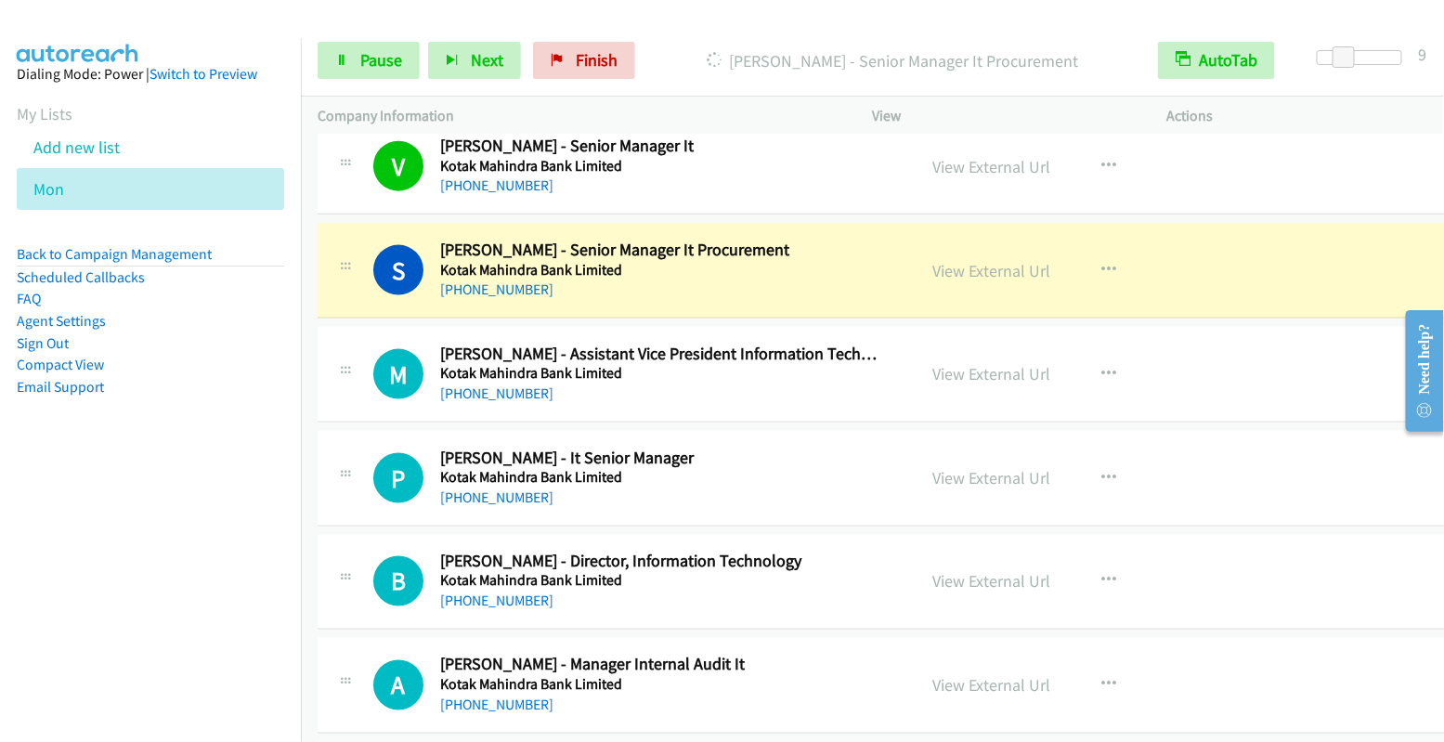
scroll to position [11295, 0]
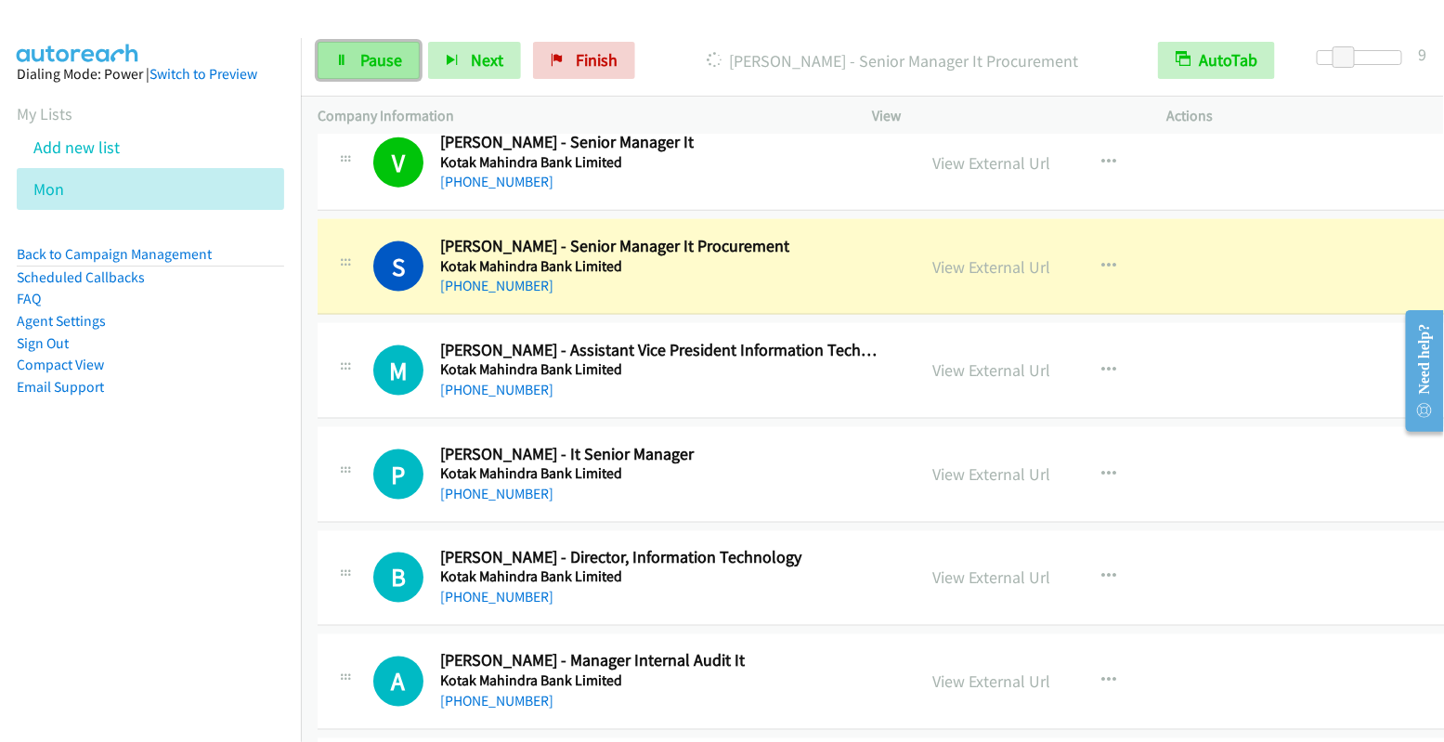
click at [366, 67] on span "Pause" at bounding box center [381, 59] width 42 height 21
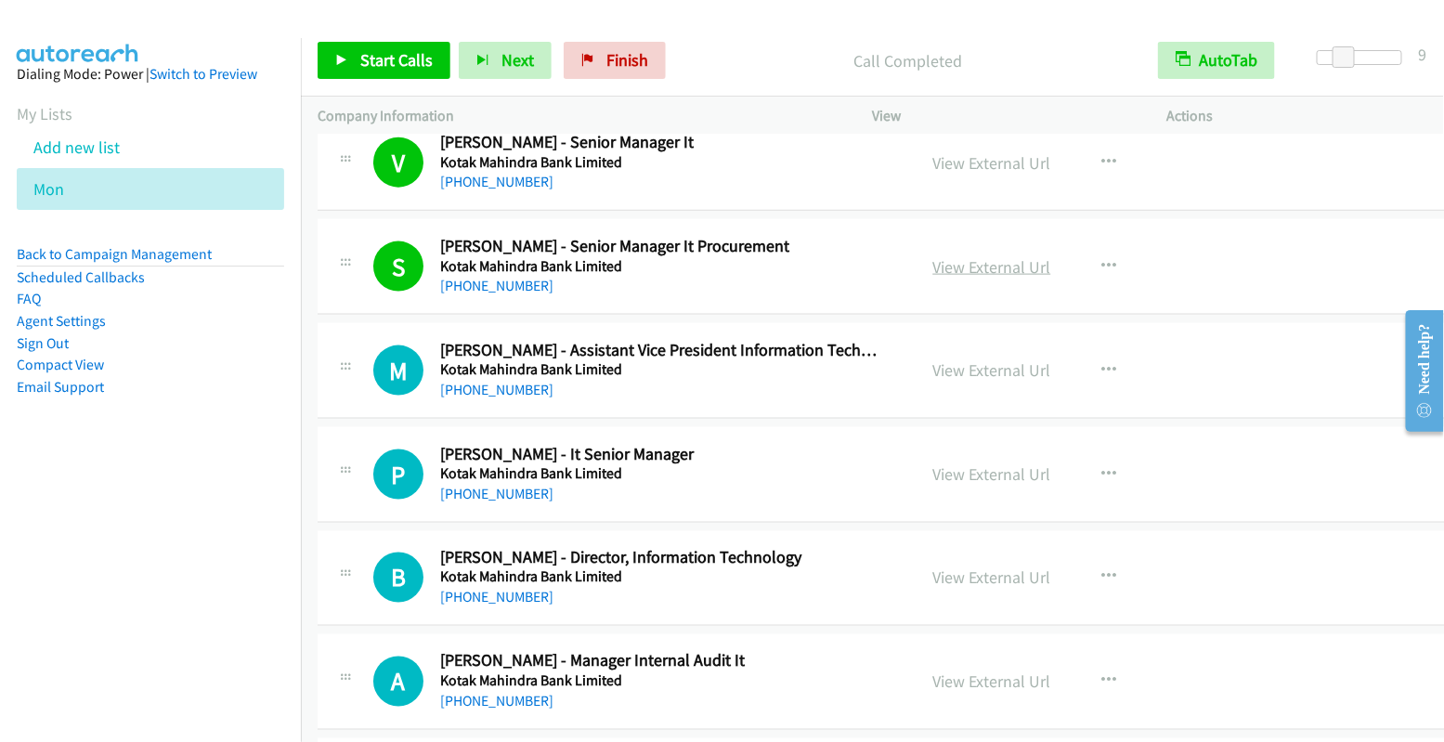
click at [1005, 256] on link "View External Url" at bounding box center [992, 266] width 118 height 21
click at [1111, 352] on button "button" at bounding box center [1109, 370] width 50 height 37
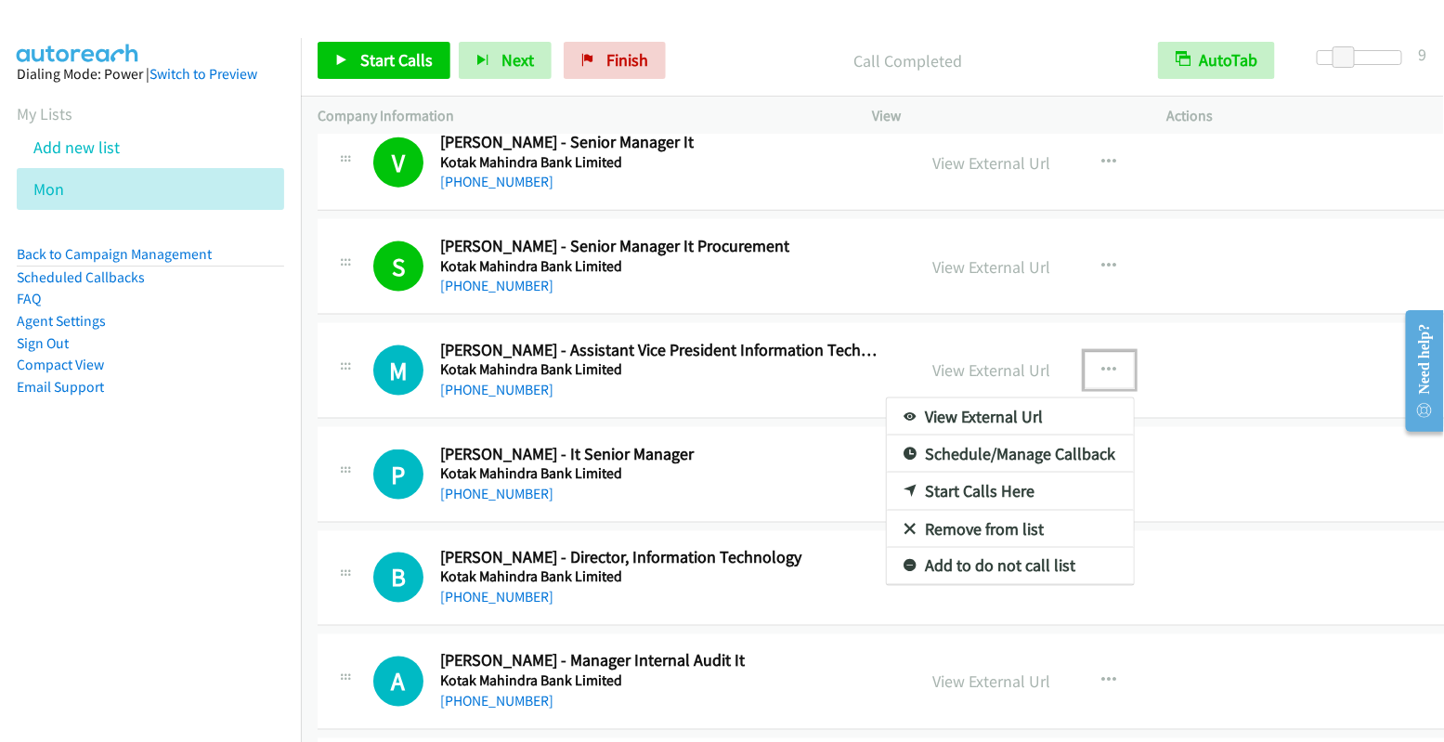
click at [1021, 473] on link "Start Calls Here" at bounding box center [1010, 491] width 247 height 37
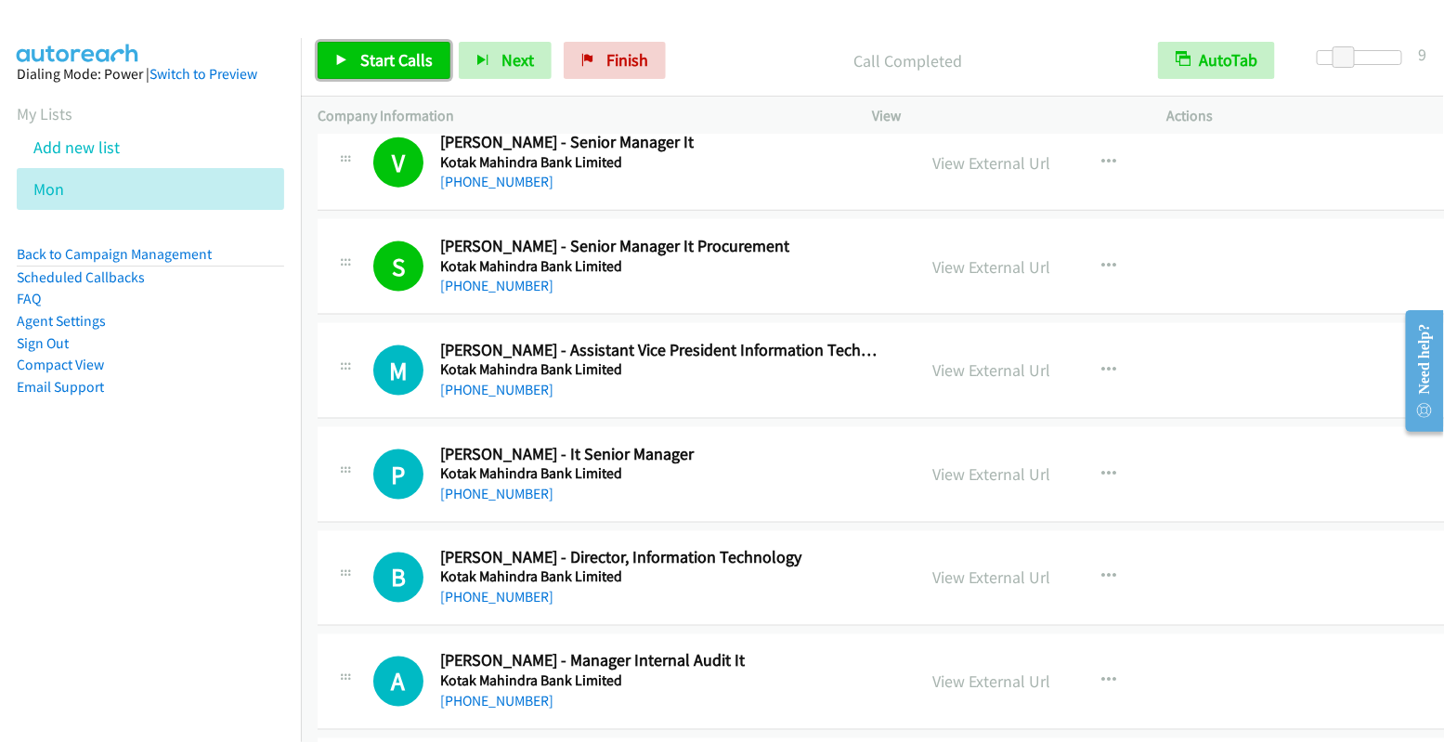
click at [397, 61] on span "Start Calls" at bounding box center [396, 59] width 72 height 21
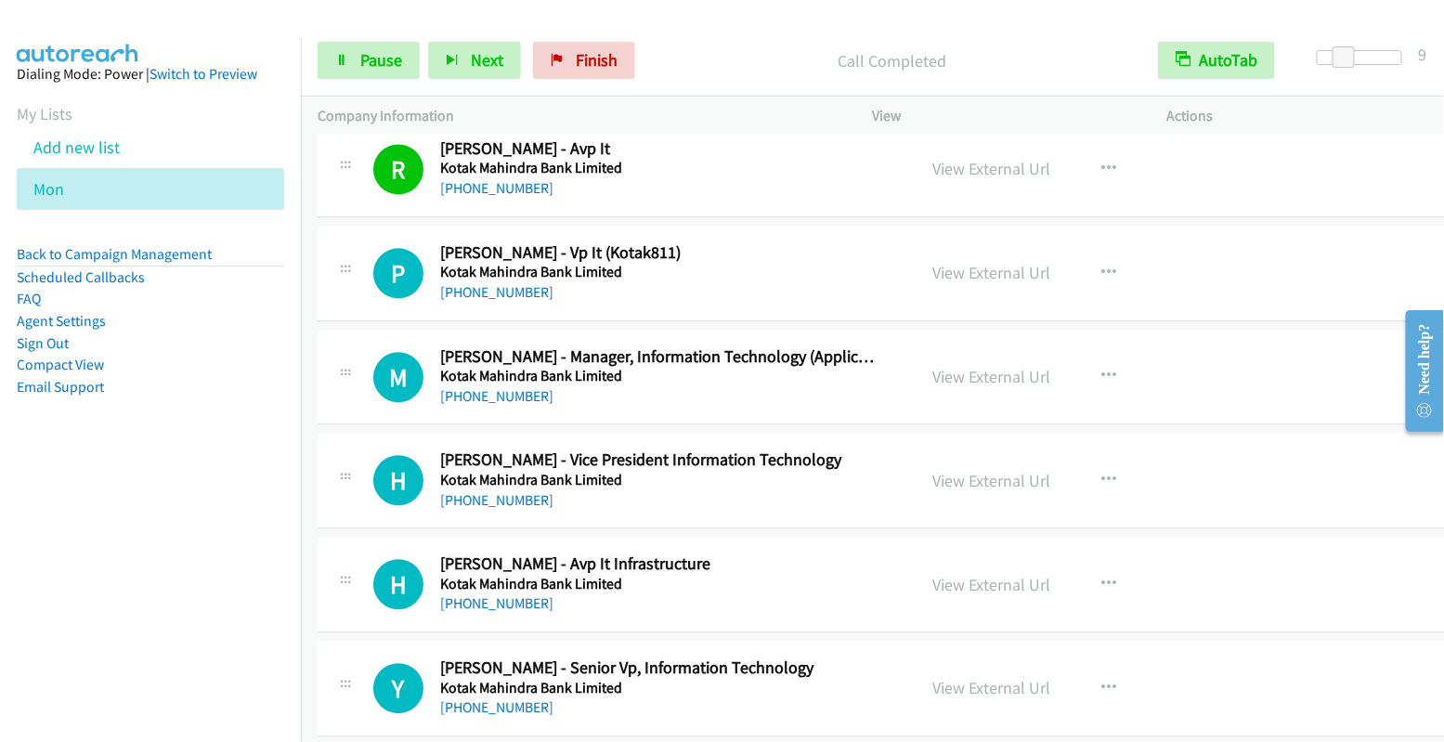
scroll to position [12020, 0]
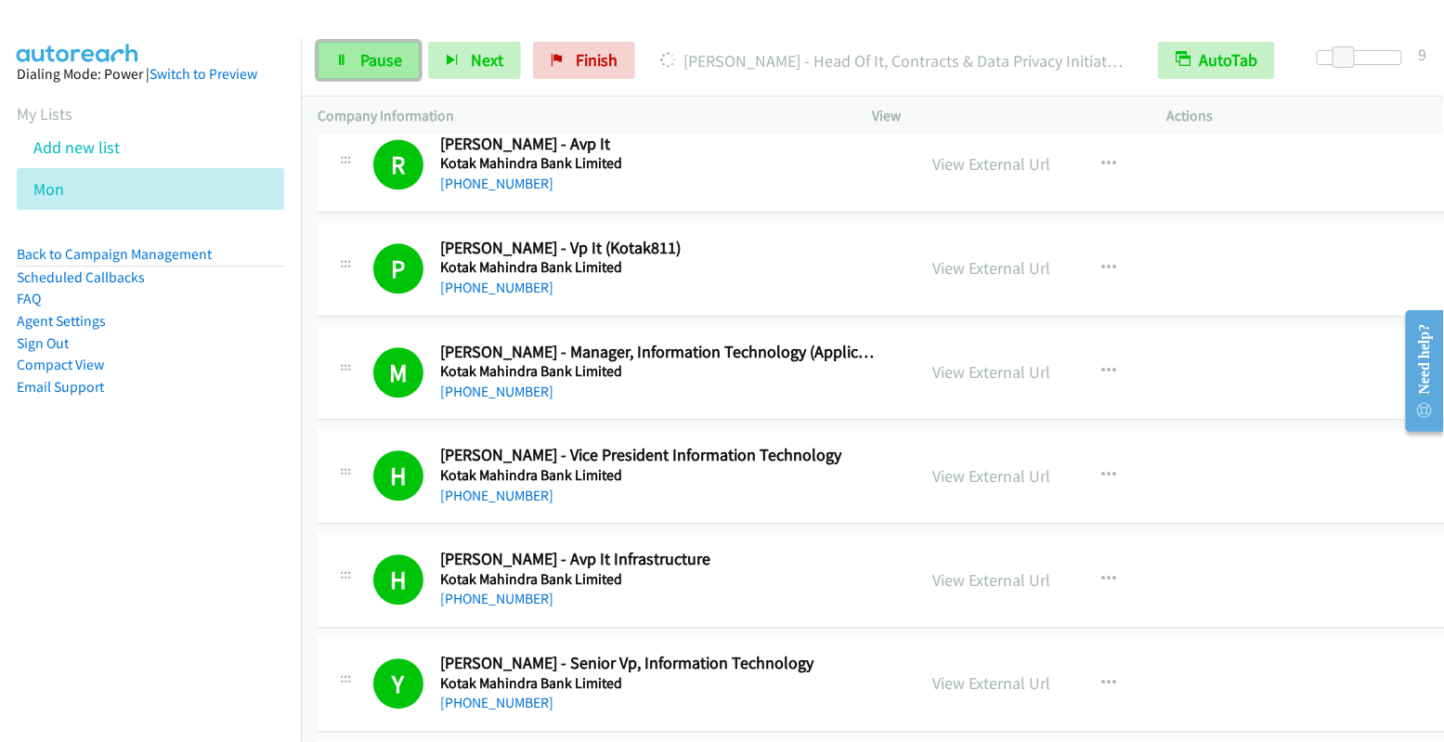
click at [344, 55] on icon at bounding box center [341, 61] width 13 height 13
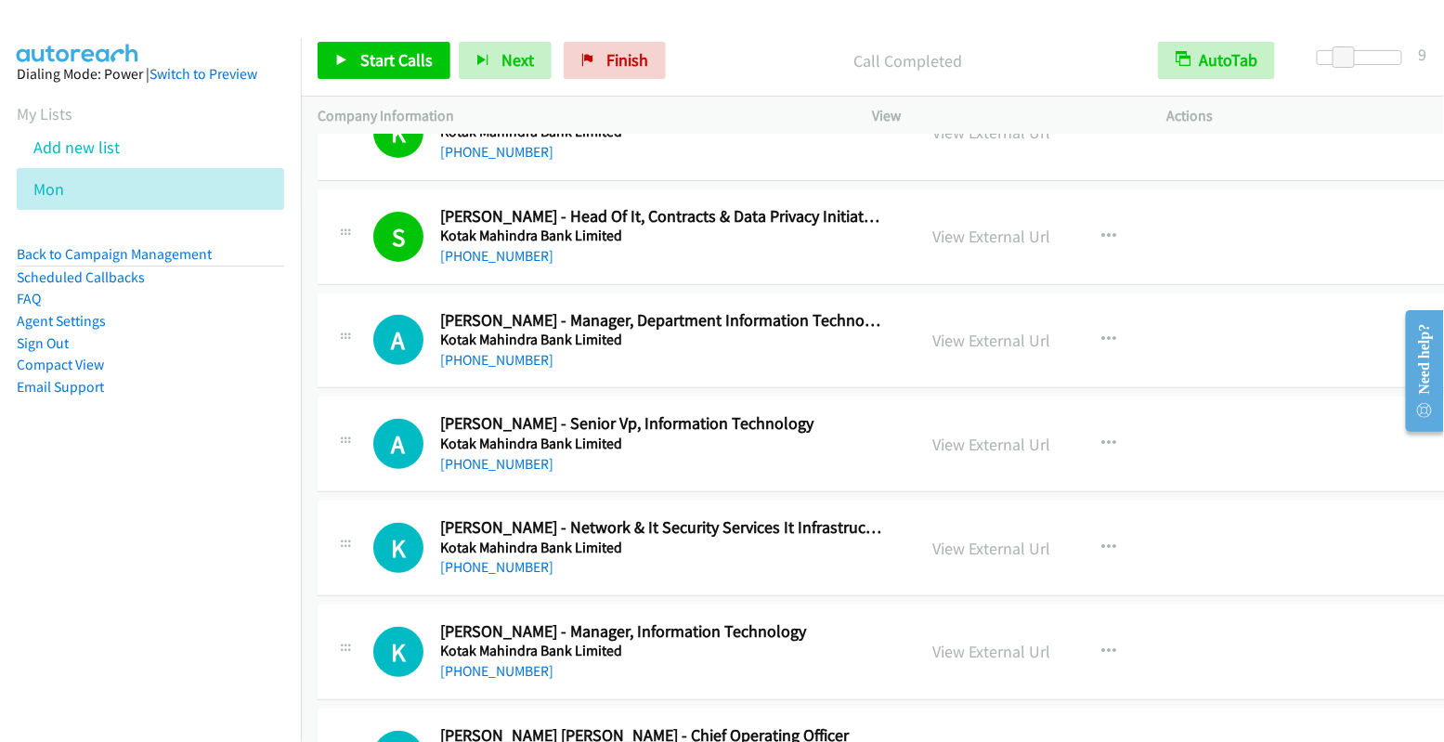
scroll to position [13195, 0]
click at [1110, 331] on icon "button" at bounding box center [1109, 338] width 15 height 15
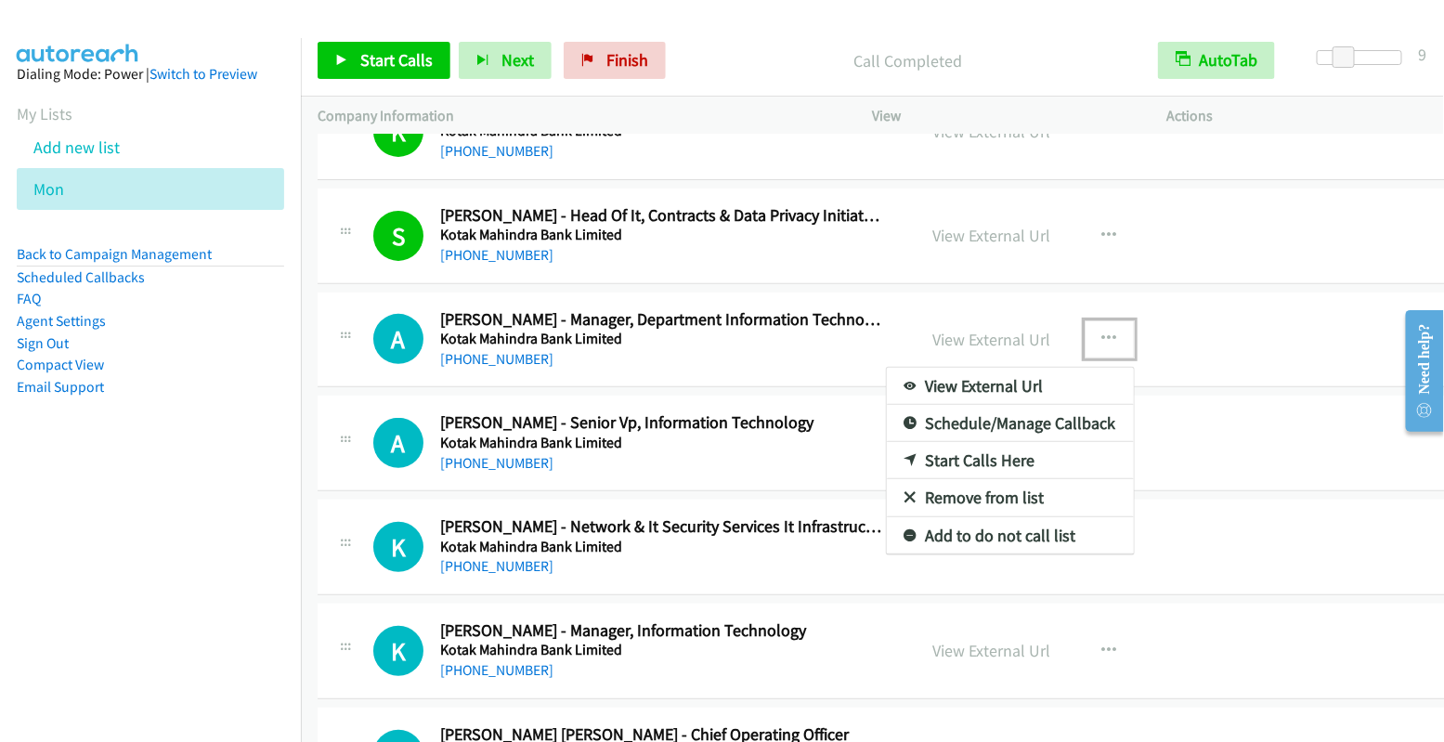
click at [1011, 442] on link "Start Calls Here" at bounding box center [1010, 460] width 247 height 37
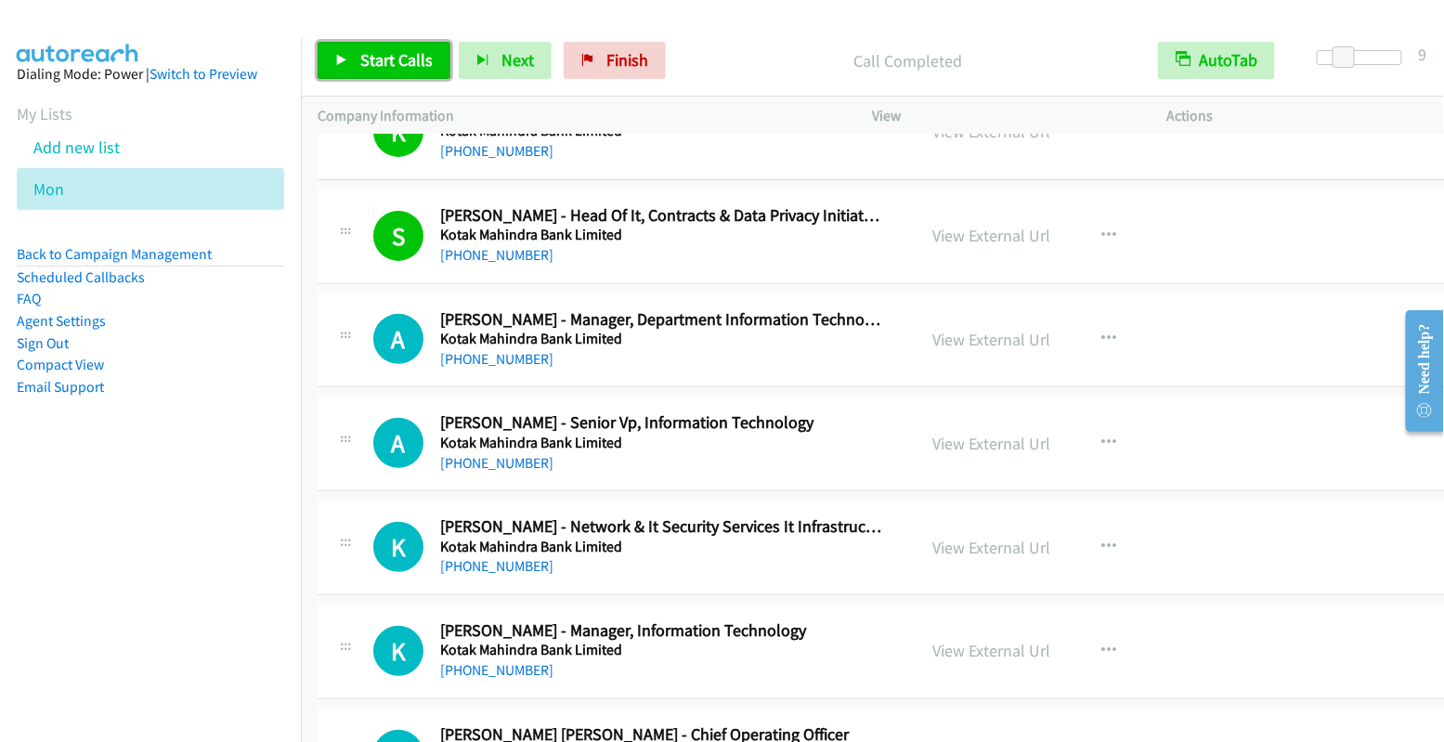
click at [404, 59] on span "Start Calls" at bounding box center [396, 59] width 72 height 21
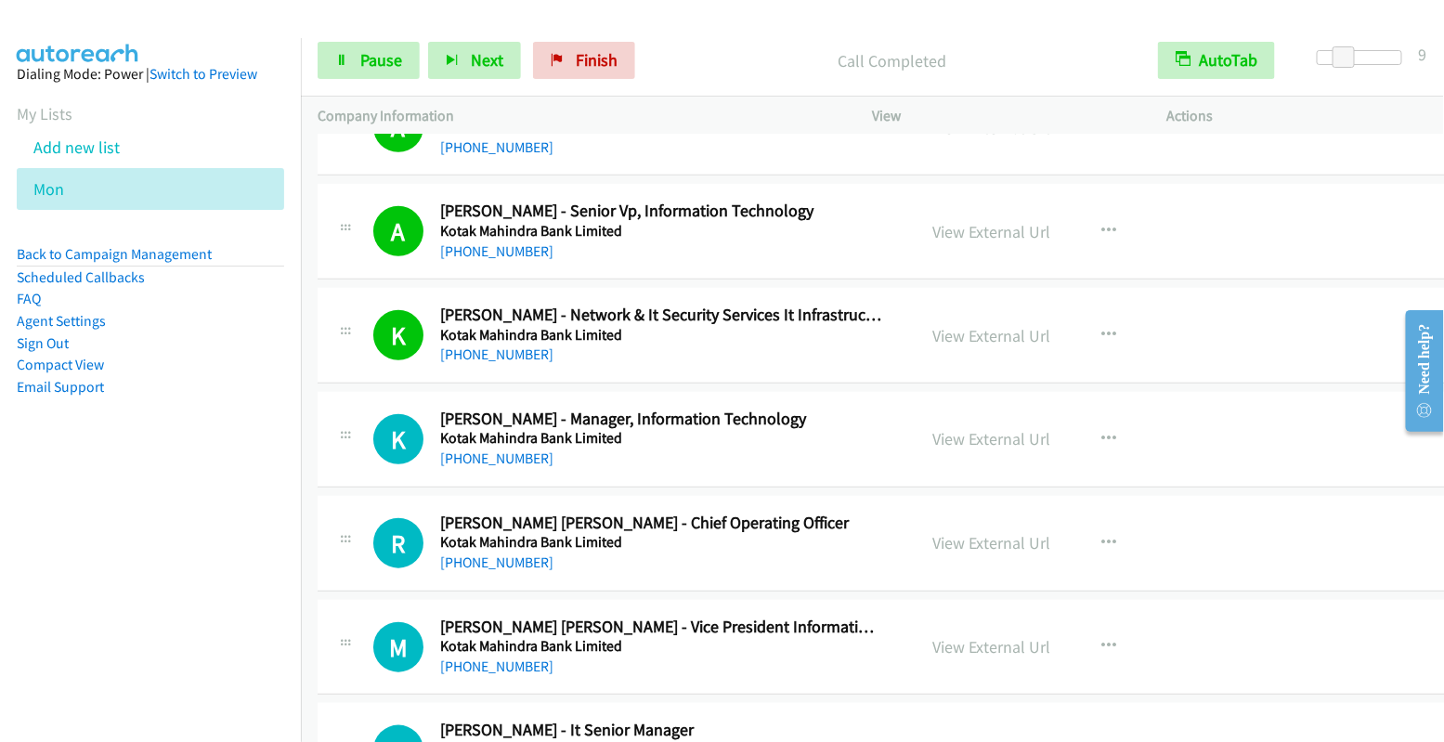
scroll to position [13410, 0]
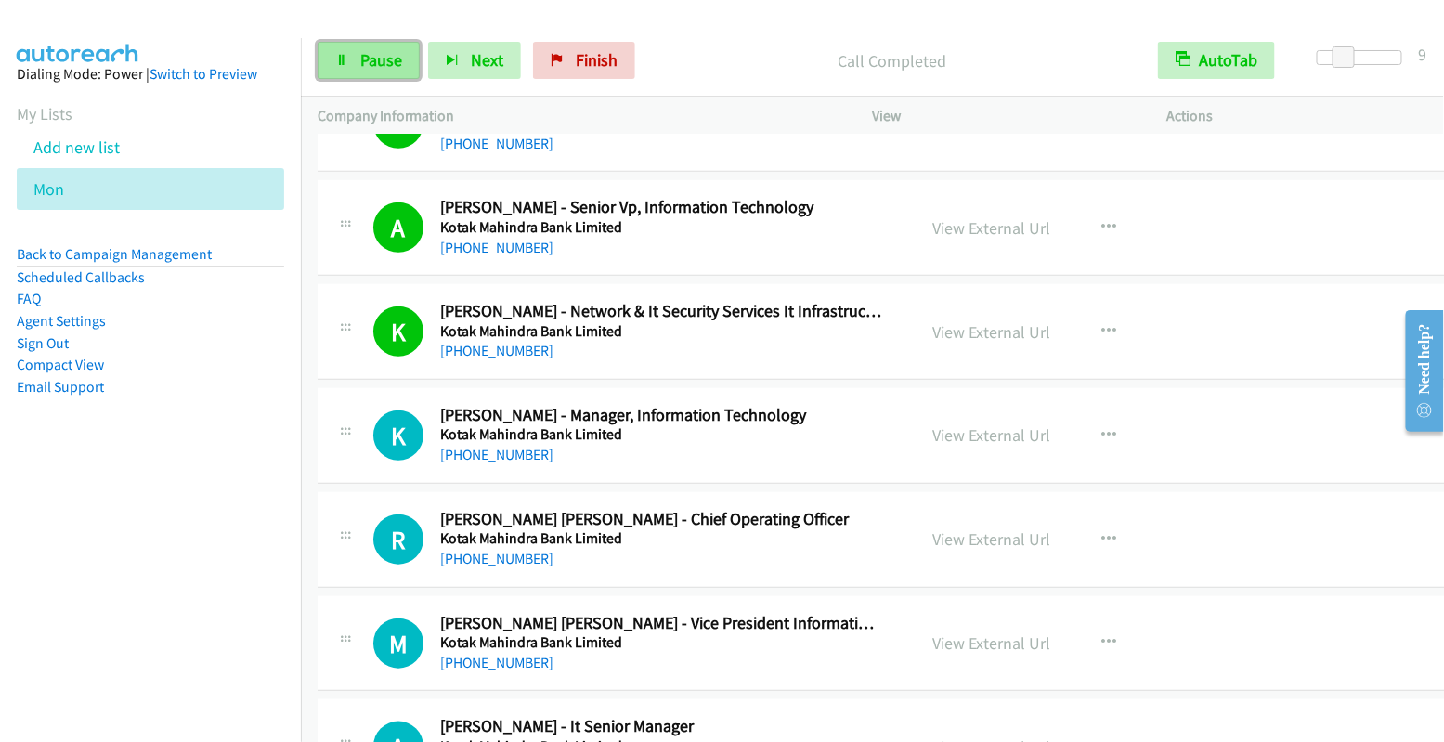
click at [354, 62] on link "Pause" at bounding box center [369, 60] width 102 height 37
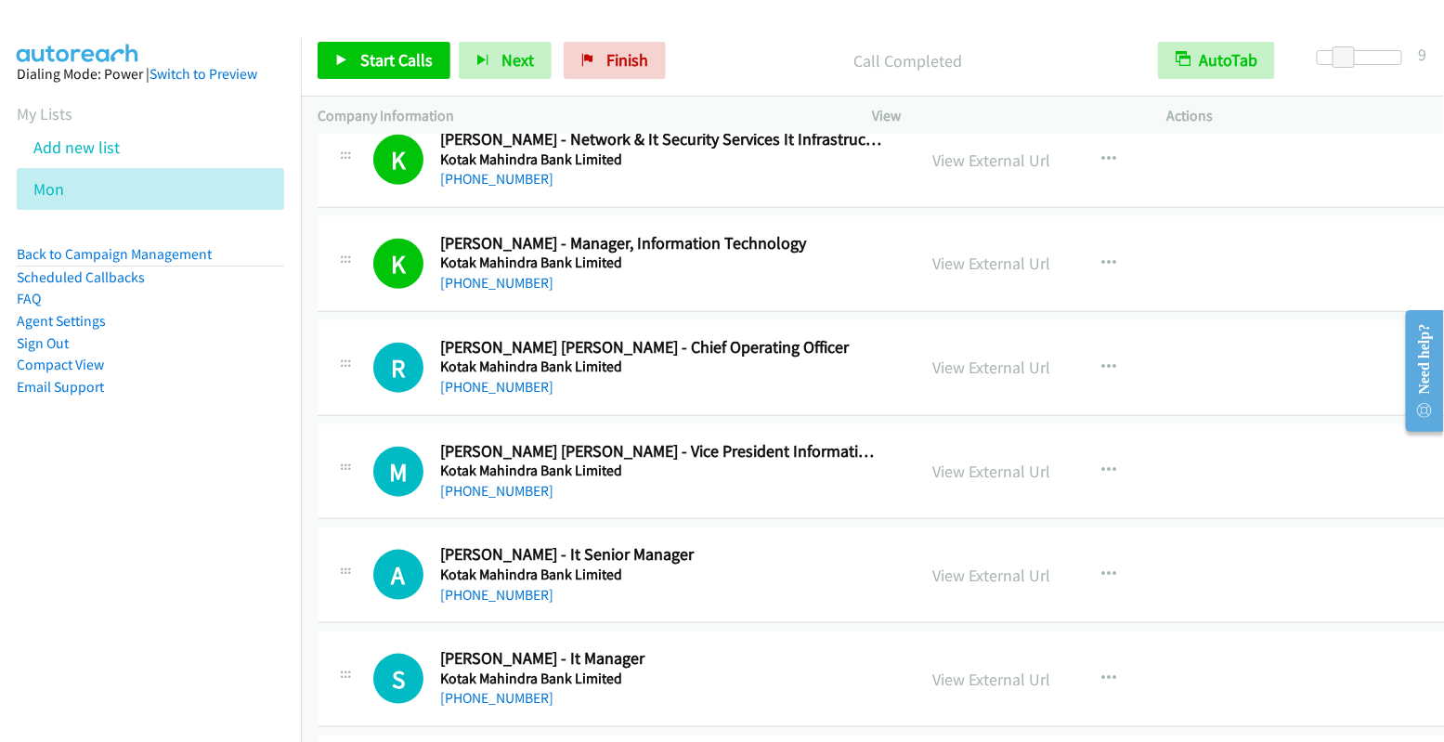
scroll to position [13584, 0]
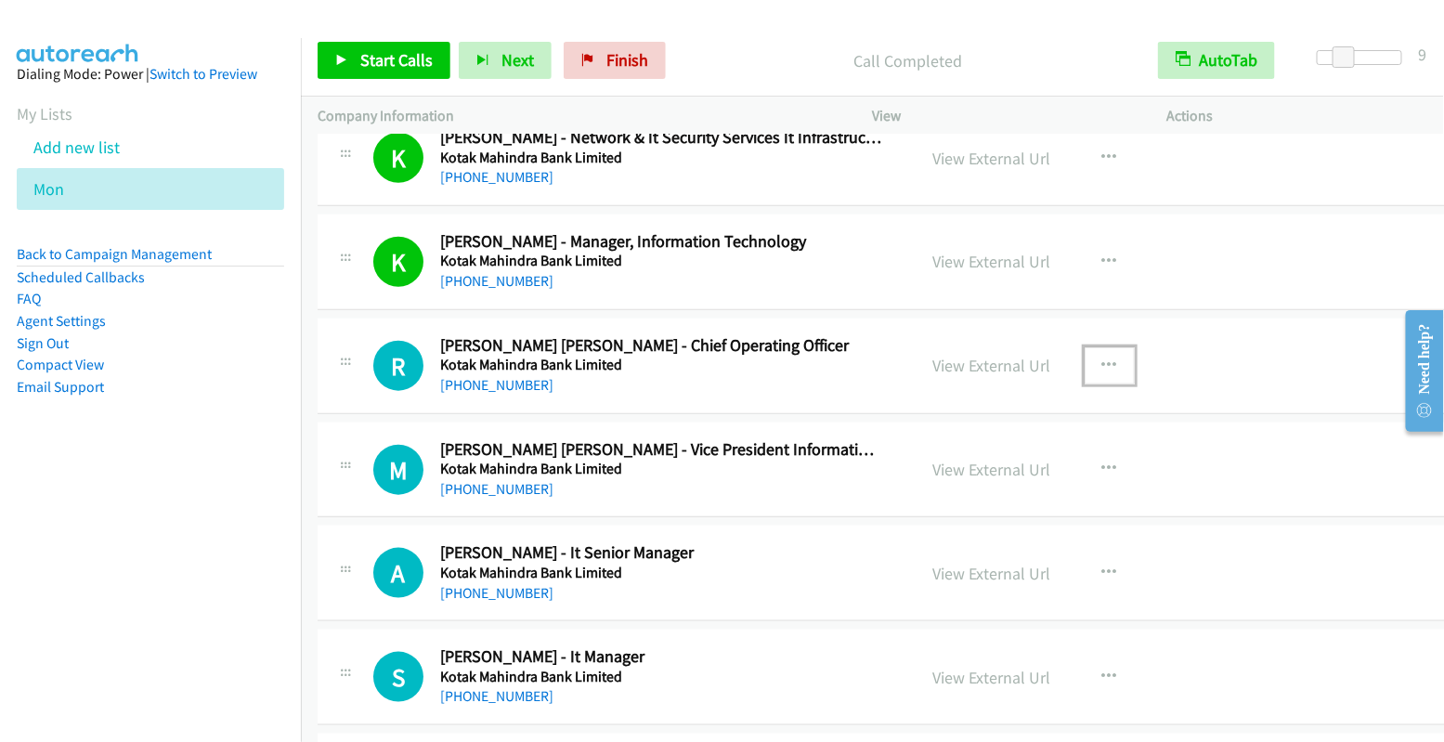
click at [1106, 347] on button "button" at bounding box center [1109, 365] width 50 height 37
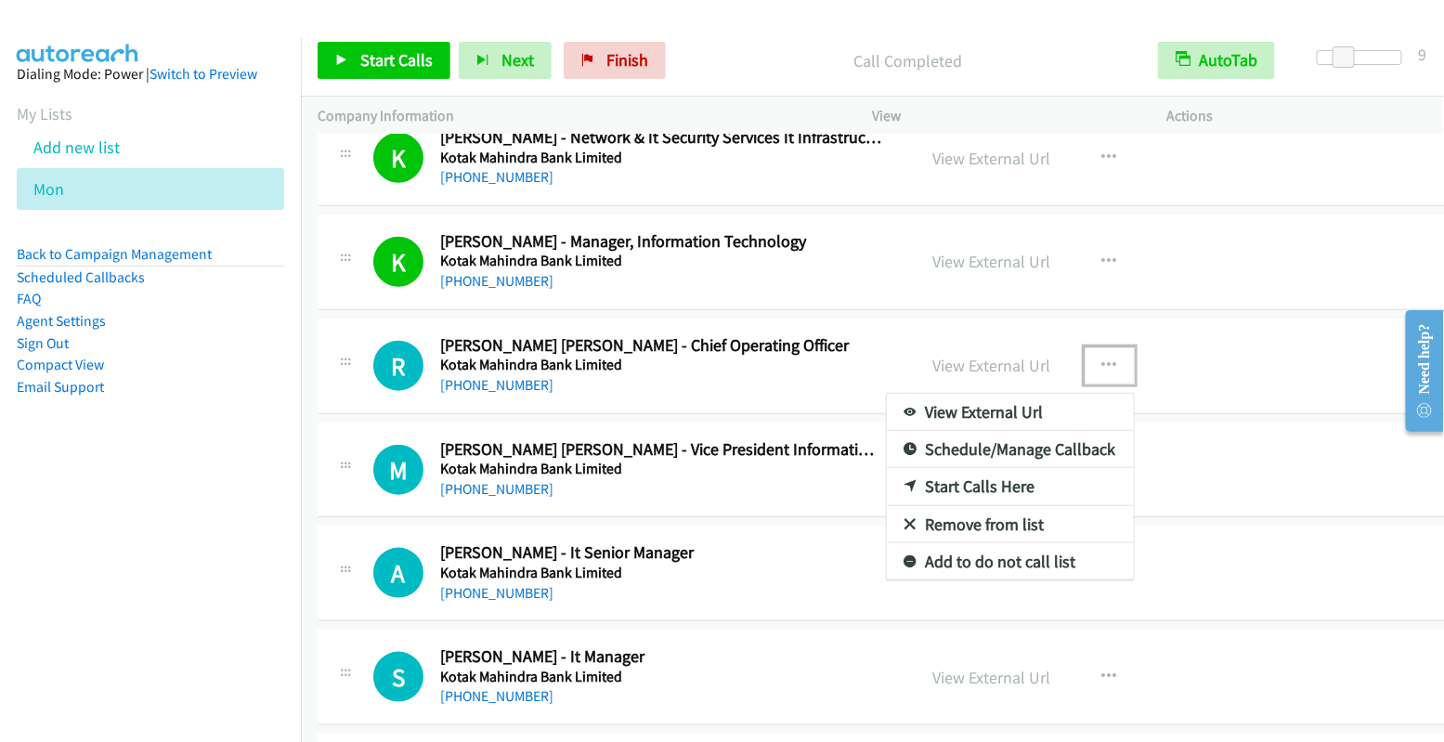
click at [1045, 468] on link "Start Calls Here" at bounding box center [1010, 486] width 247 height 37
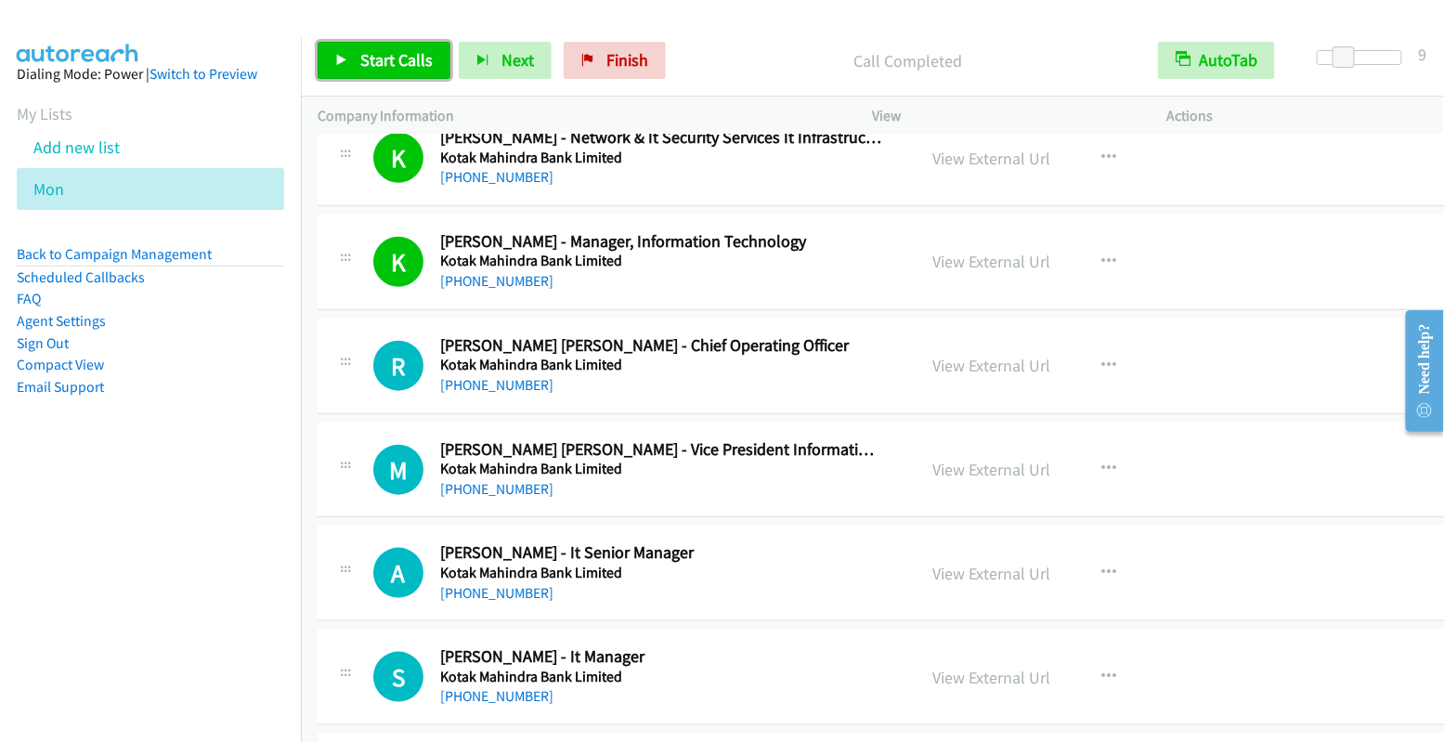
drag, startPoint x: 377, startPoint y: 58, endPoint x: 503, endPoint y: 6, distance: 136.2
click at [377, 58] on span "Start Calls" at bounding box center [396, 59] width 72 height 21
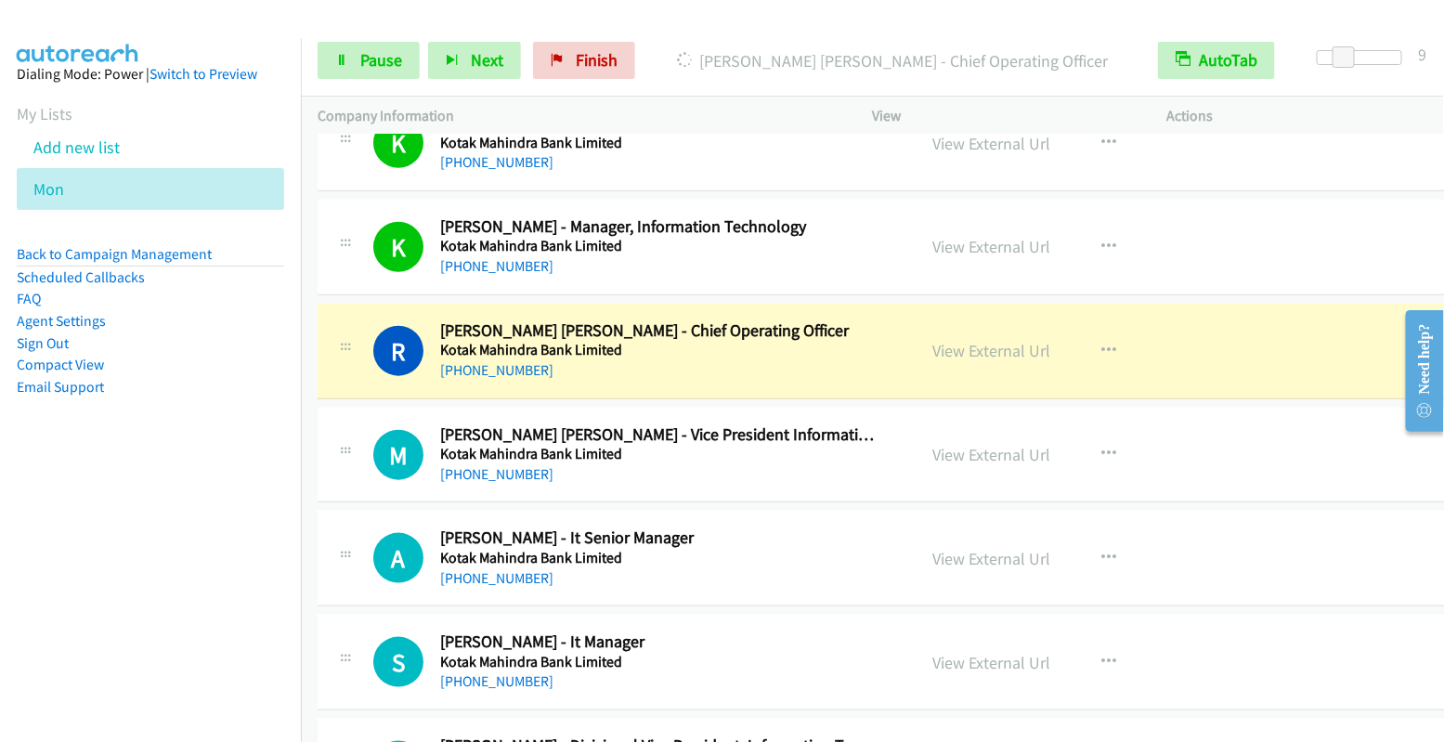
scroll to position [13678, 0]
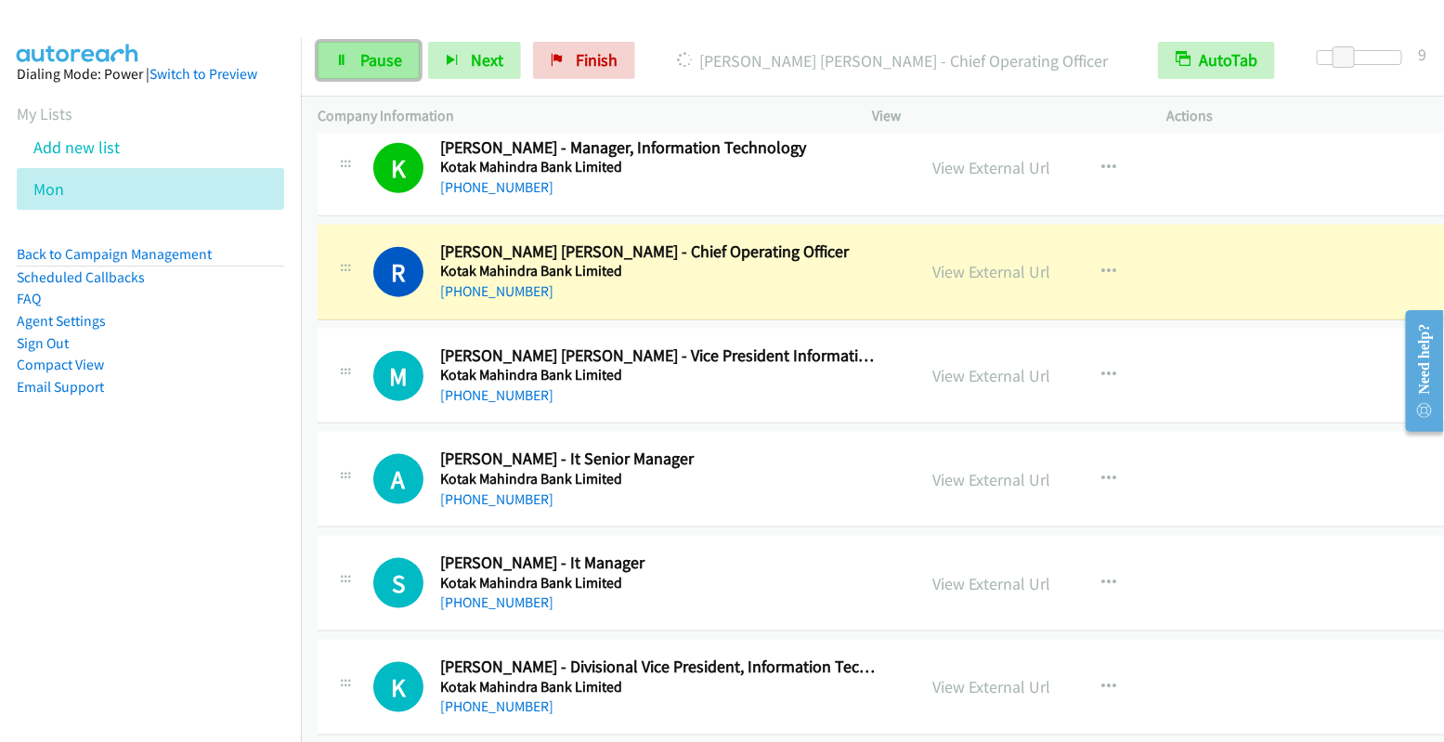
click at [365, 63] on span "Pause" at bounding box center [381, 59] width 42 height 21
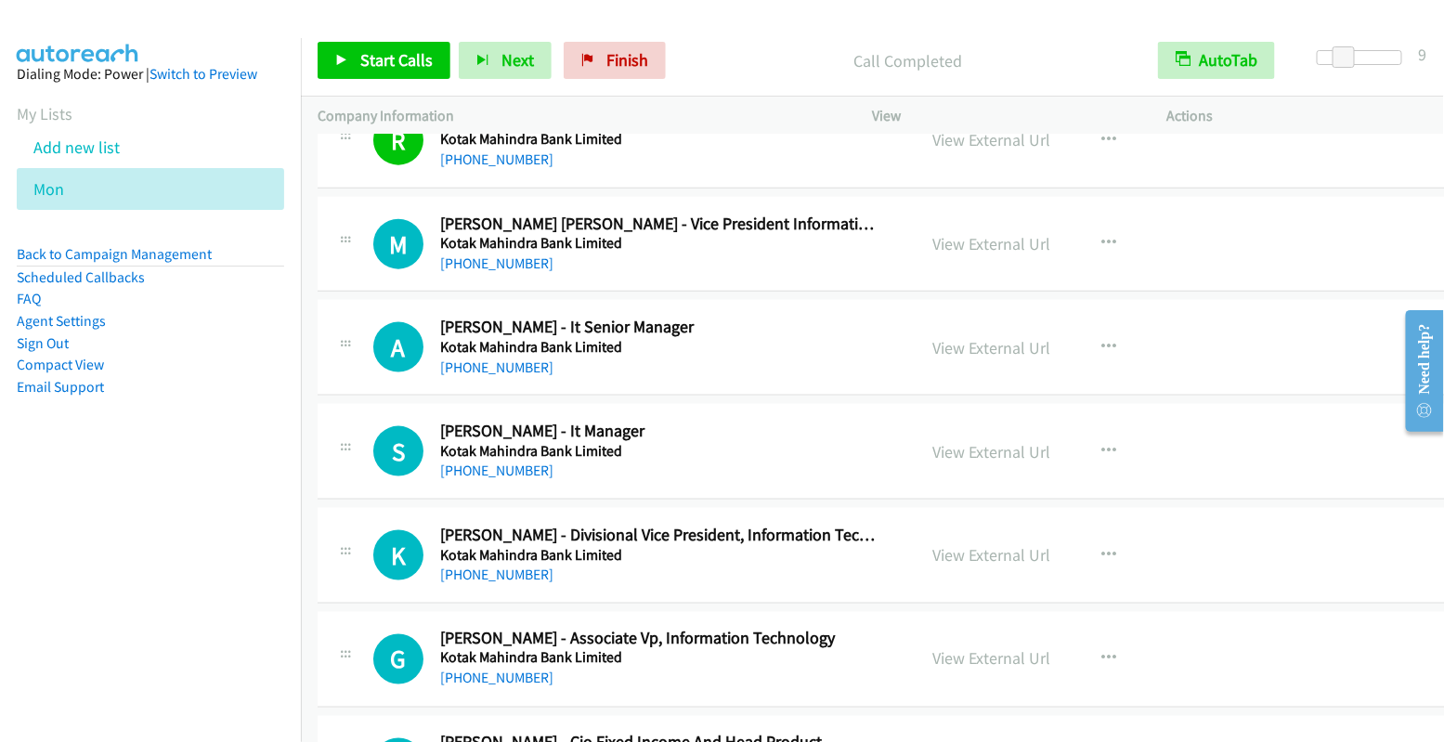
scroll to position [13809, 0]
click at [1107, 237] on icon "button" at bounding box center [1109, 244] width 15 height 15
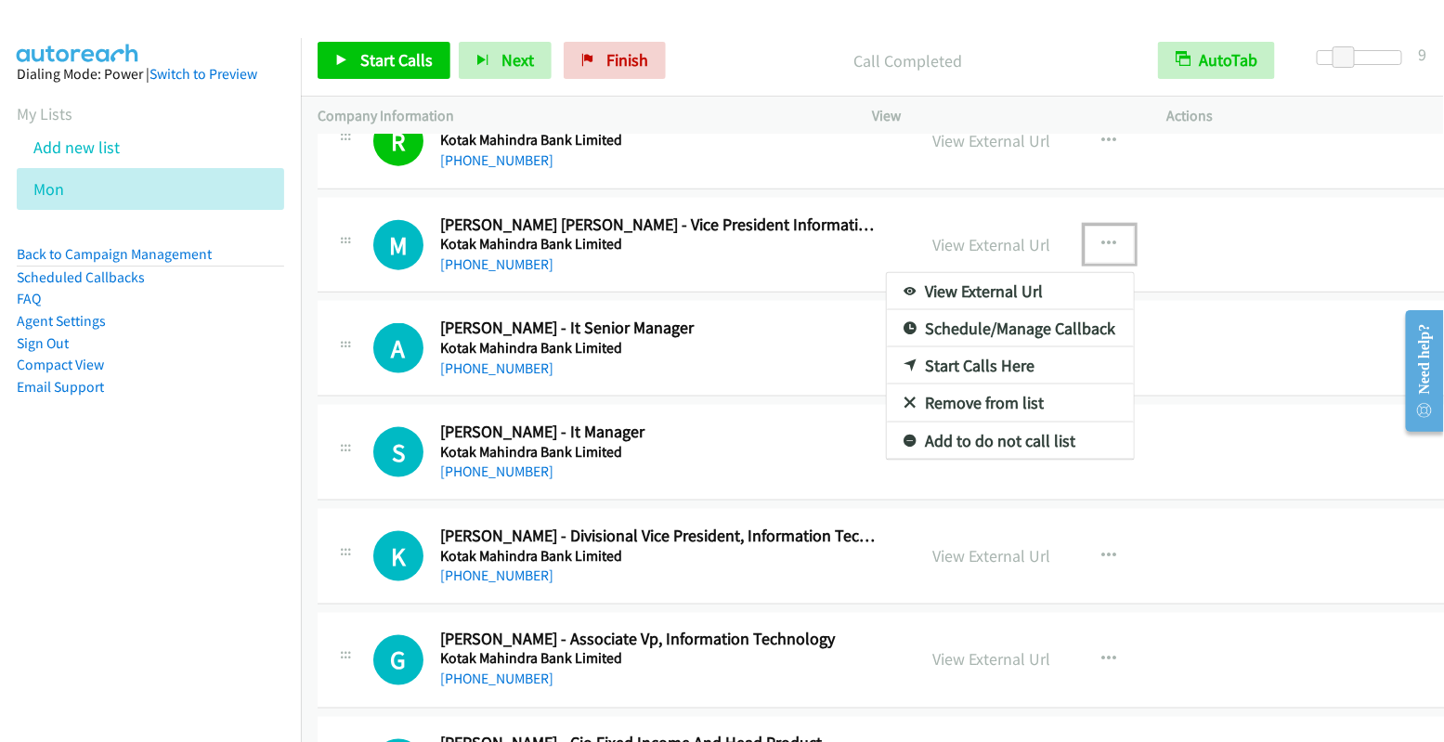
click at [973, 347] on link "Start Calls Here" at bounding box center [1010, 365] width 247 height 37
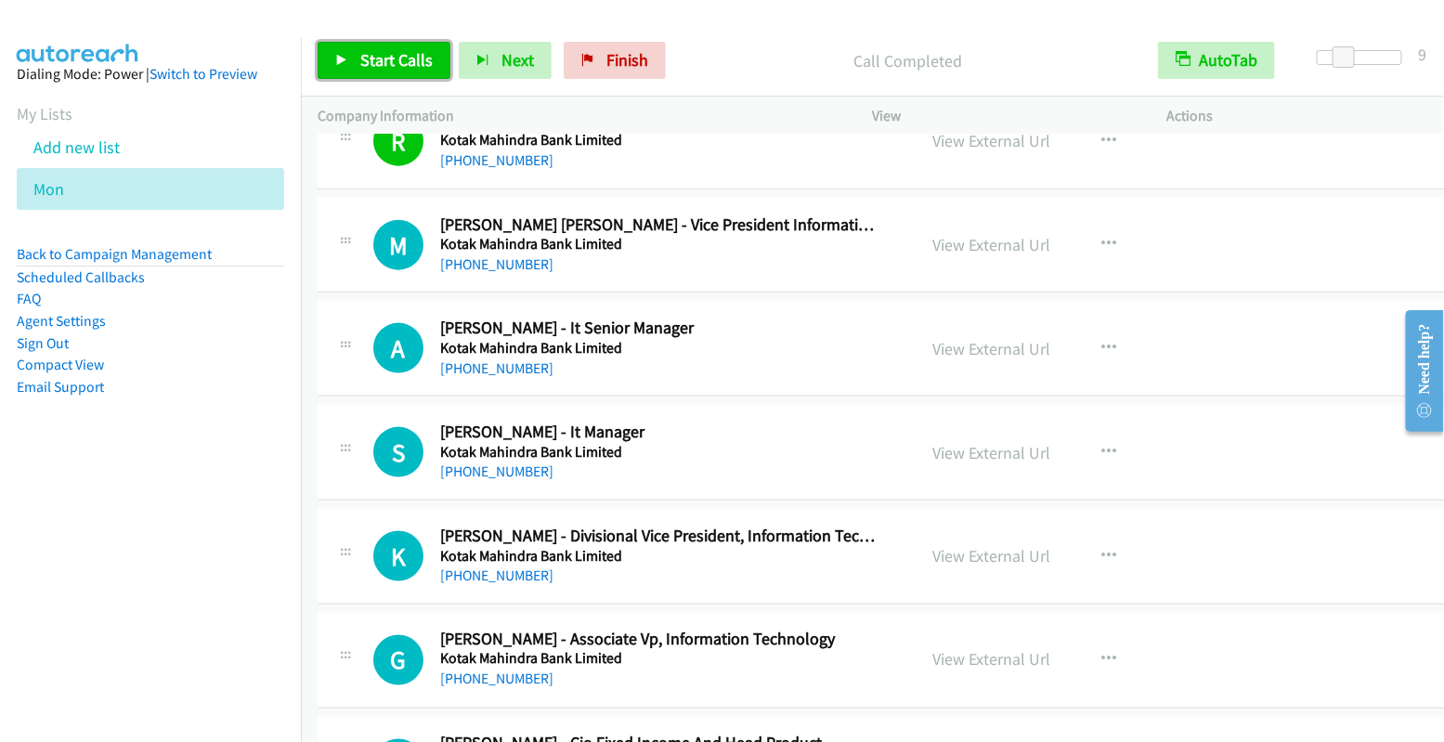
click at [389, 67] on span "Start Calls" at bounding box center [396, 59] width 72 height 21
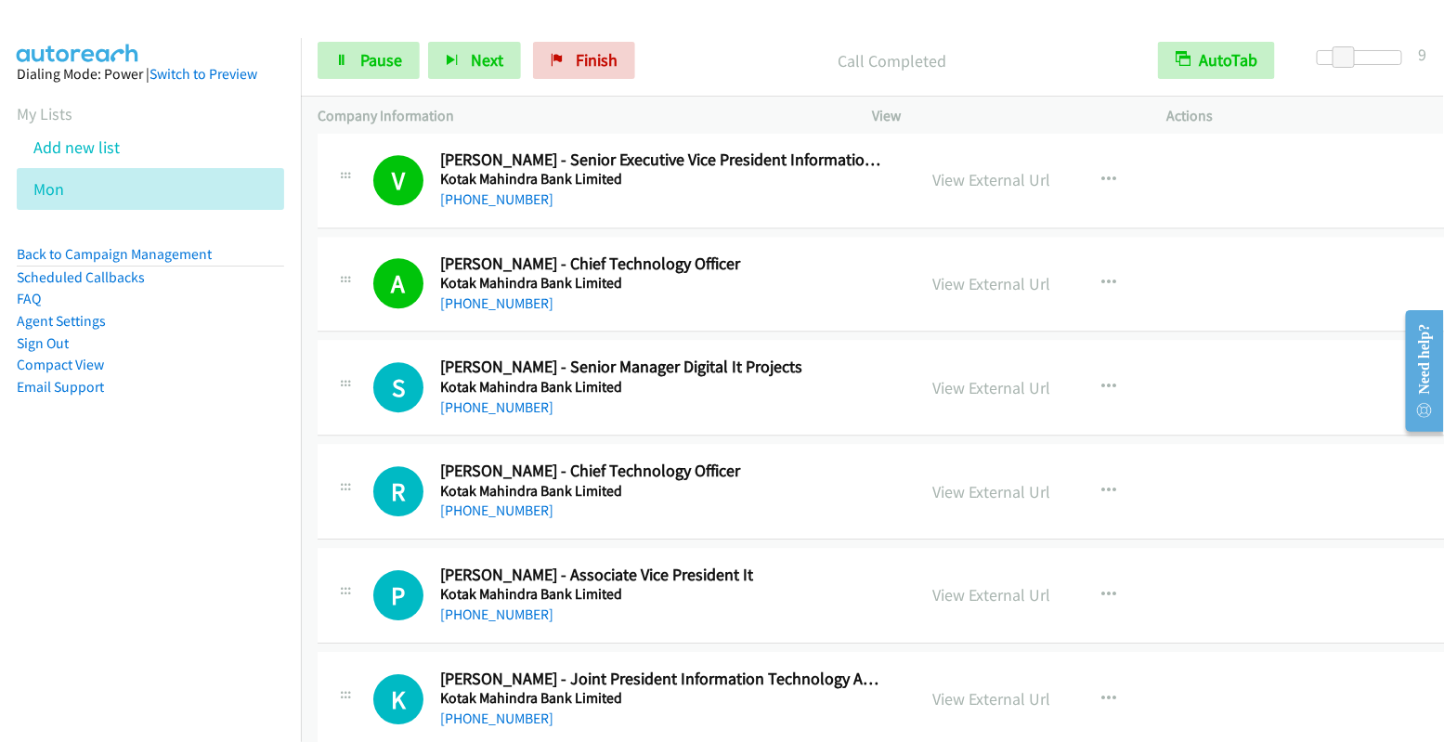
scroll to position [14980, 0]
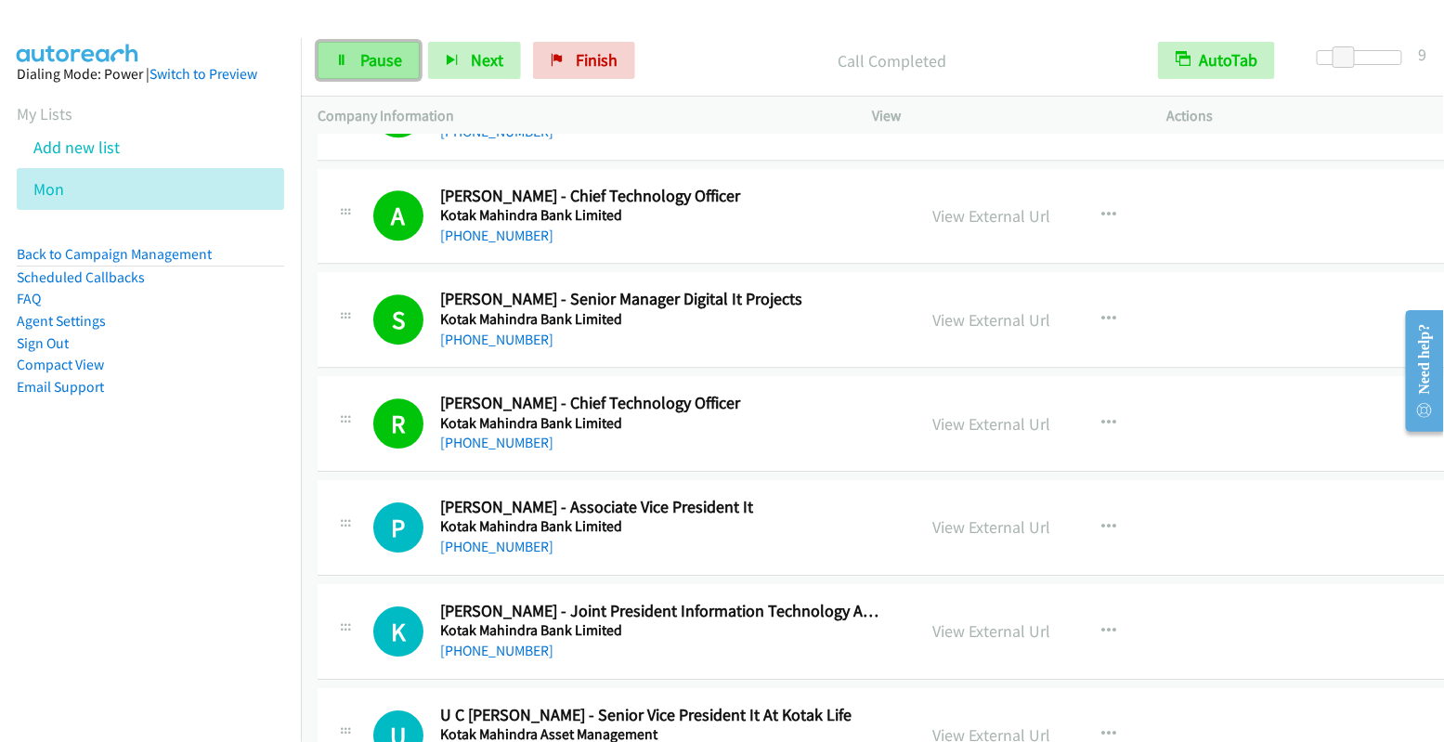
click at [371, 61] on span "Pause" at bounding box center [381, 59] width 42 height 21
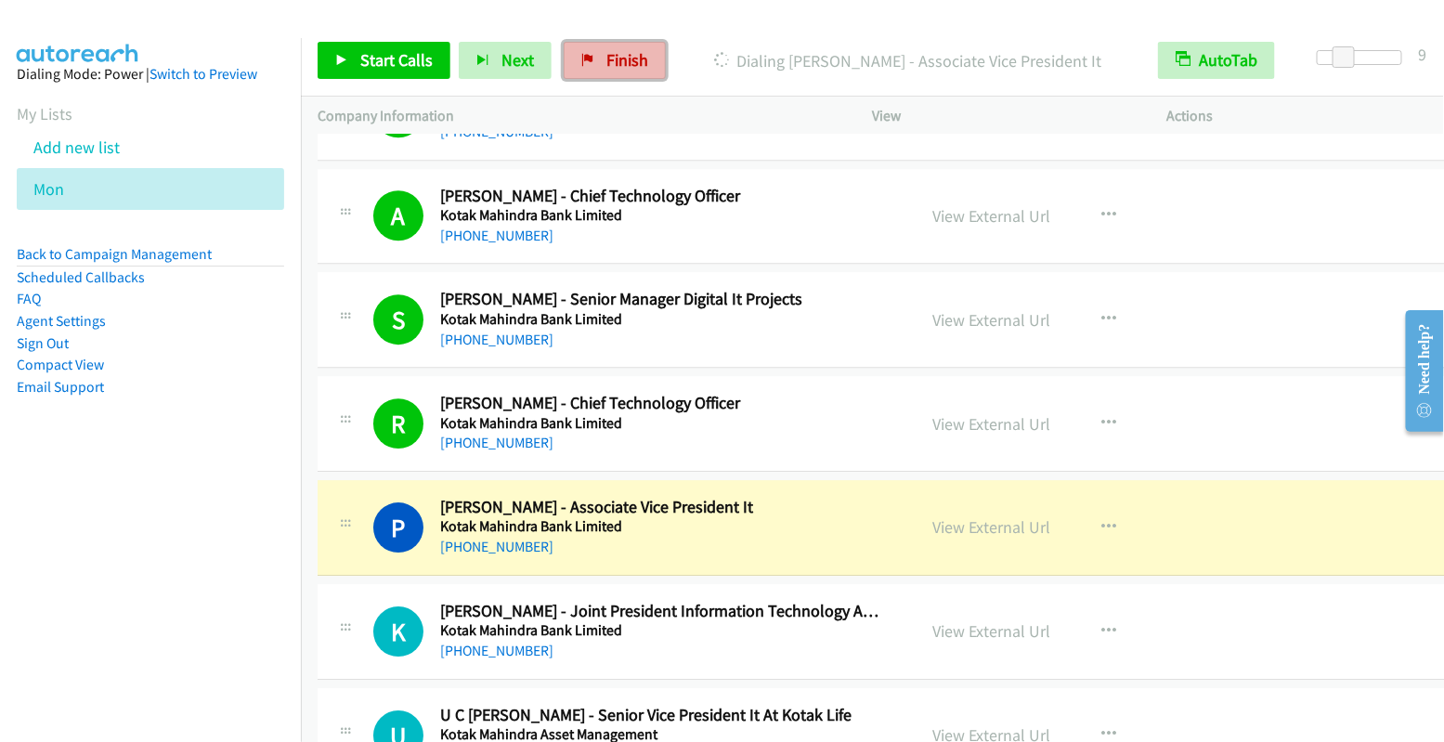
click at [613, 59] on span "Finish" at bounding box center [627, 59] width 42 height 21
